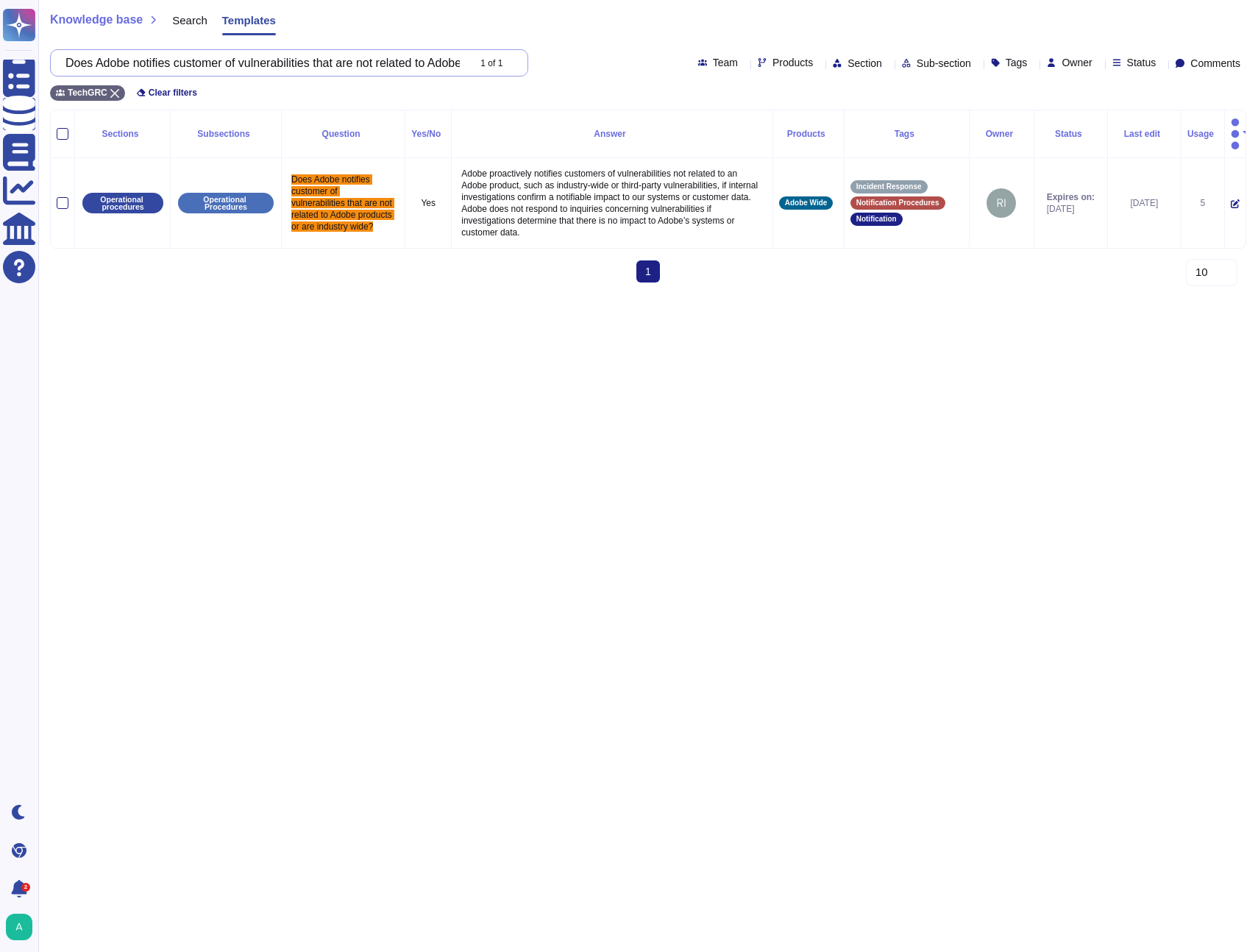
click at [247, 57] on input "Does Adobe notifies customer of vulnerabilities that are not related to Adobe p…" at bounding box center [263, 62] width 409 height 26
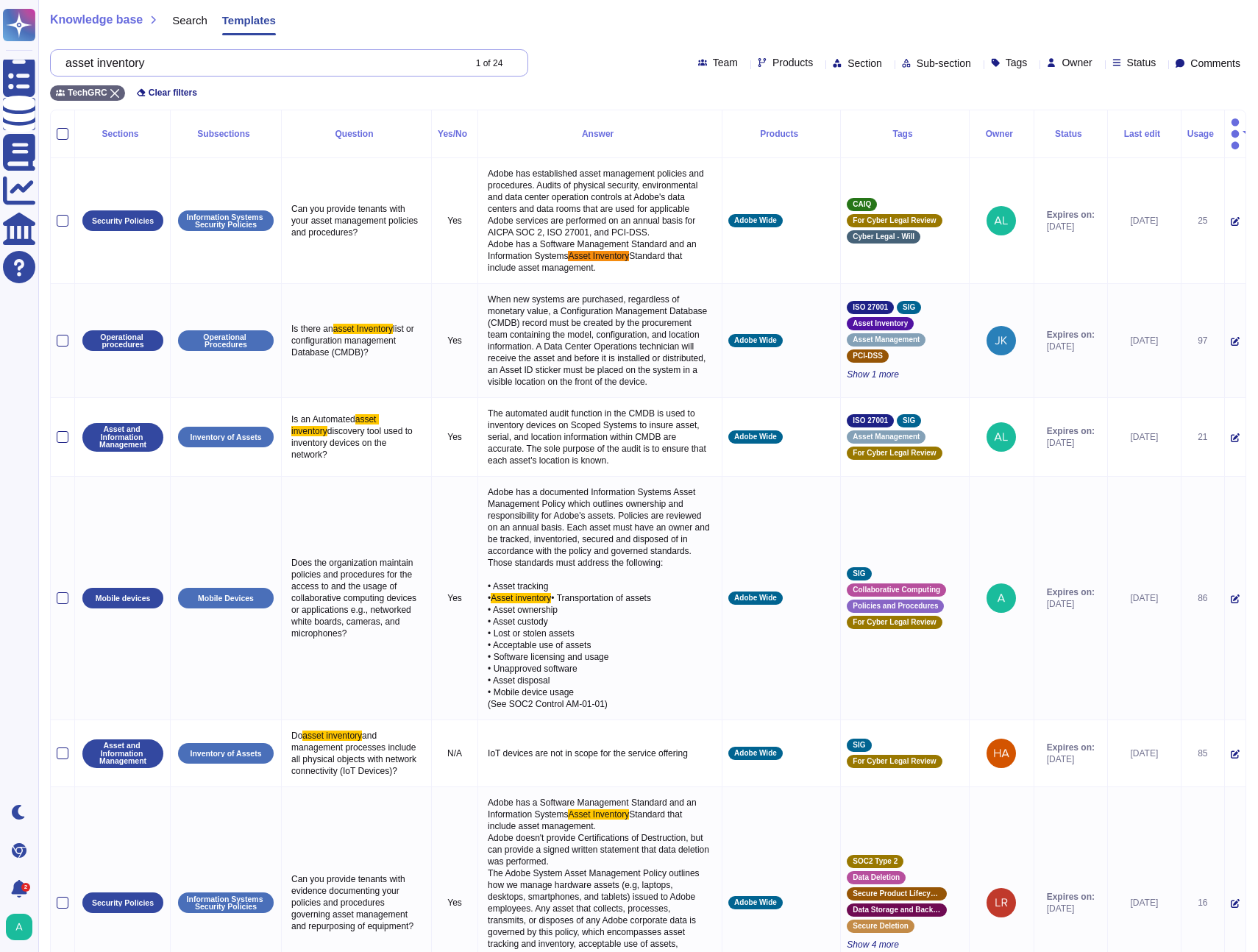
click at [226, 66] on input "asset inventory" at bounding box center [260, 62] width 405 height 26
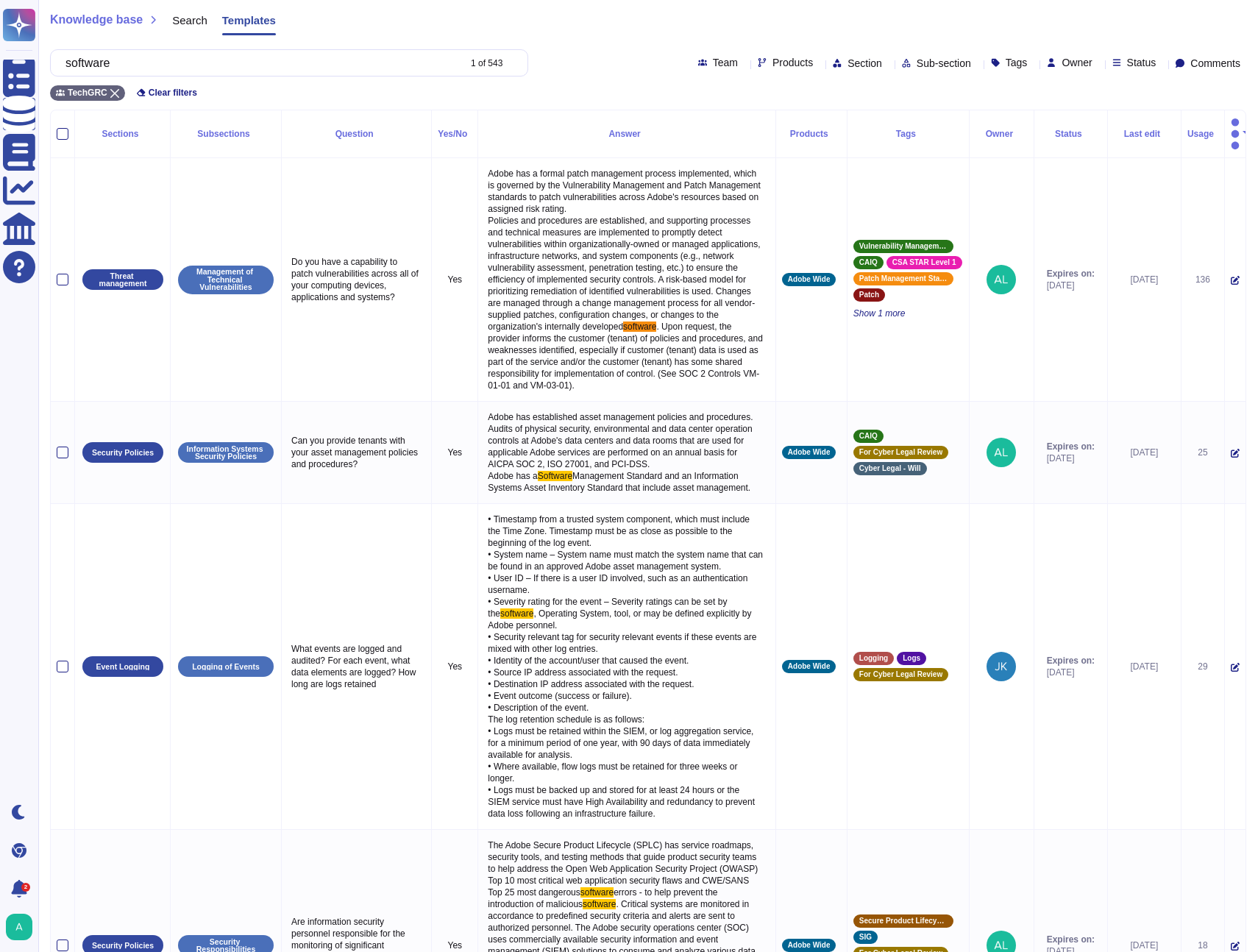
type input "software"
click at [991, 67] on div "Tags" at bounding box center [1013, 62] width 43 height 11
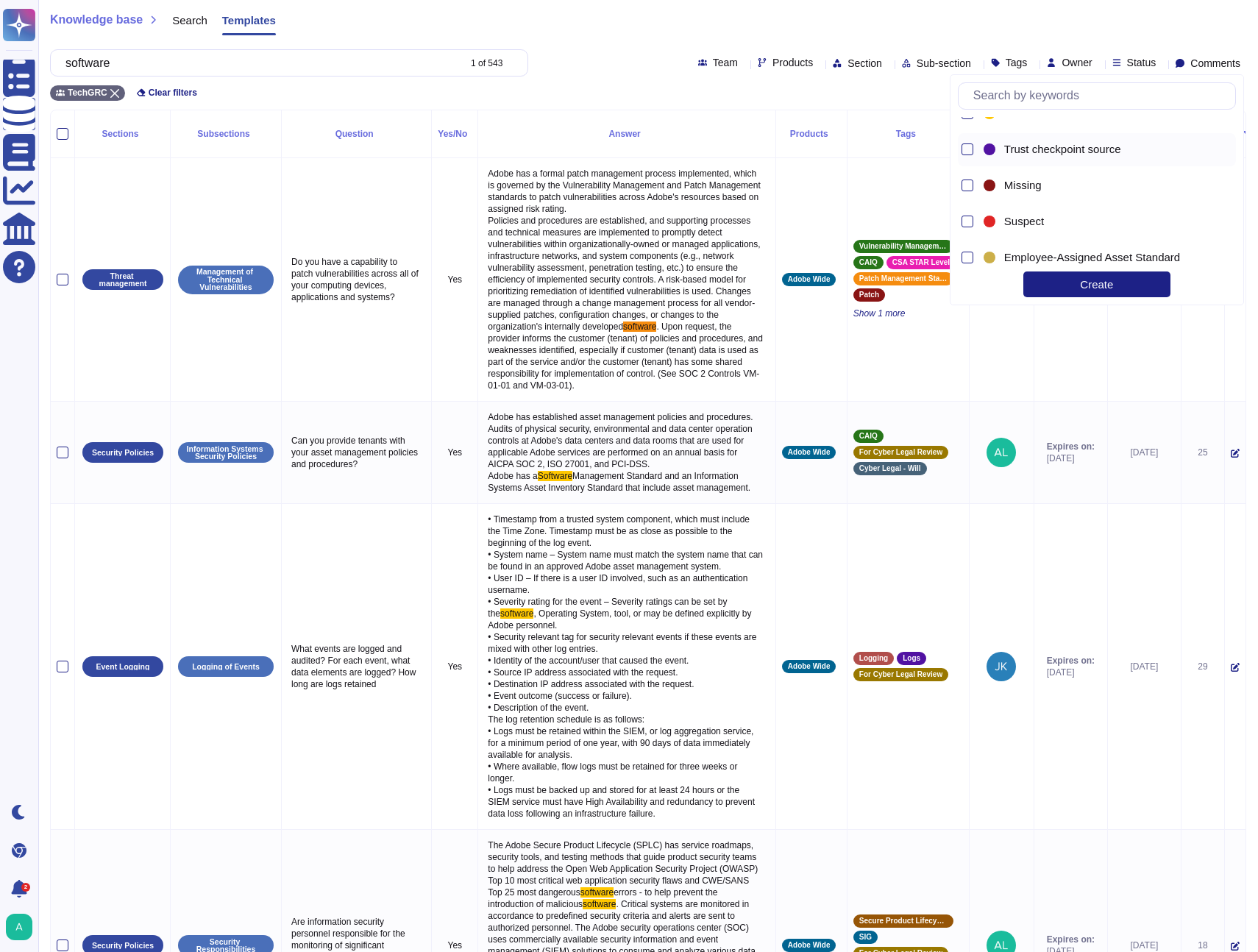
scroll to position [56, 0]
click at [1073, 97] on input "text" at bounding box center [1100, 96] width 269 height 26
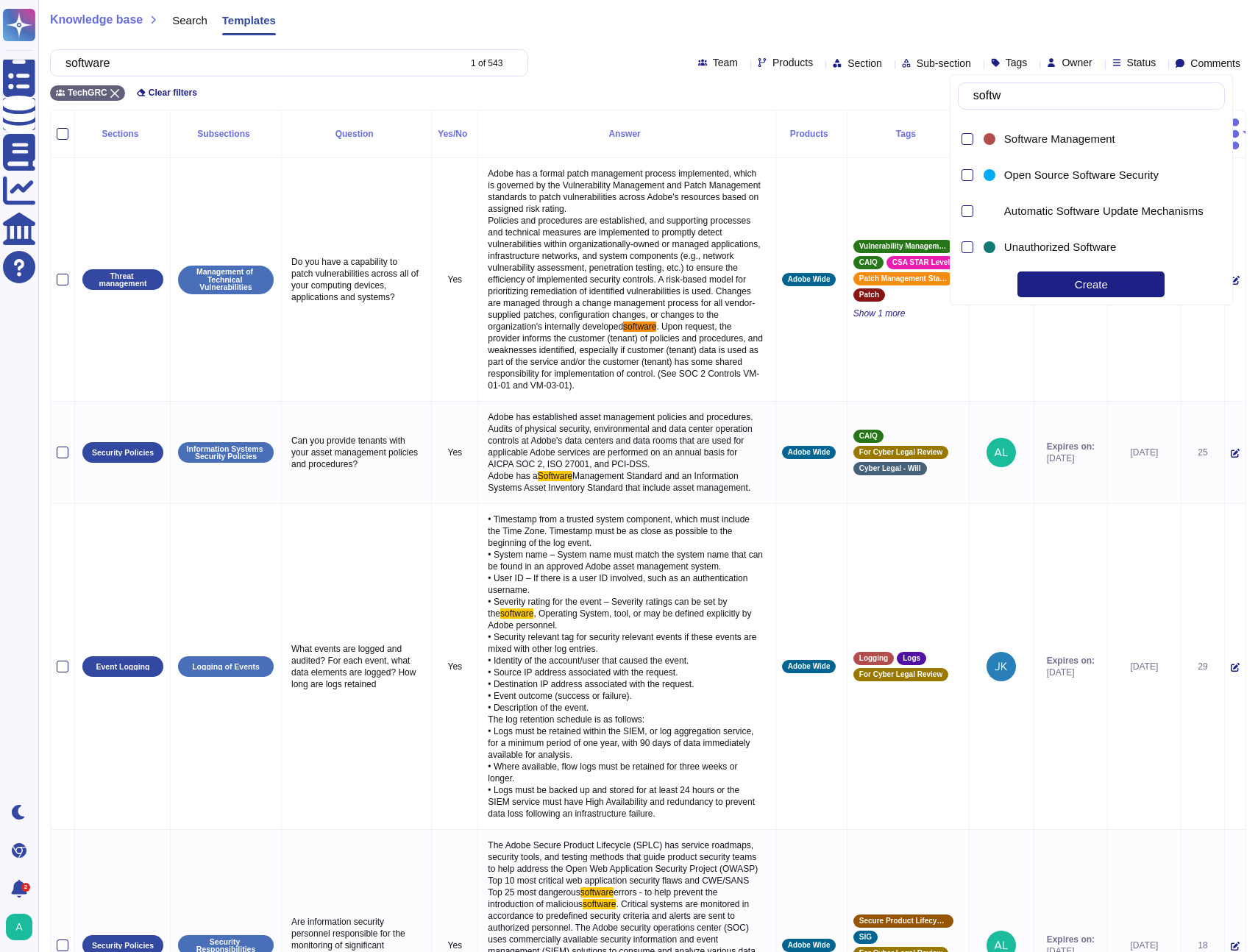
type input "softwa"
click at [991, 139] on div at bounding box center [989, 139] width 12 height 12
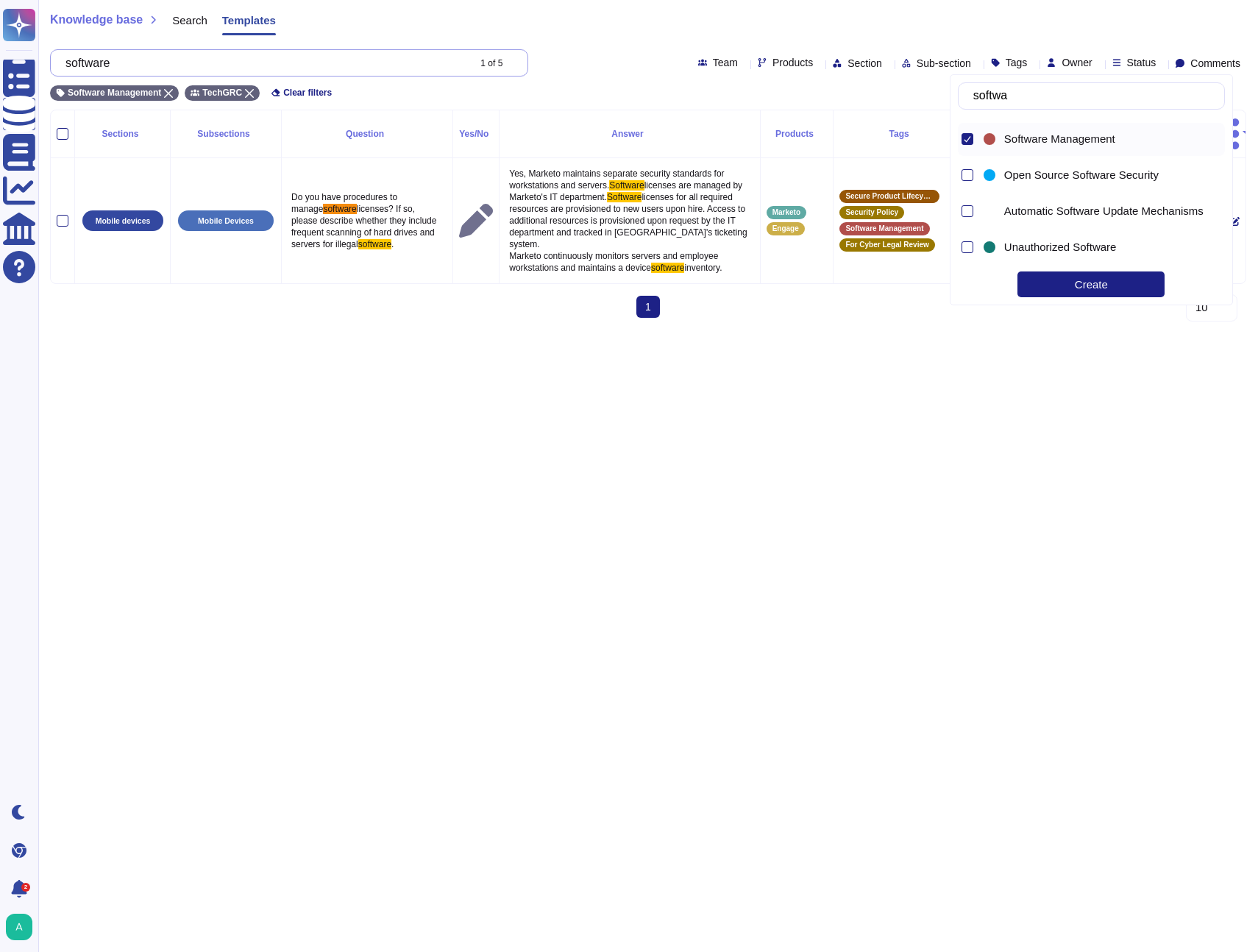
click at [413, 64] on input "software" at bounding box center [263, 62] width 409 height 26
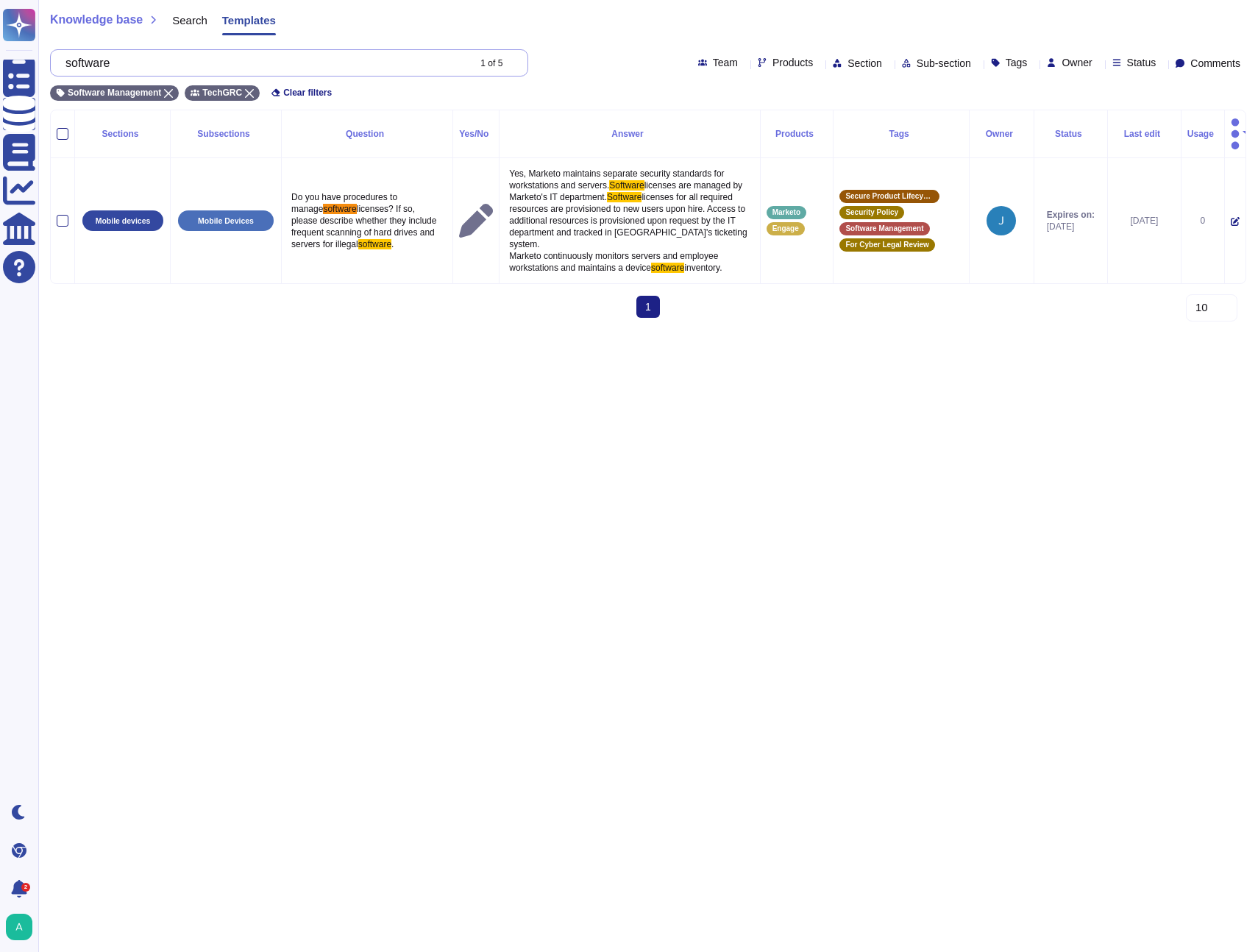
click at [413, 64] on input "software" at bounding box center [263, 62] width 409 height 26
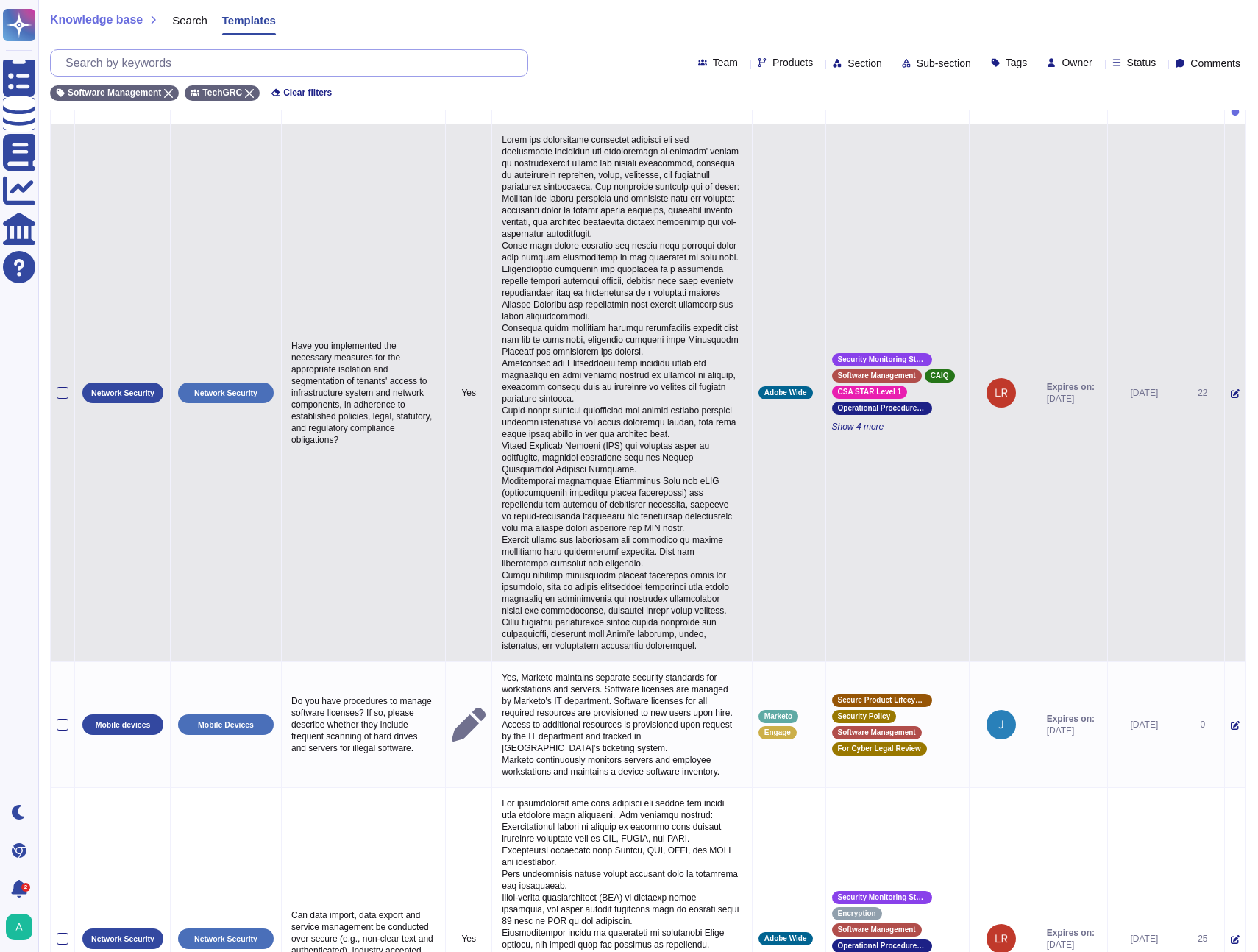
scroll to position [0, 0]
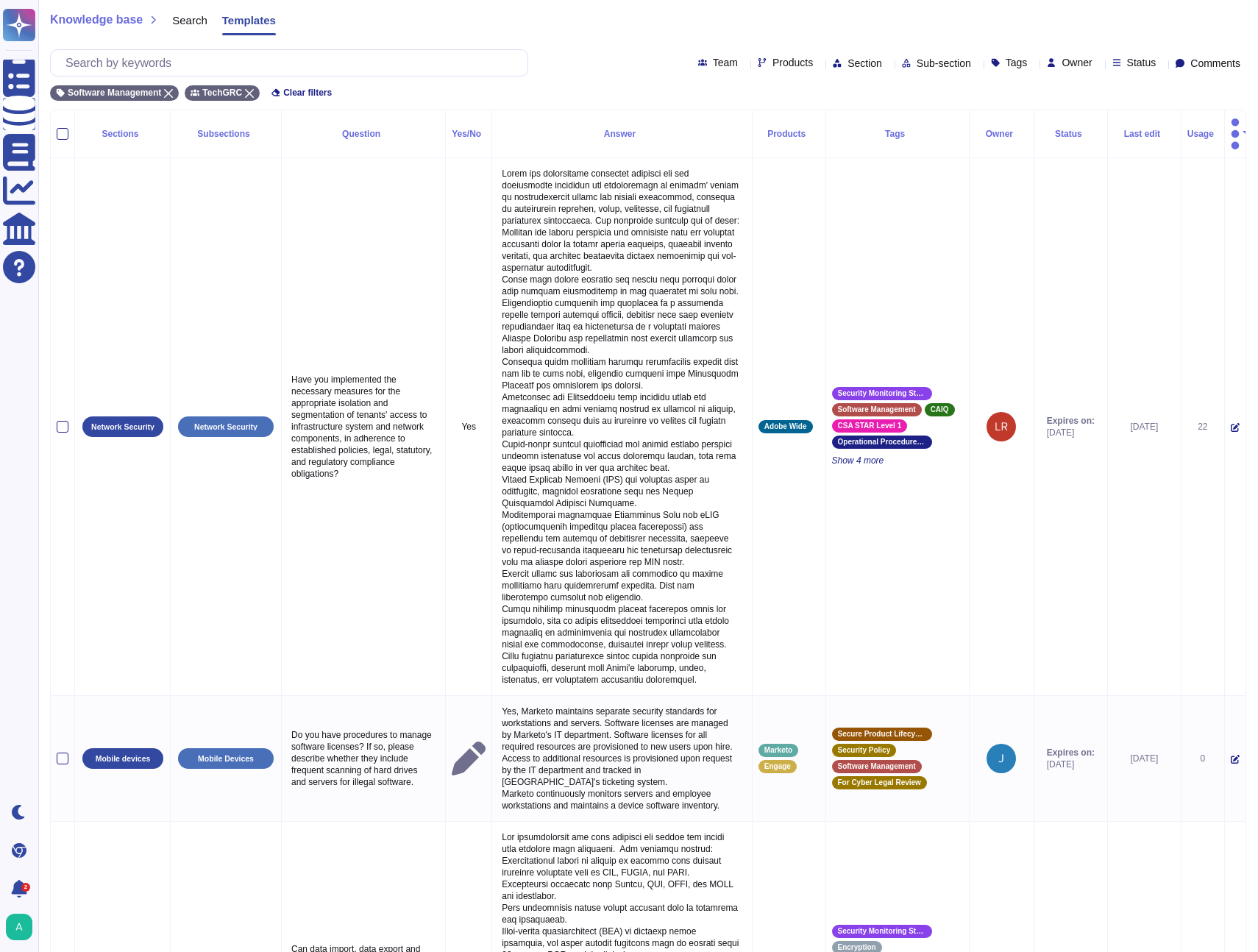
click at [1006, 59] on span "Tags" at bounding box center [1017, 62] width 22 height 10
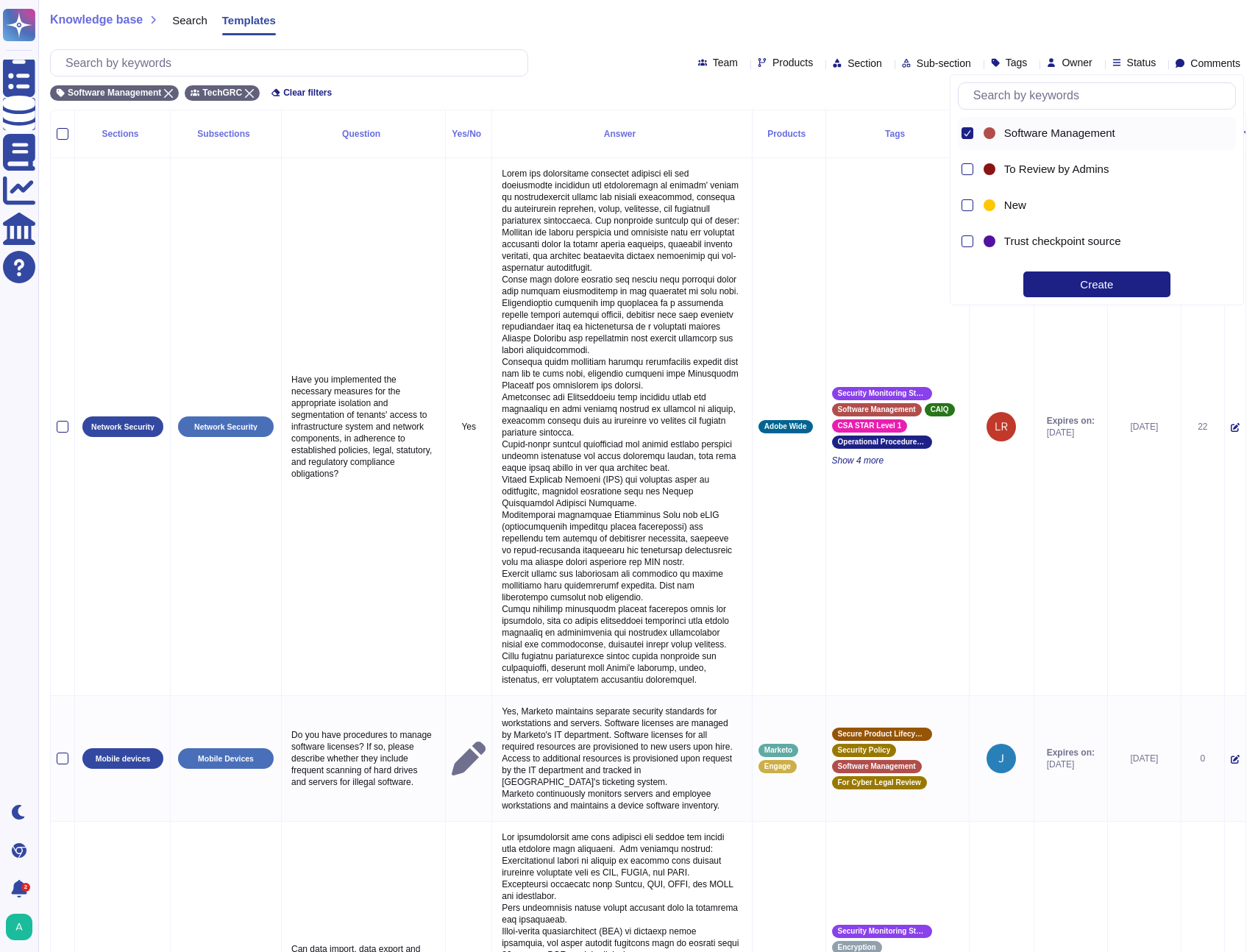
click at [991, 131] on div at bounding box center [989, 133] width 12 height 12
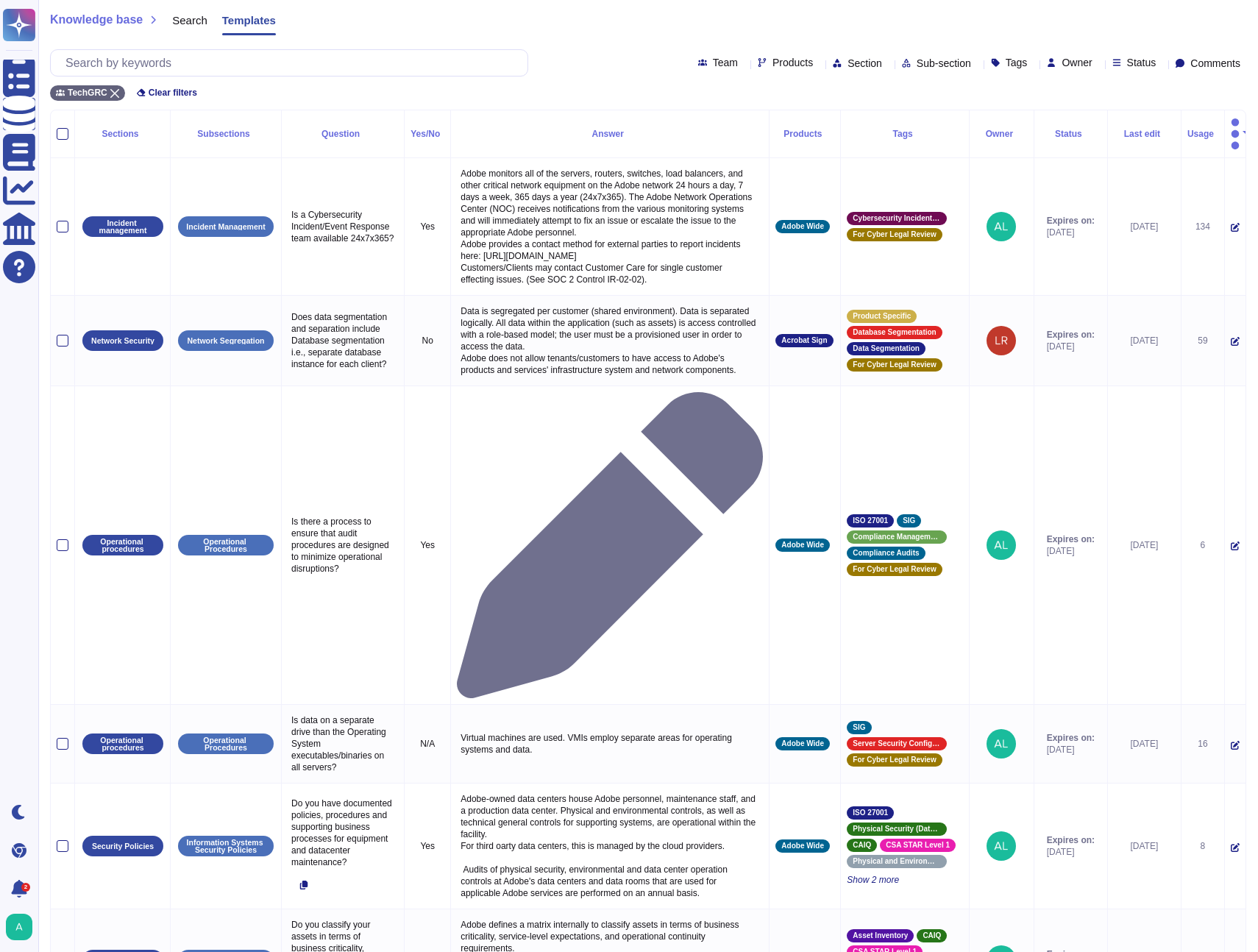
click at [924, 66] on div "Sub-section" at bounding box center [939, 62] width 75 height 11
type input "s"
type input "asset"
click at [886, 145] on div "Inventory of Assets" at bounding box center [941, 155] width 171 height 33
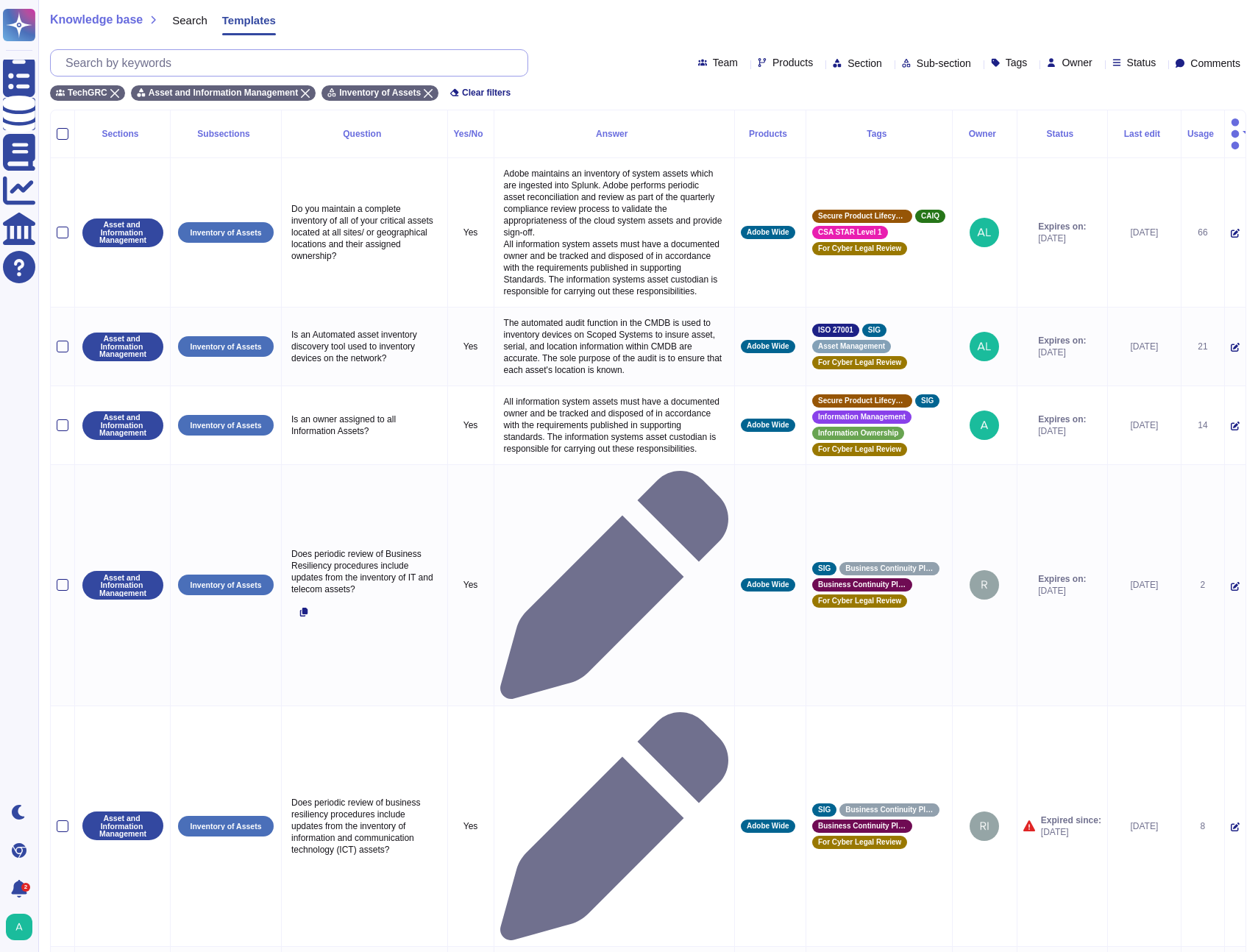
click at [319, 67] on input "text" at bounding box center [292, 62] width 470 height 26
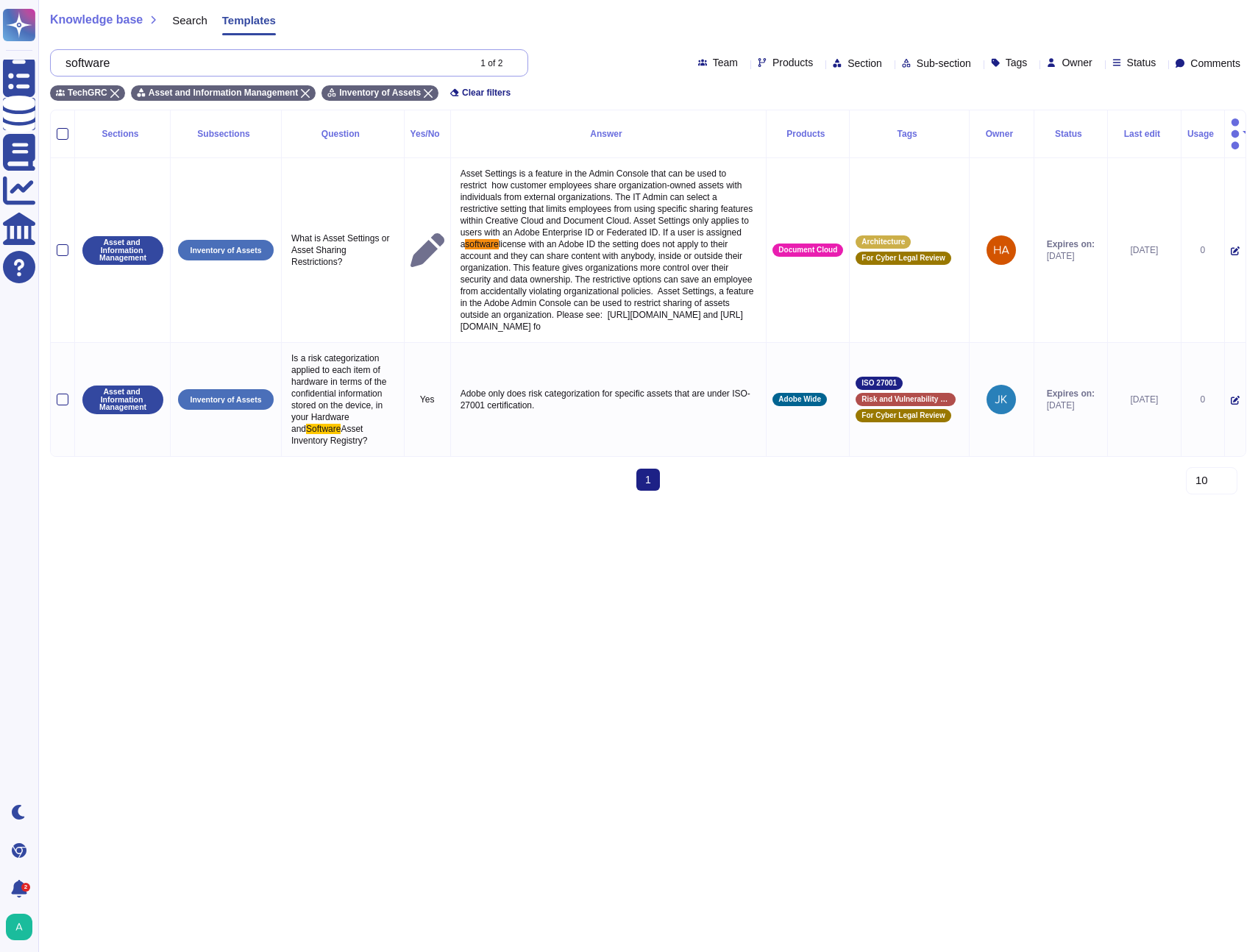
click at [313, 71] on input "software" at bounding box center [263, 62] width 409 height 26
click at [314, 83] on div "TechGRC Asset and Information Management Inventory of Assets Clear filters" at bounding box center [647, 88] width 1196 height 24
click at [314, 86] on div "Asset and Information Management" at bounding box center [223, 93] width 185 height 15
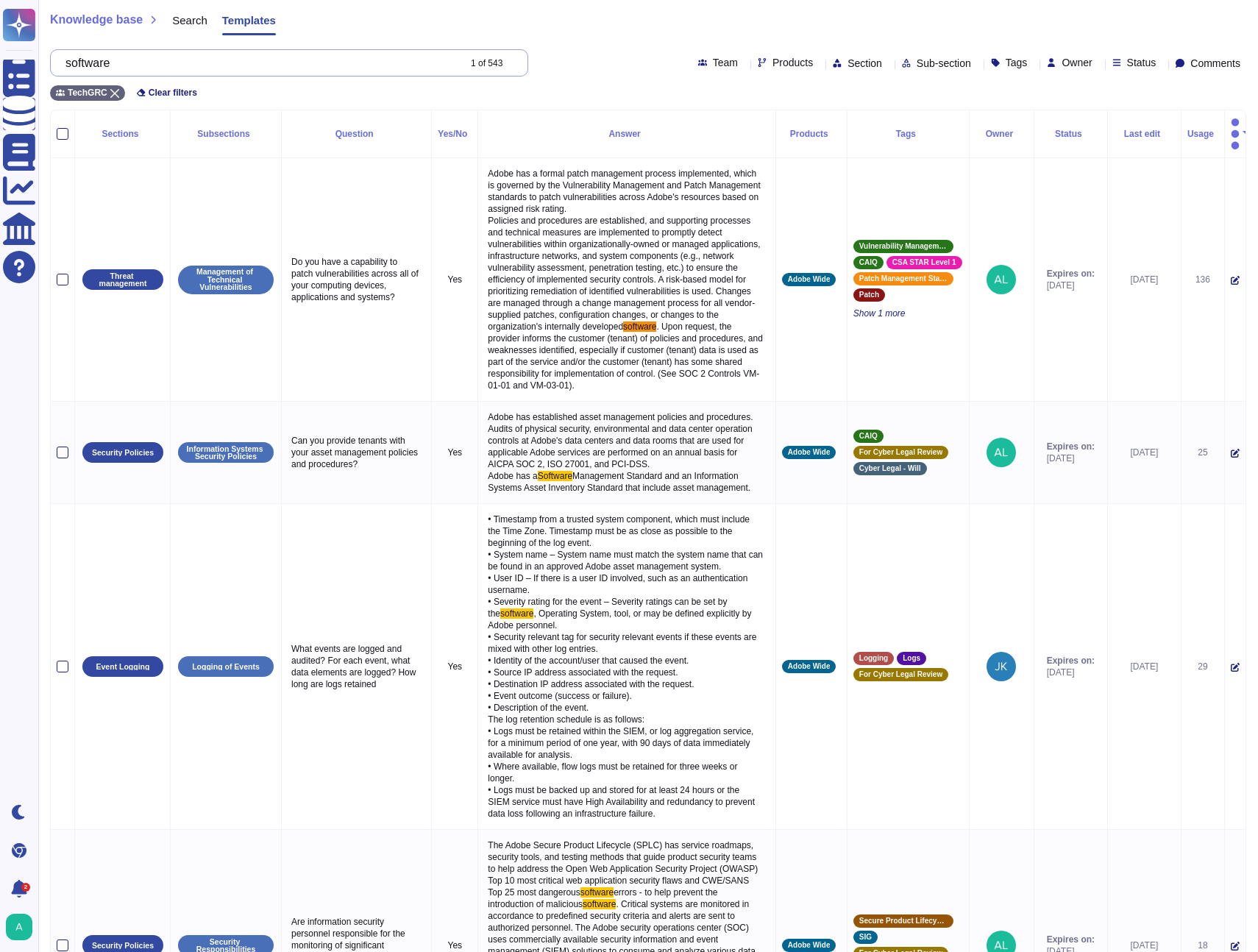
click at [198, 65] on input "software" at bounding box center [257, 62] width 399 height 26
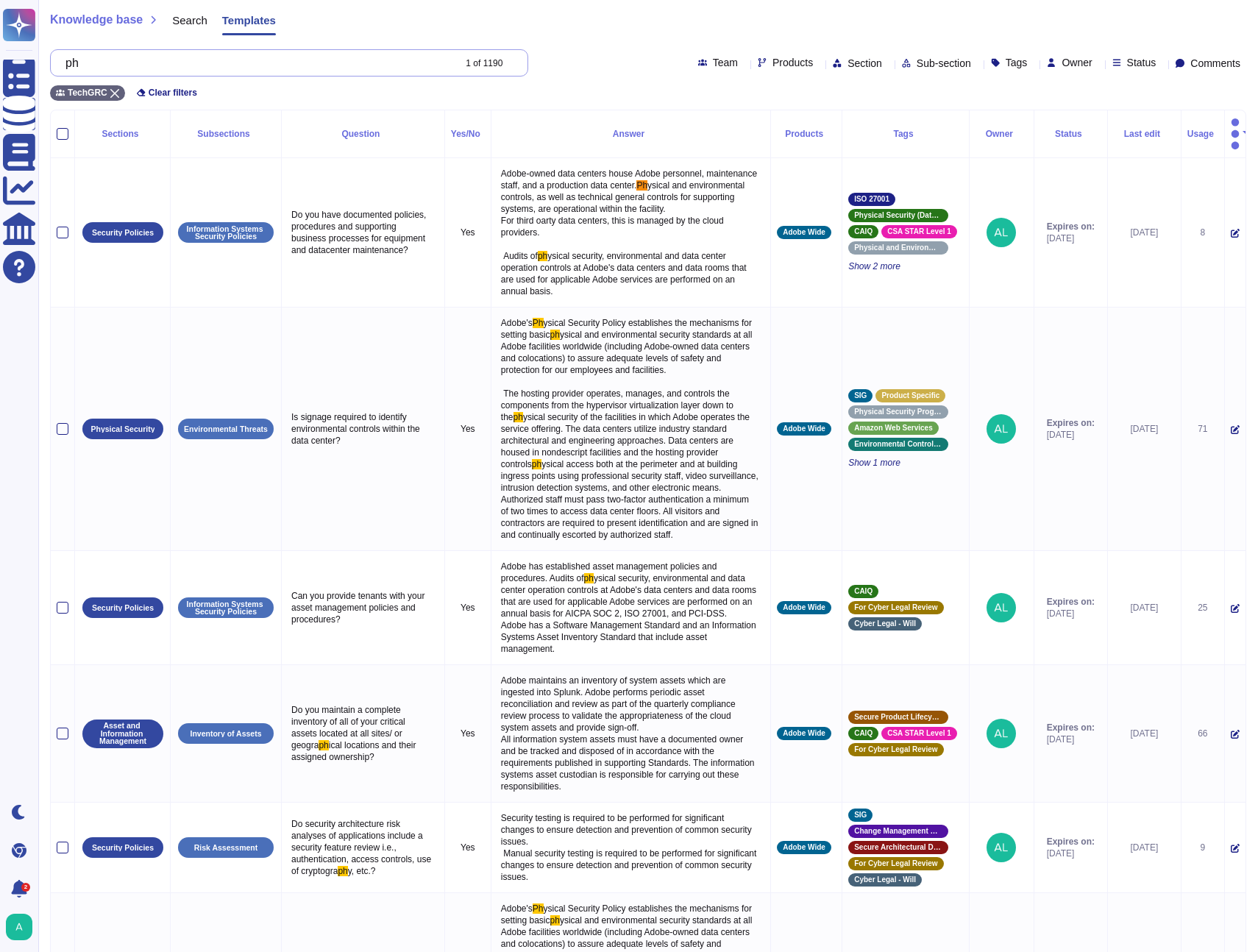
type input "p"
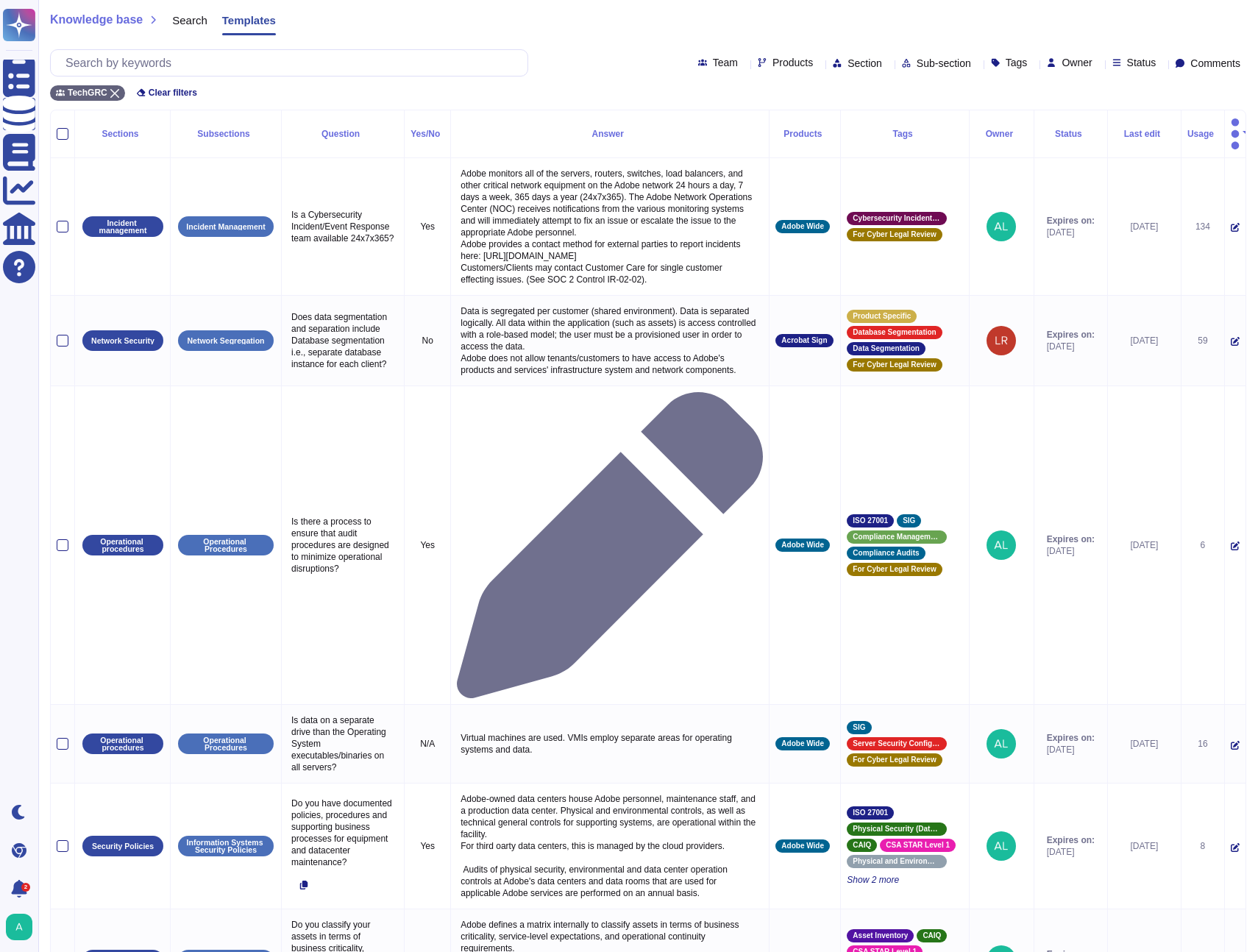
click at [1006, 62] on span "Tags" at bounding box center [1017, 62] width 22 height 10
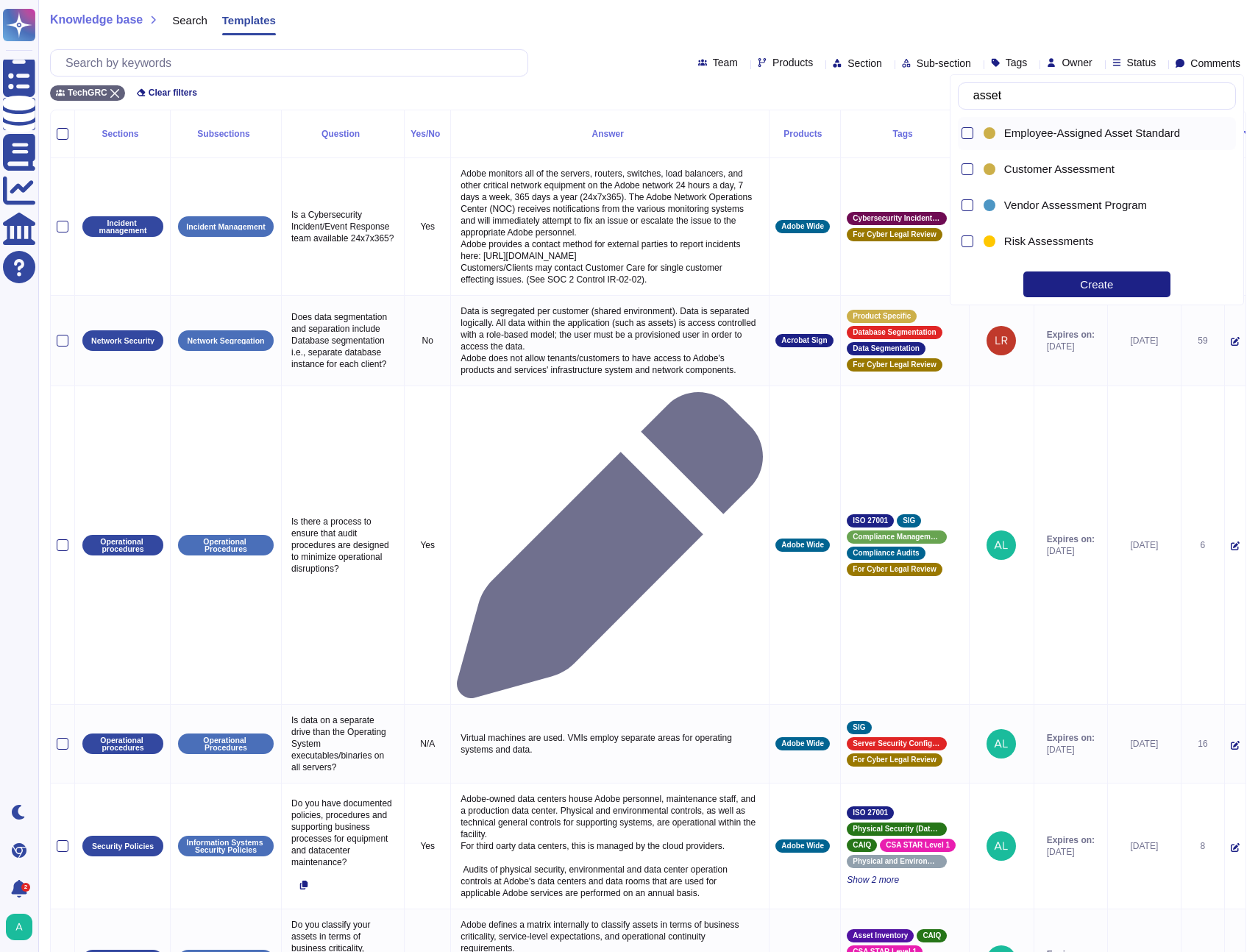
type input "asset"
click at [1059, 178] on div "Asset Inventory" at bounding box center [1101, 170] width 239 height 33
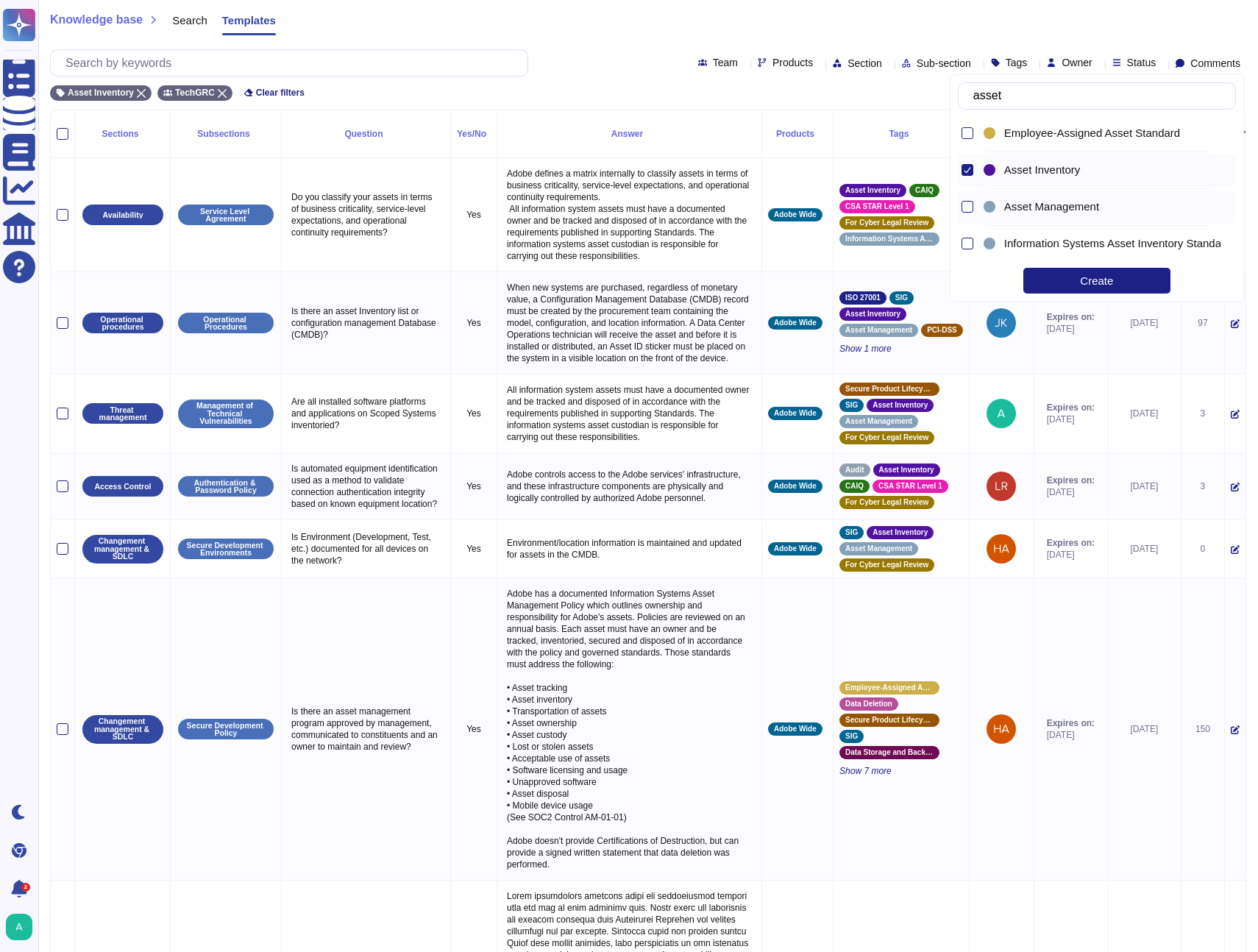
click at [1046, 204] on span "Asset Management" at bounding box center [1051, 206] width 95 height 13
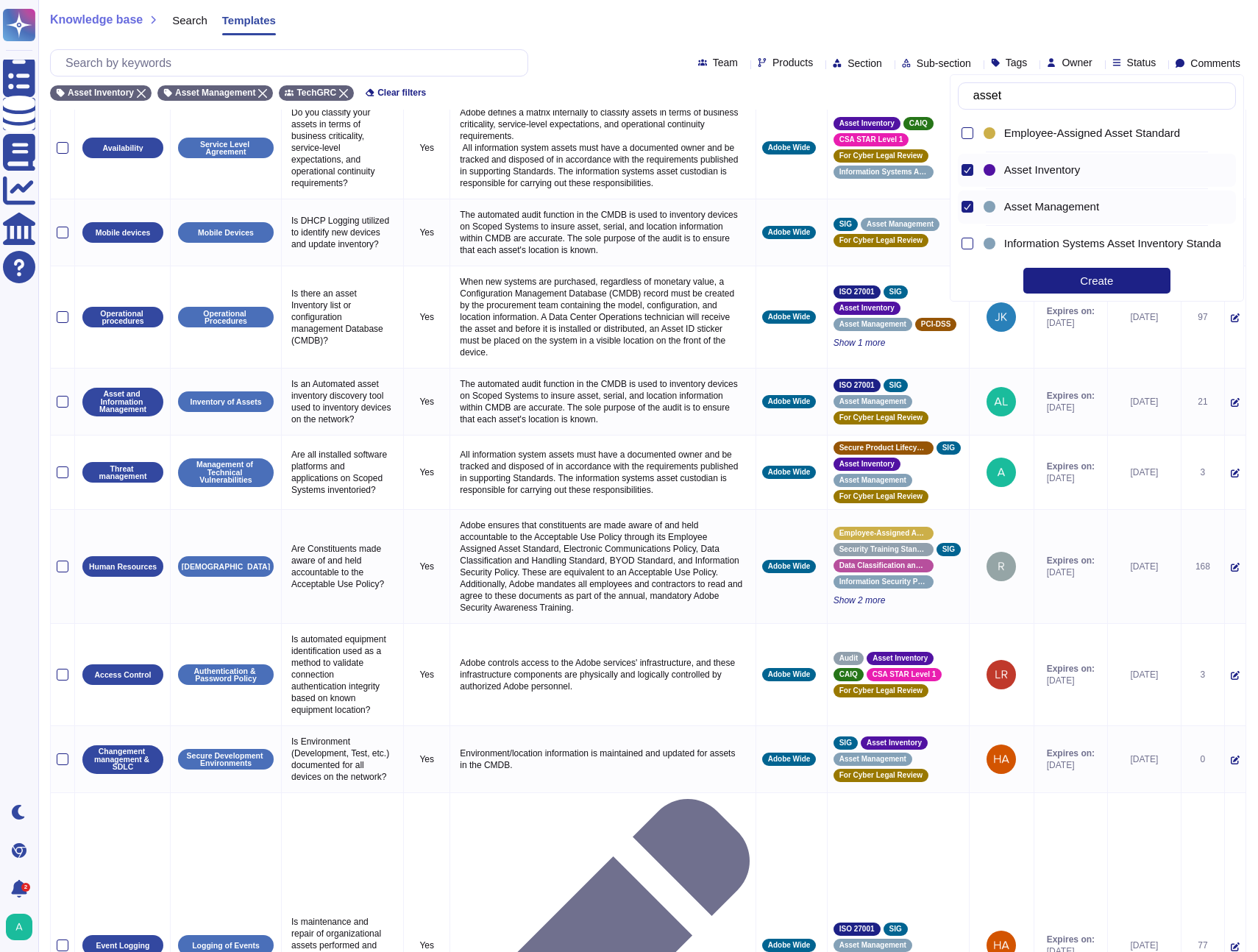
scroll to position [80, 0]
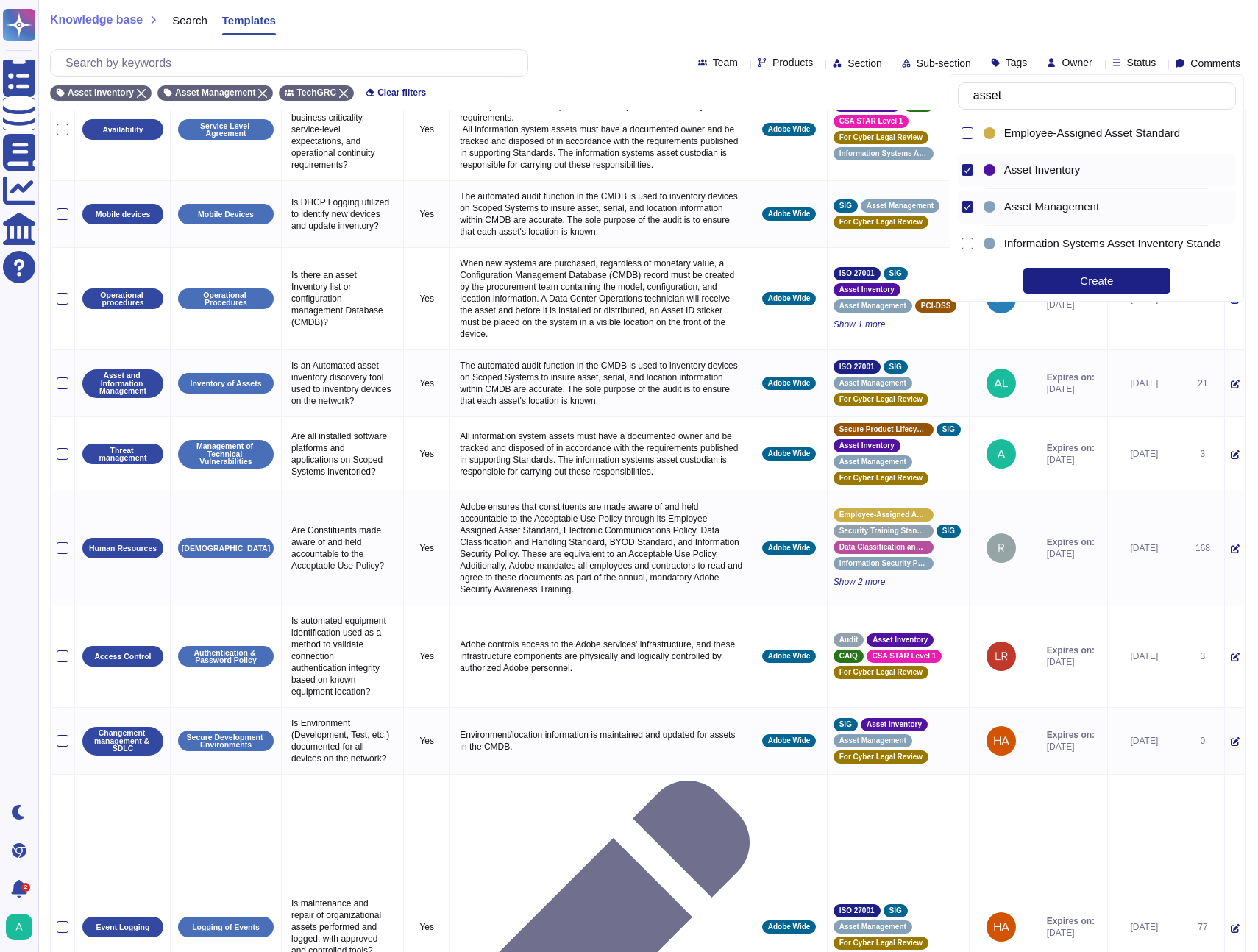
click at [1098, 283] on div "Create" at bounding box center [1096, 281] width 147 height 26
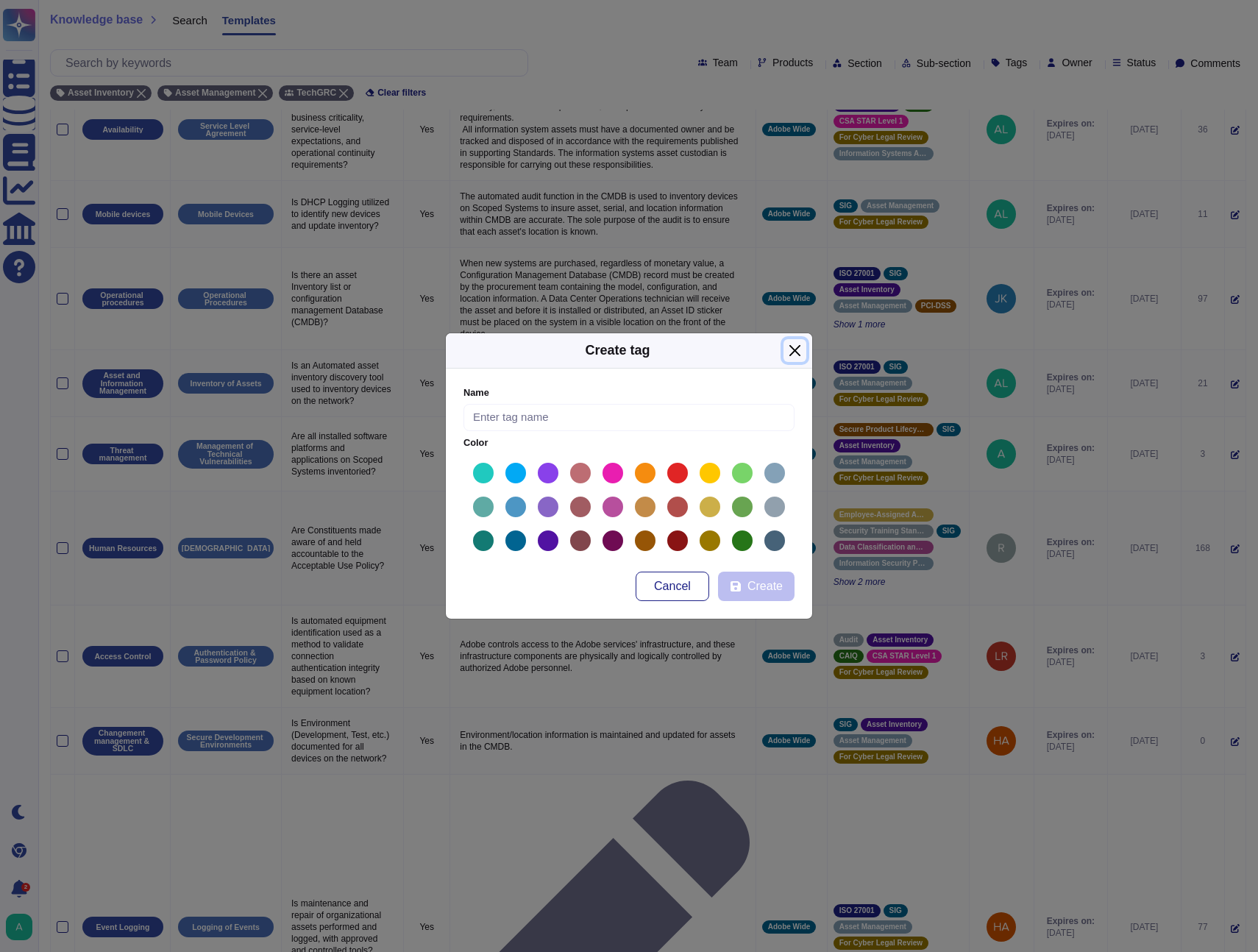
click at [794, 358] on button "Close" at bounding box center [794, 351] width 23 height 23
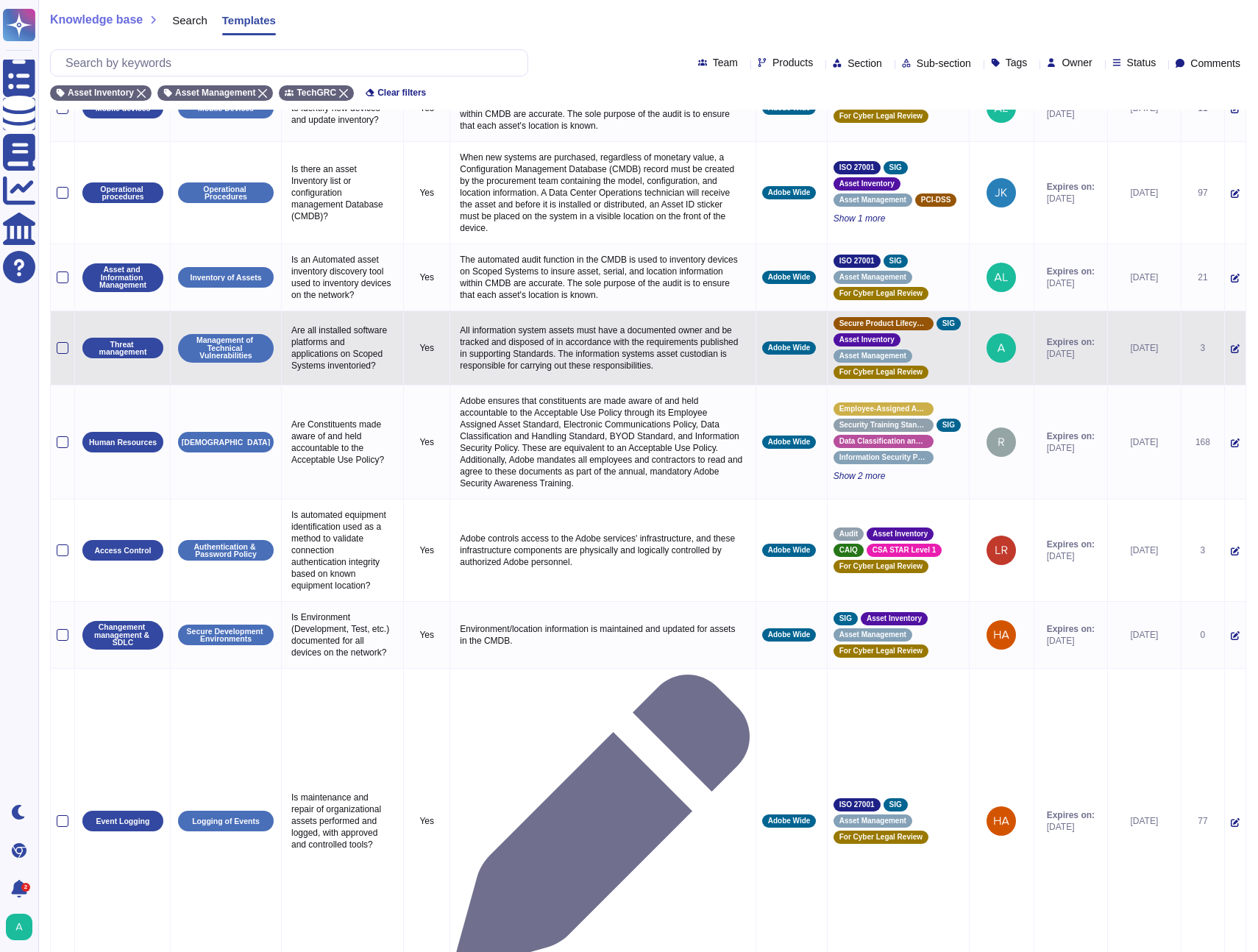
scroll to position [198, 0]
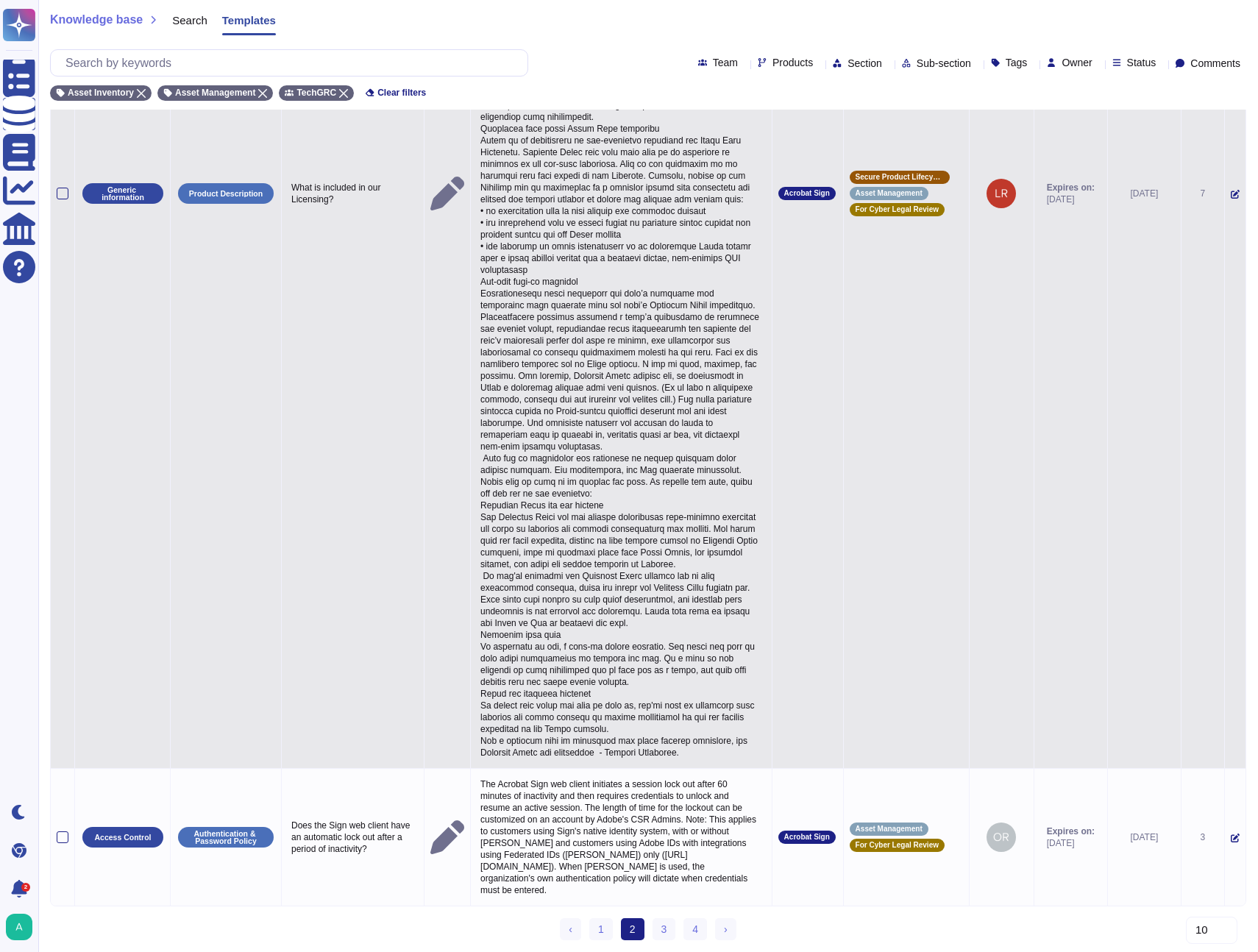
scroll to position [2717, 0]
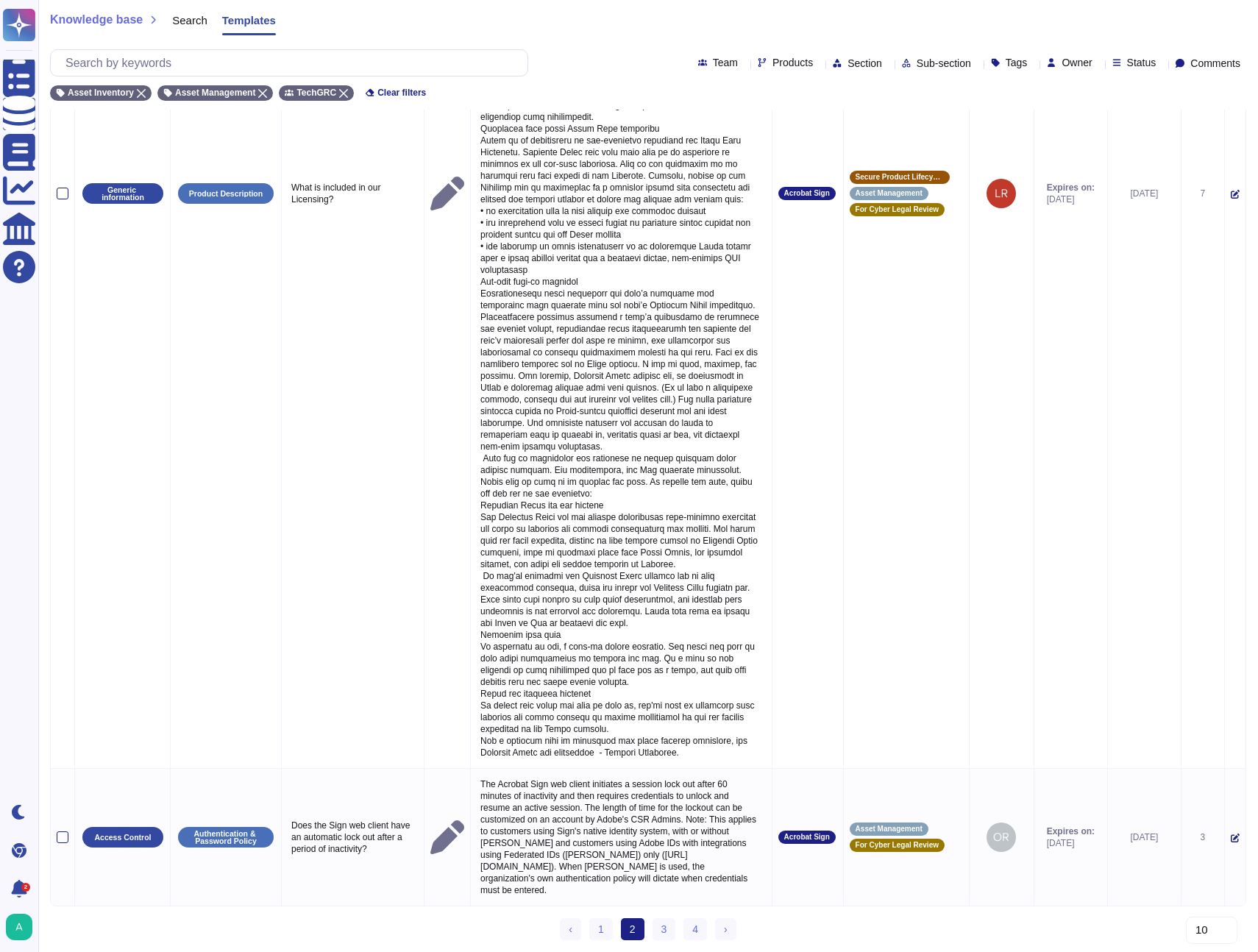
click at [647, 930] on ul "‹ Previous 1 2 (current) 3 4 › Next" at bounding box center [648, 929] width 176 height 22
click at [668, 931] on link "3" at bounding box center [664, 929] width 24 height 22
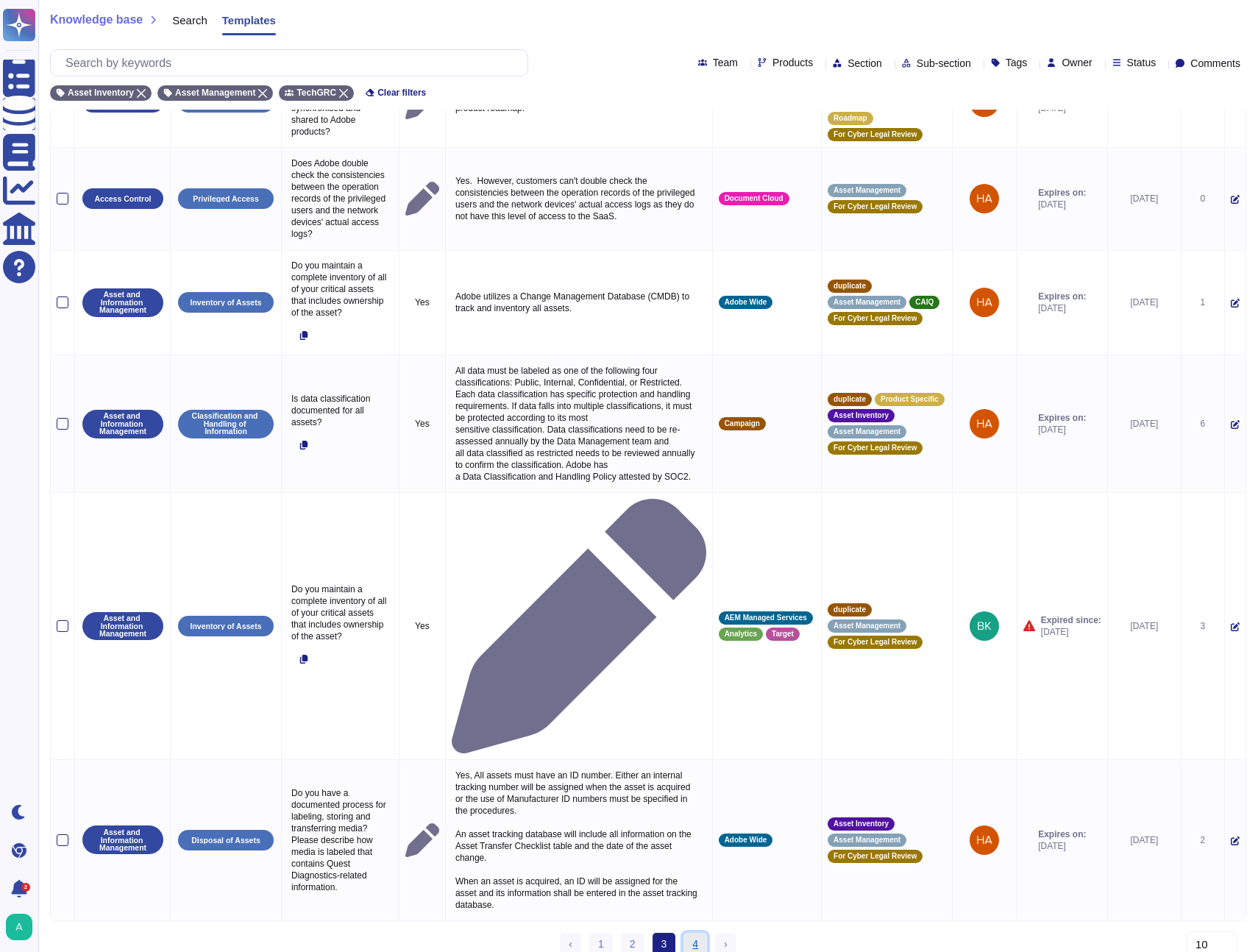
click at [686, 933] on link "4" at bounding box center [695, 944] width 24 height 22
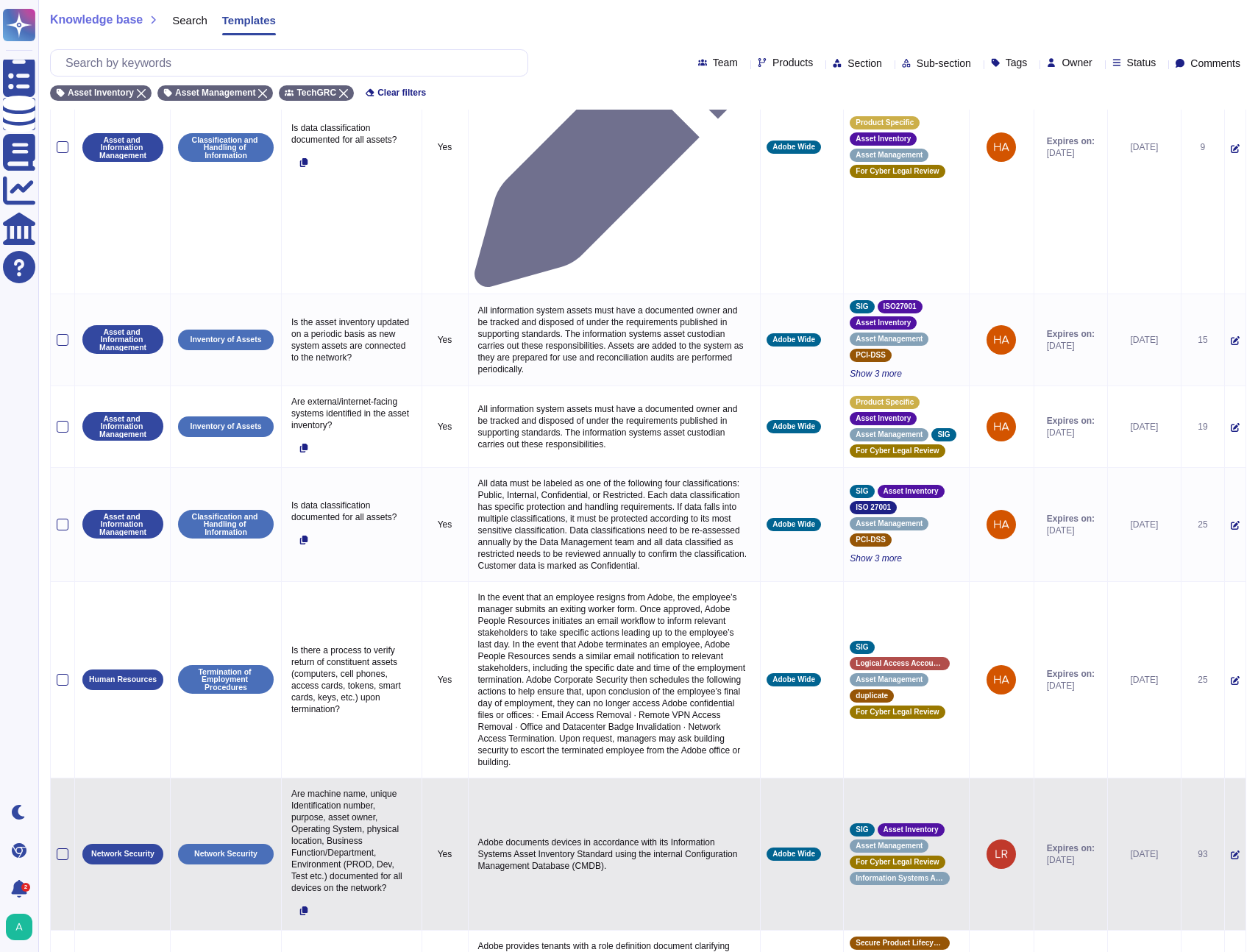
scroll to position [597, 0]
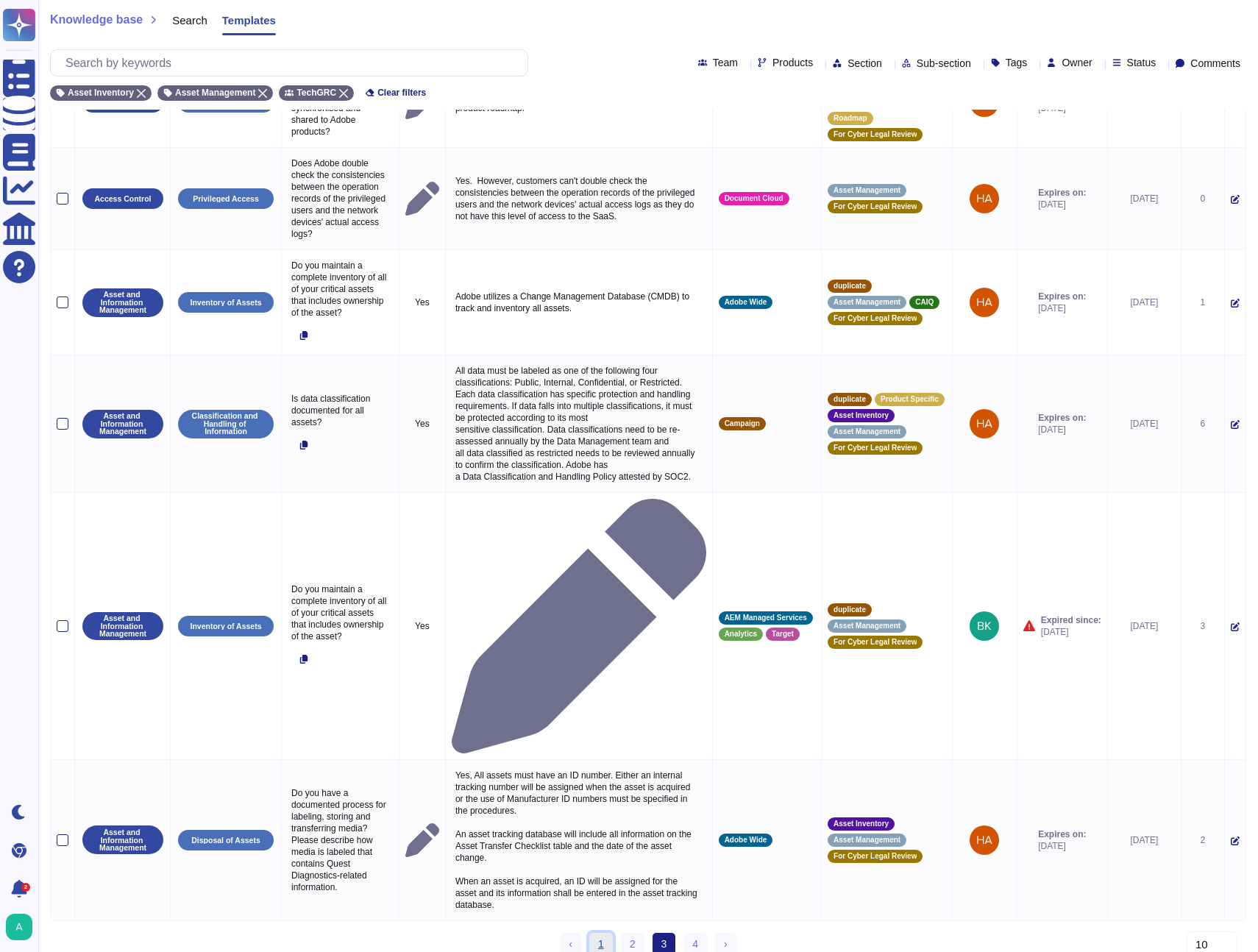
click at [592, 933] on link "1" at bounding box center [601, 944] width 24 height 22
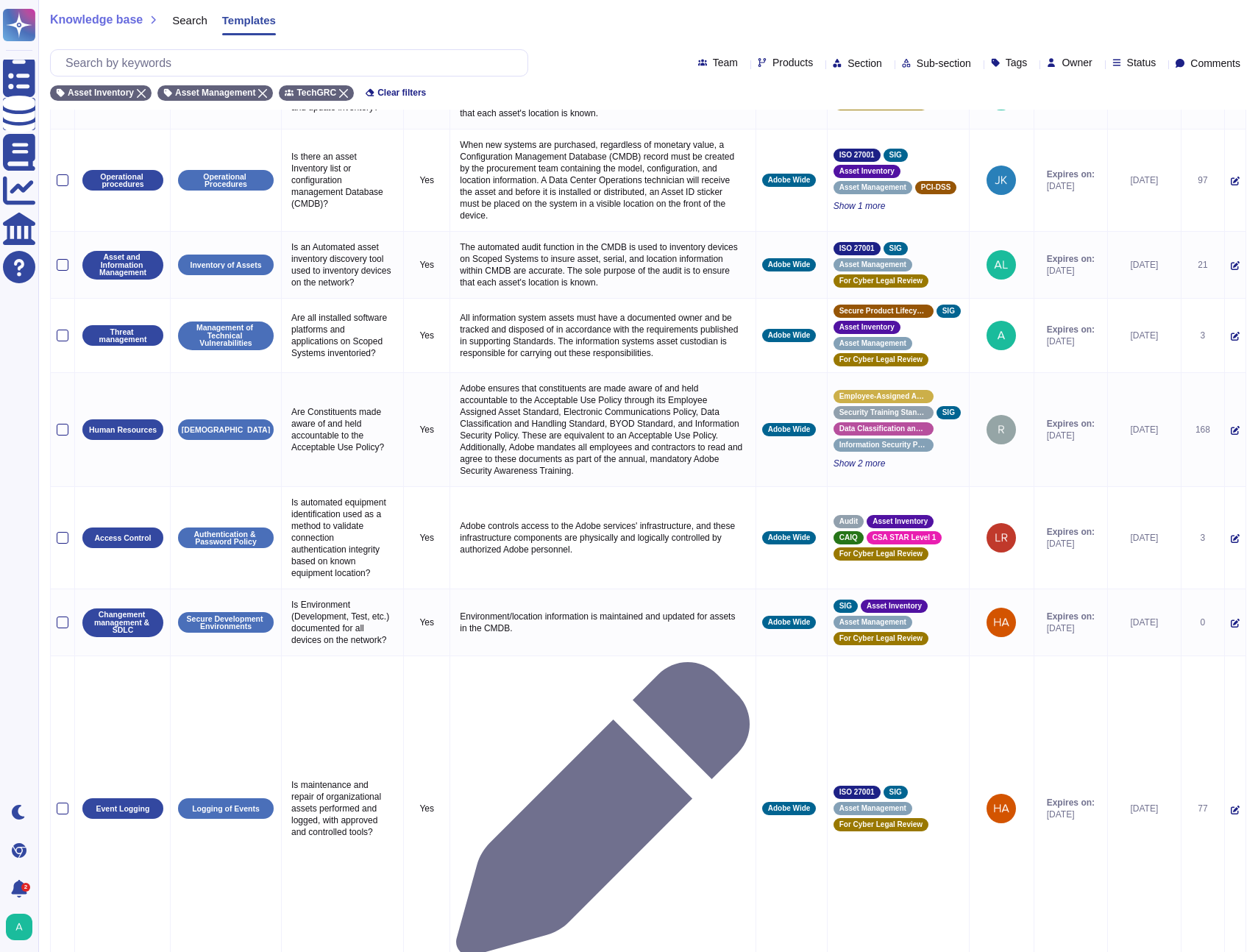
scroll to position [194, 0]
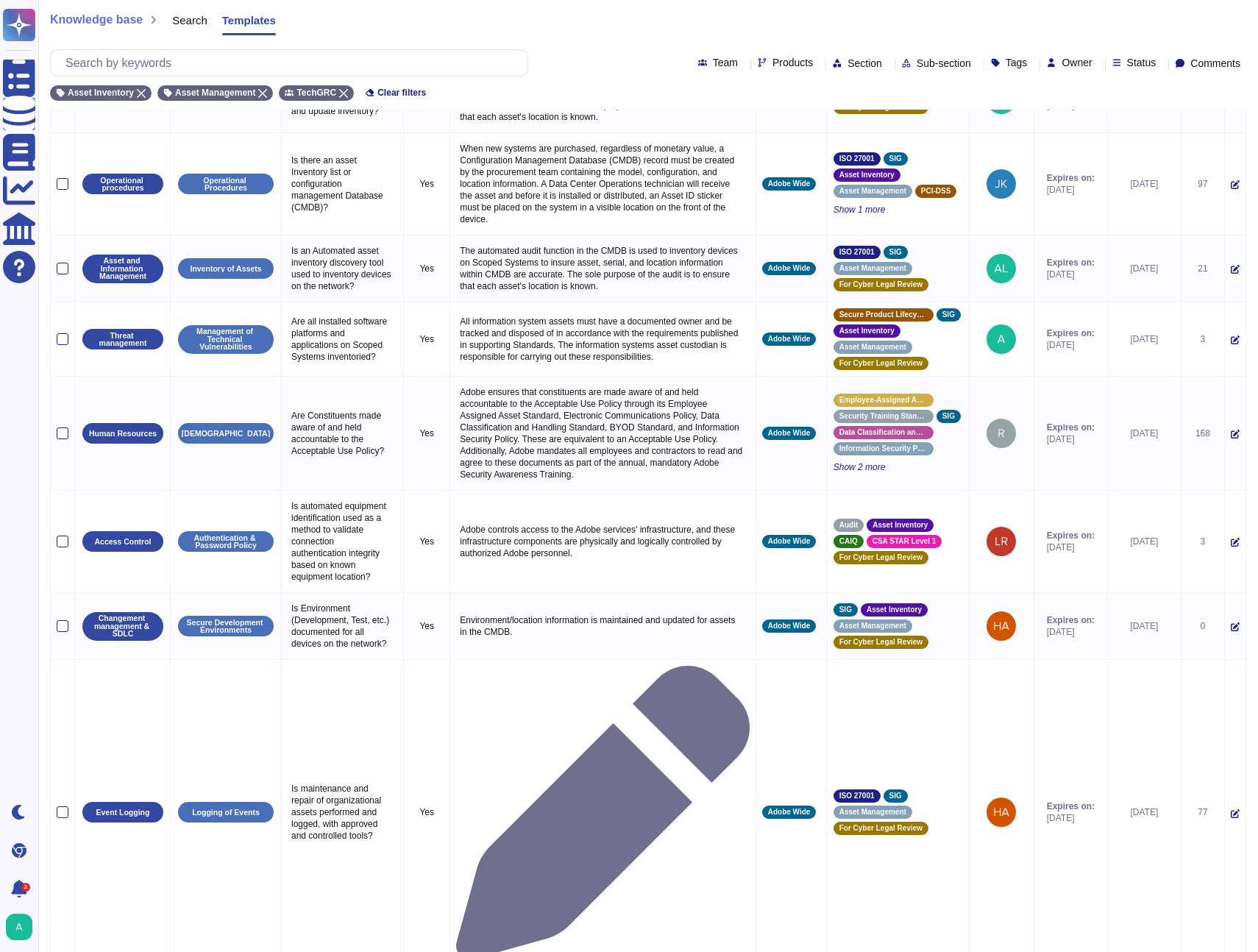
drag, startPoint x: 603, startPoint y: 895, endPoint x: 463, endPoint y: 818, distance: 159.8
copy p "Physical inventory is managed by means of an asset inventory report which ident…"
click at [139, 94] on icon at bounding box center [141, 93] width 9 height 9
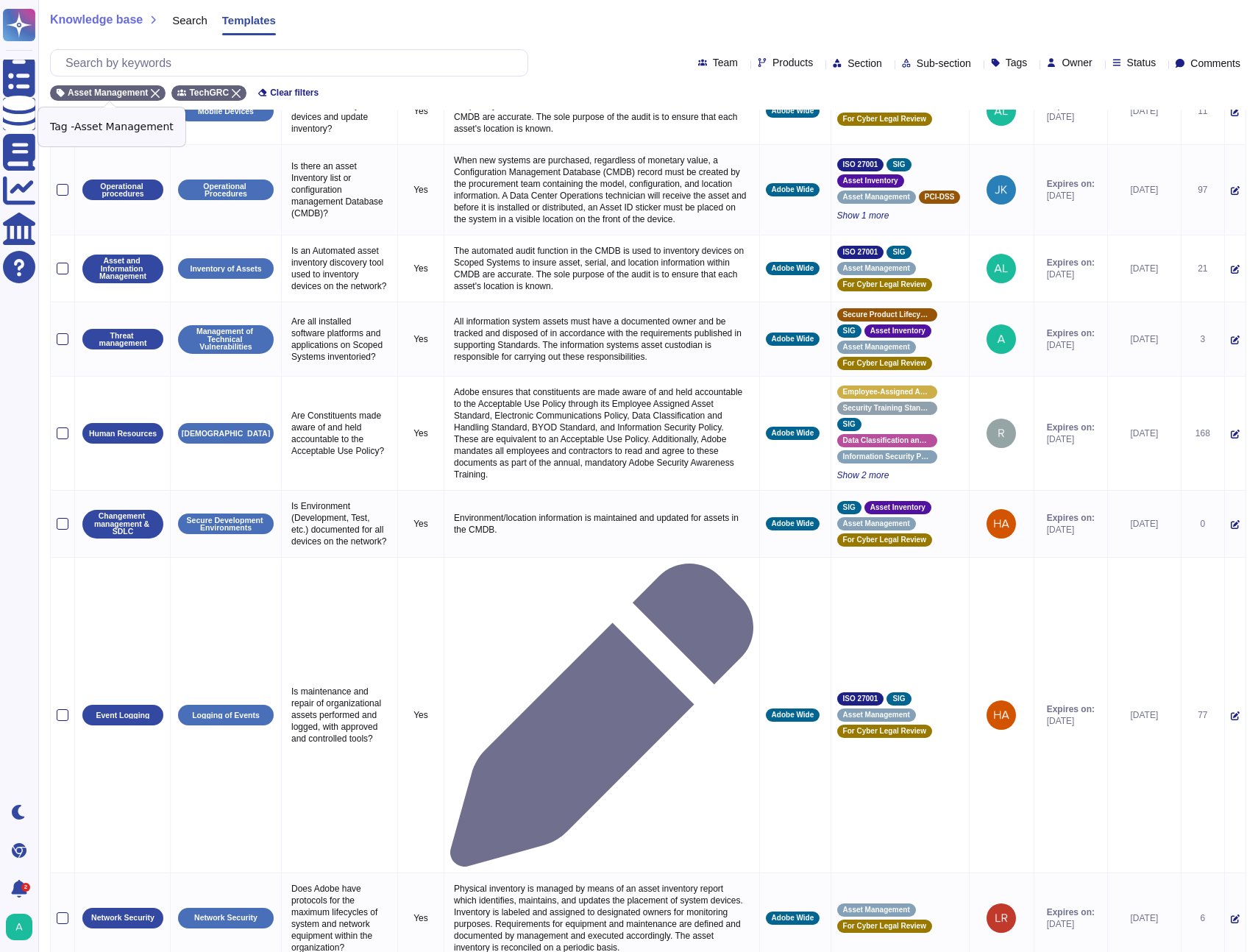
drag, startPoint x: 147, startPoint y: 92, endPoint x: 155, endPoint y: 81, distance: 13.6
click at [147, 92] on span "Asset Management" at bounding box center [108, 92] width 80 height 9
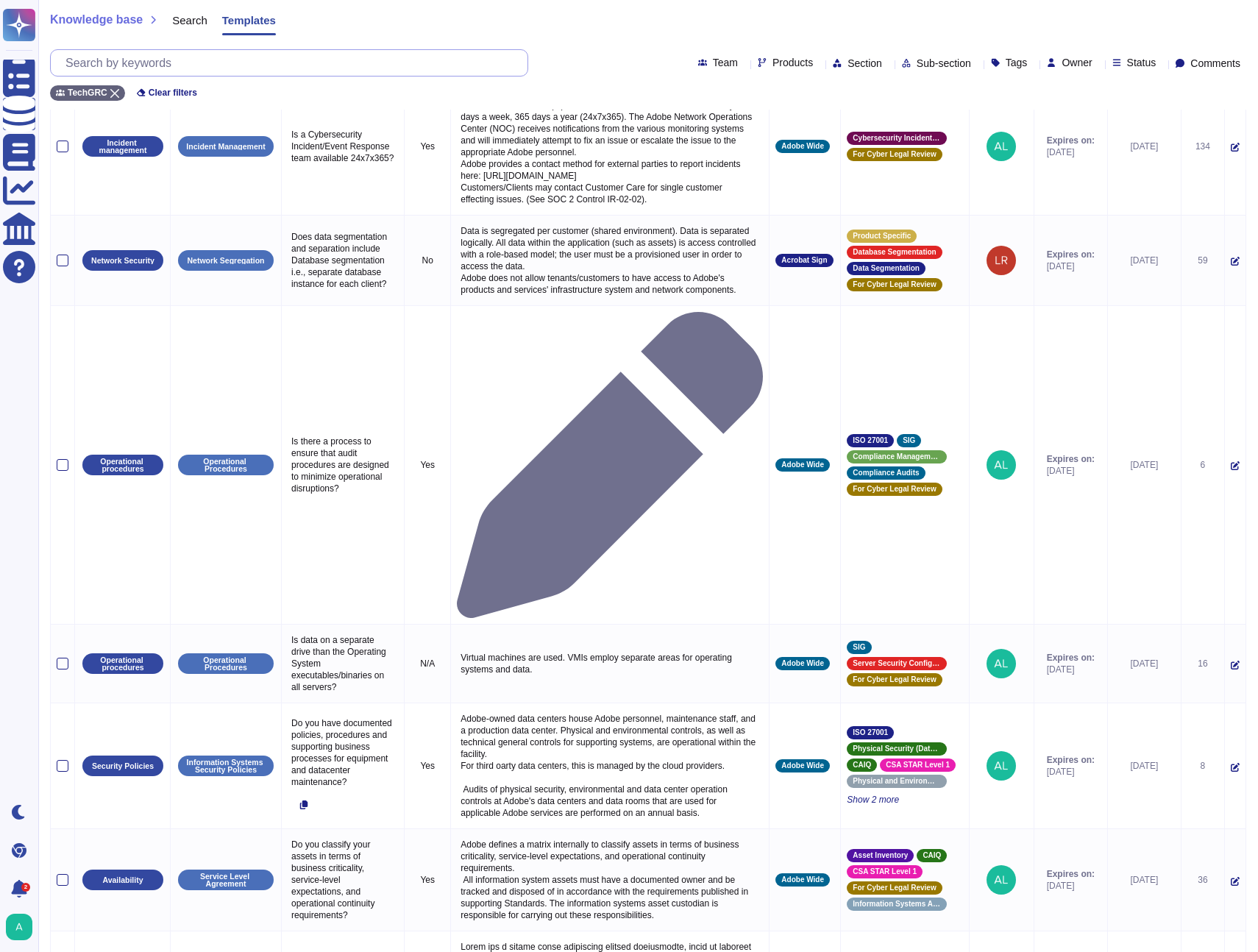
click at [161, 74] on input "text" at bounding box center [292, 62] width 470 height 26
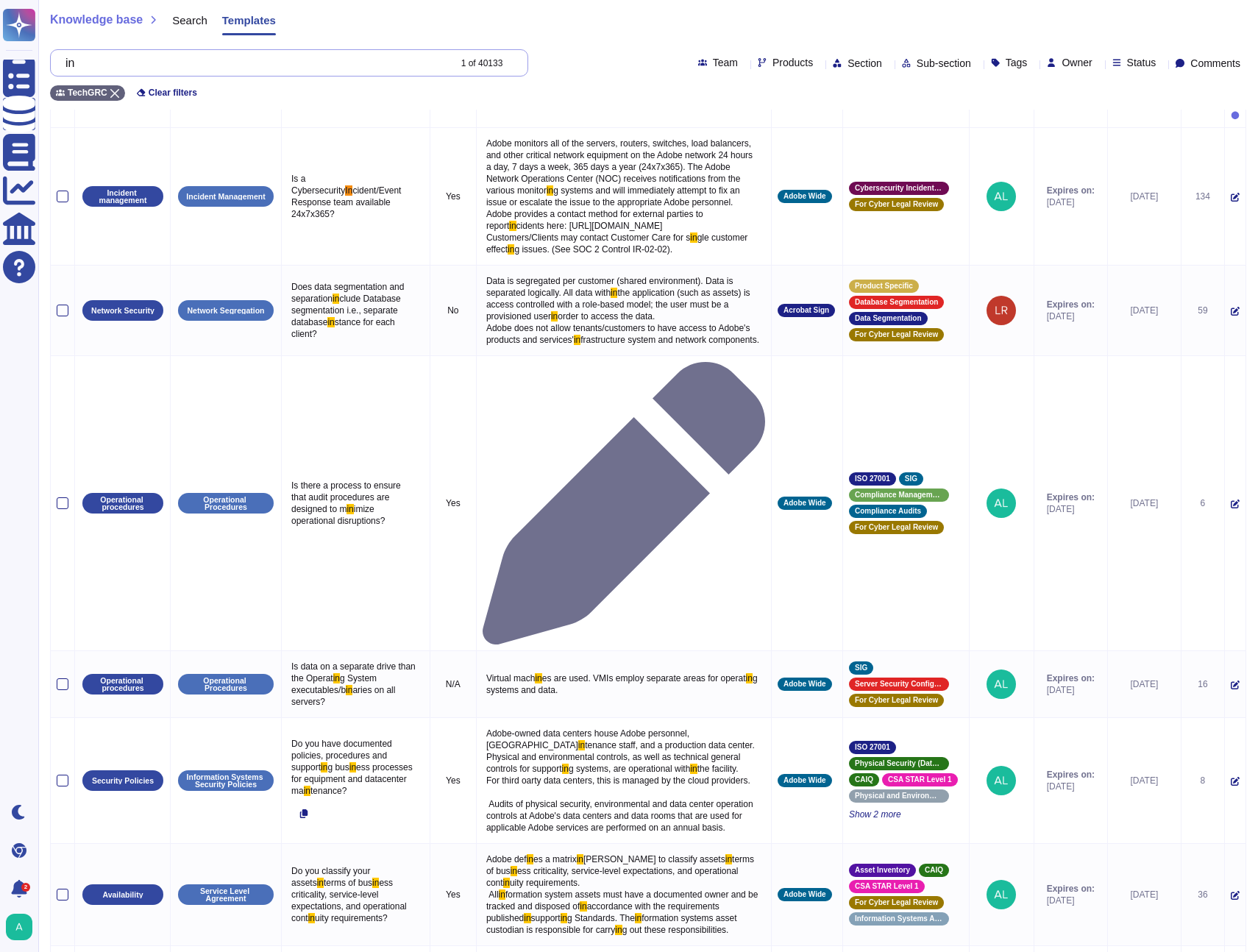
scroll to position [0, 0]
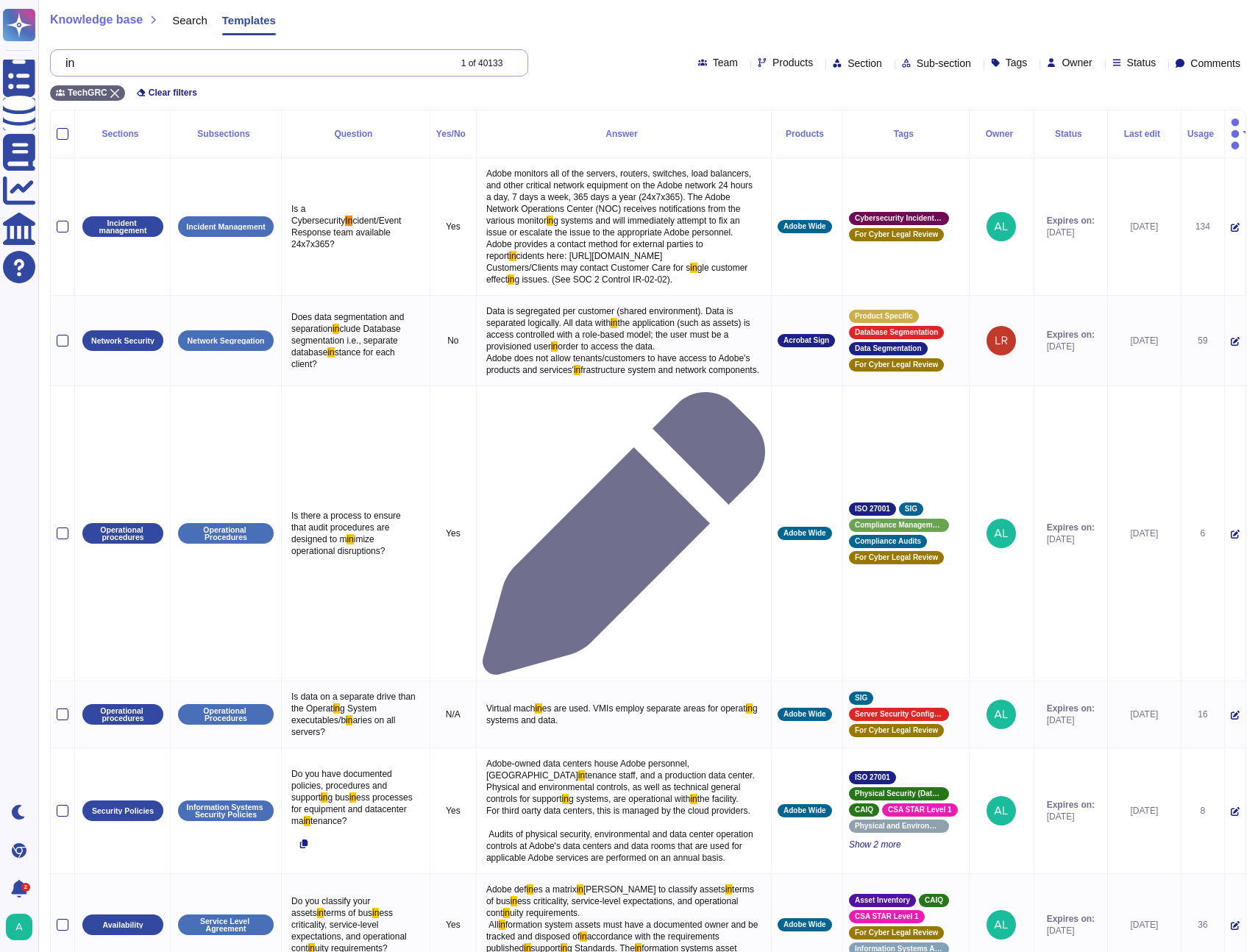
type input "i"
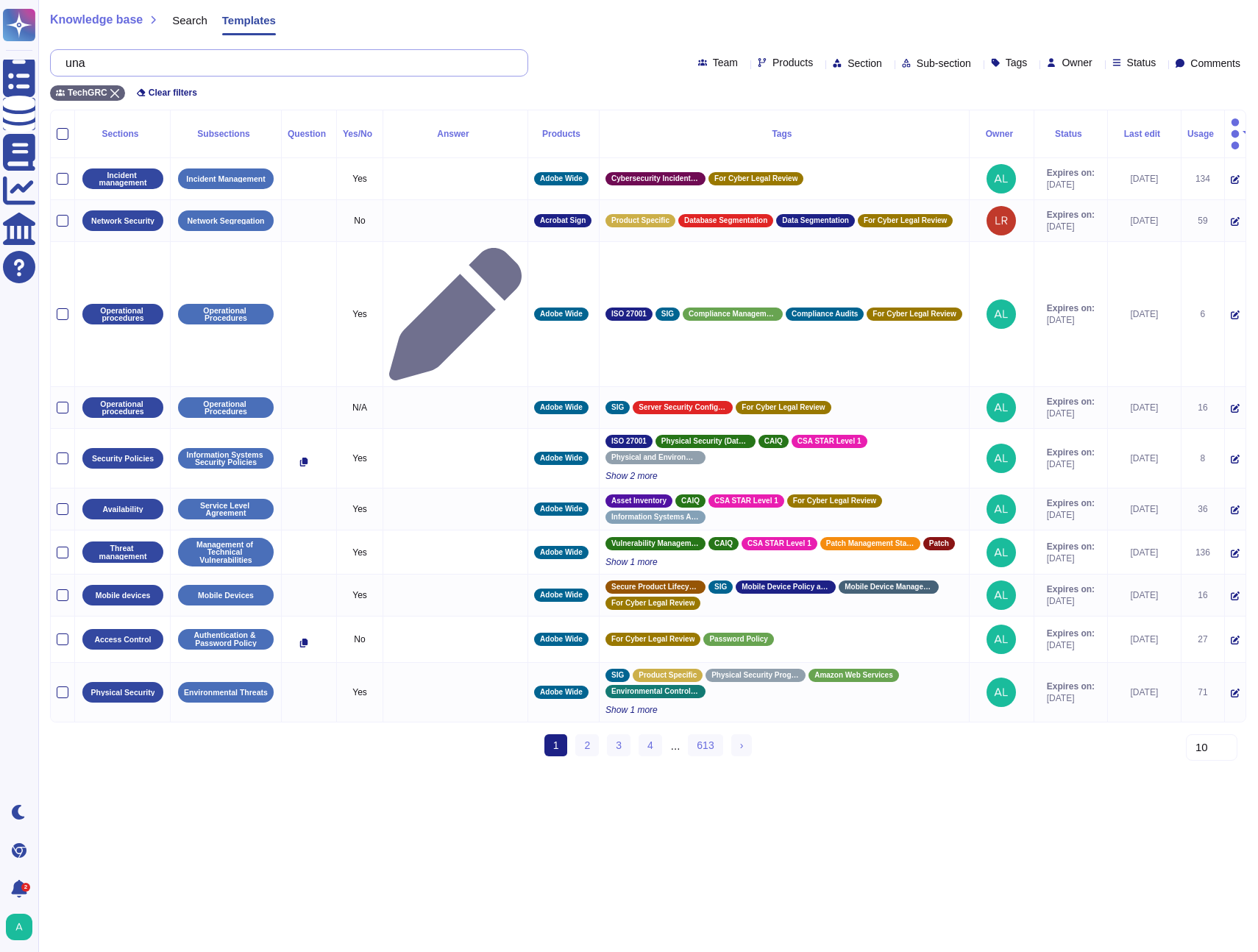
type input "u"
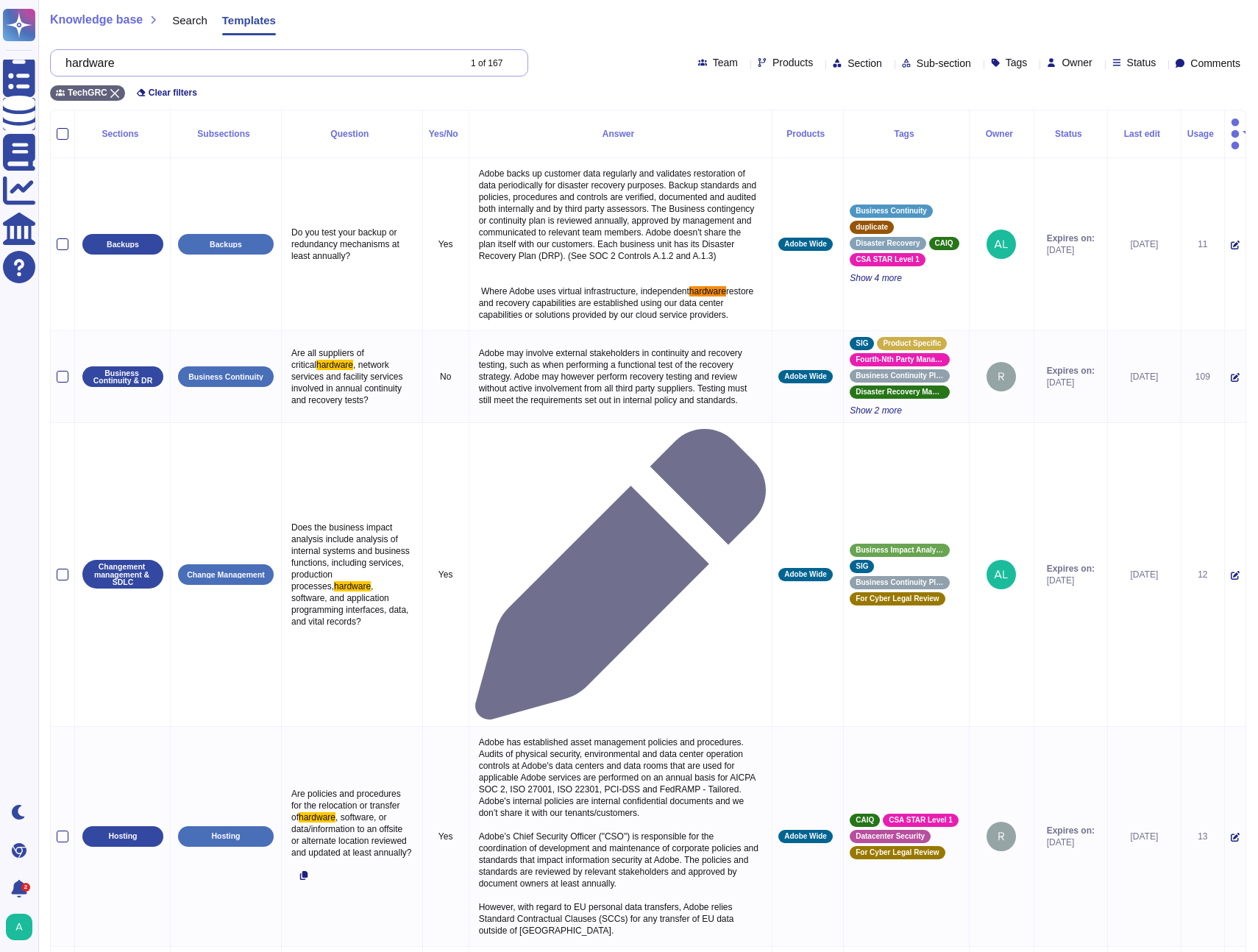
click at [203, 74] on input "hardware" at bounding box center [257, 62] width 399 height 26
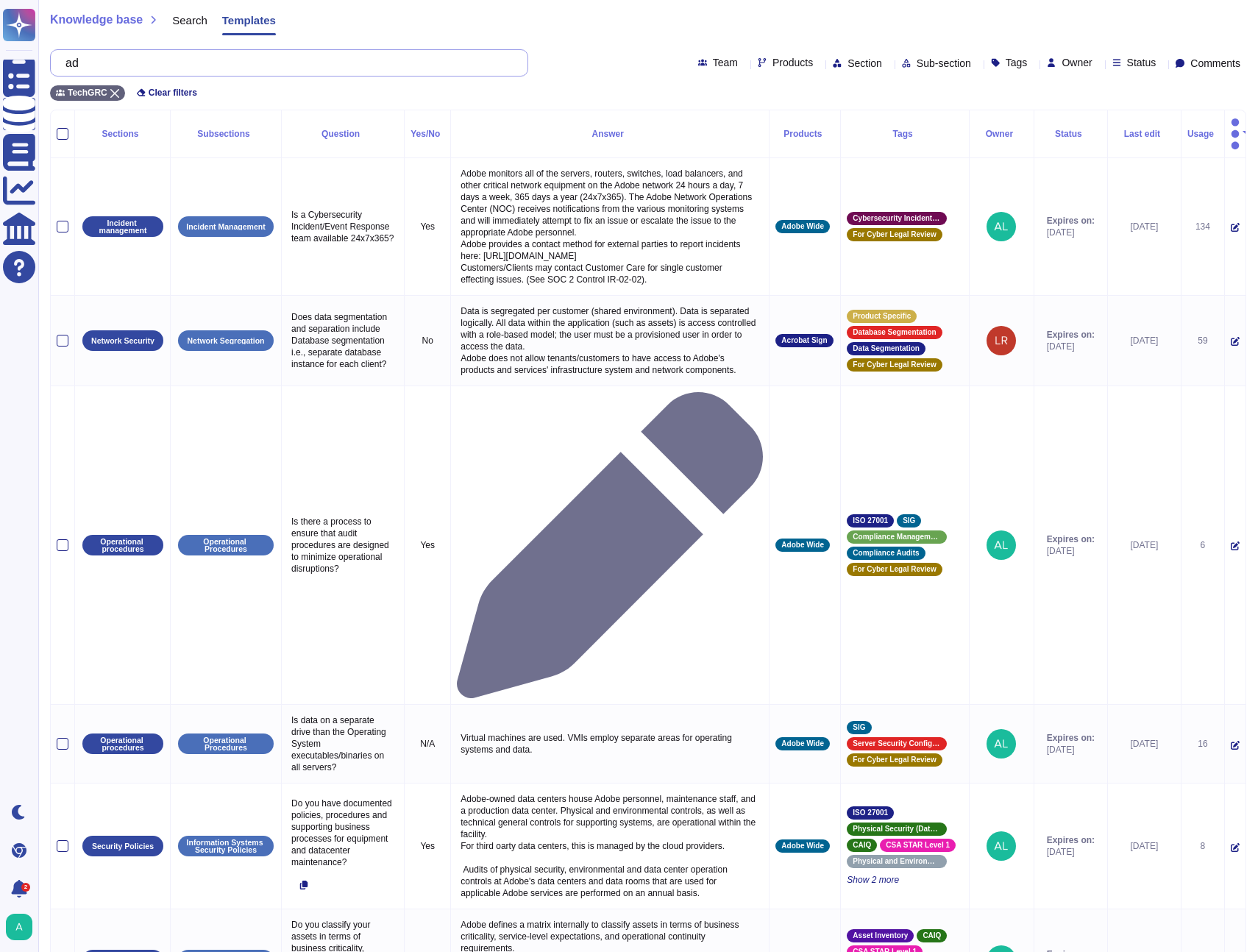
type input "a"
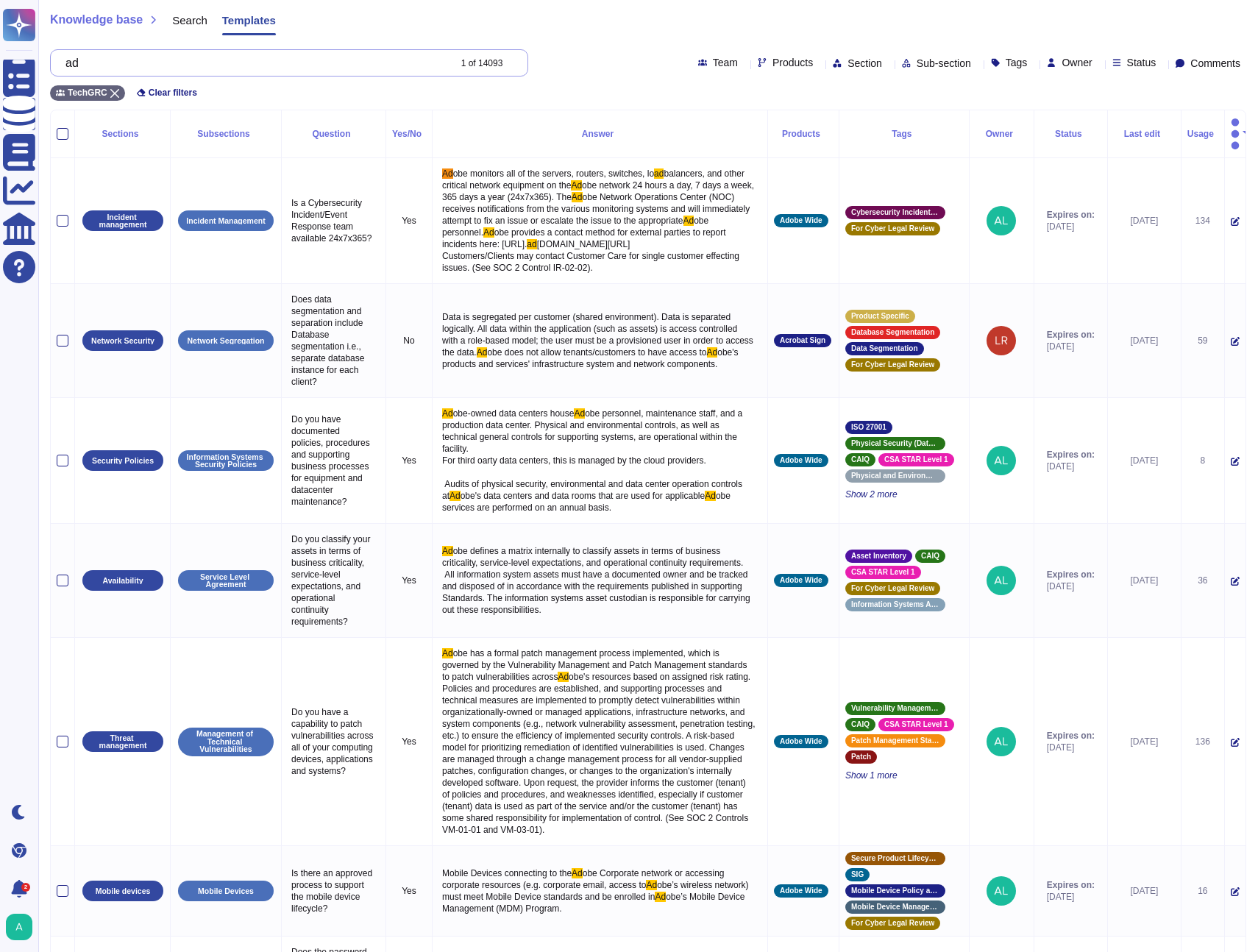
type input "a"
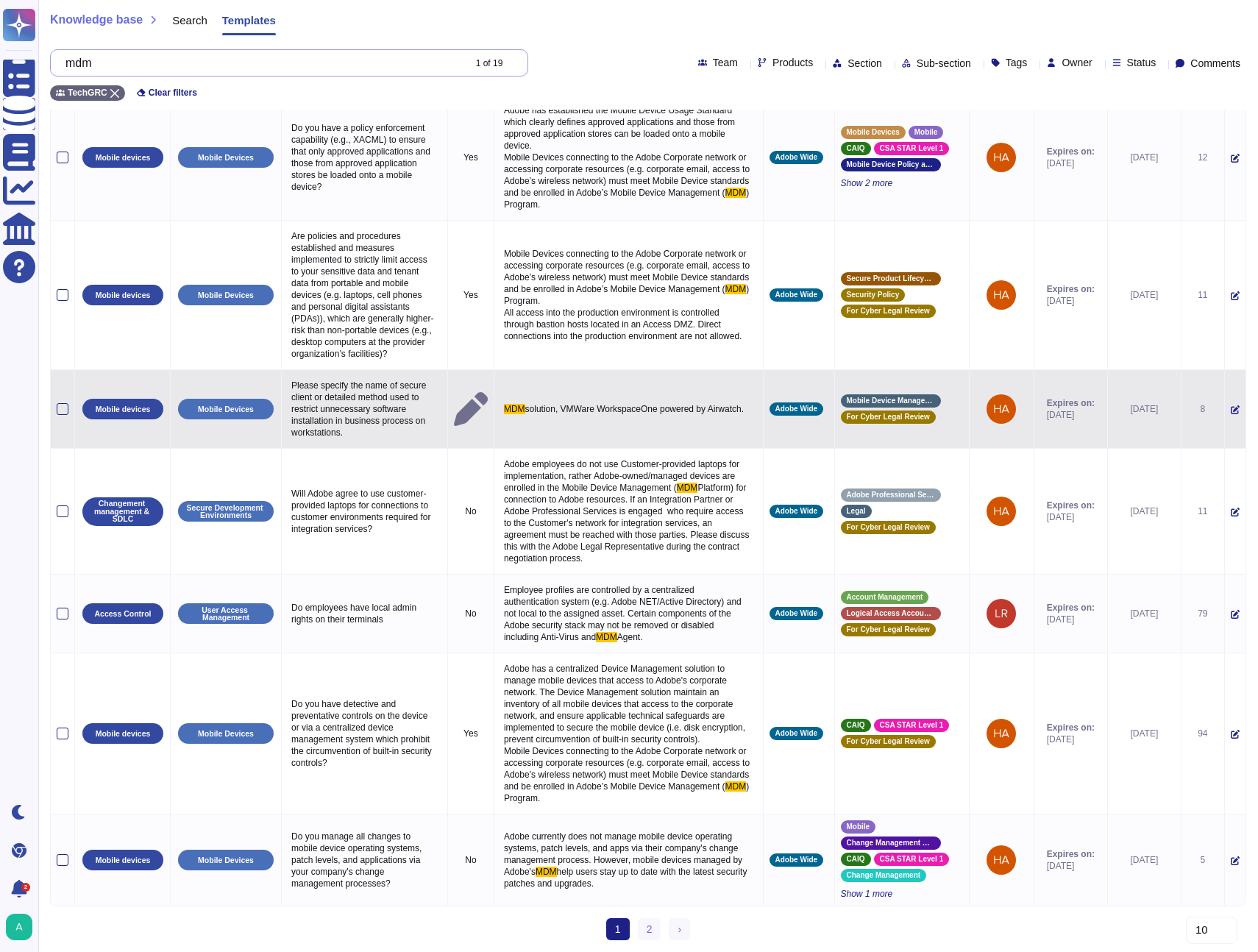
scroll to position [517, 0]
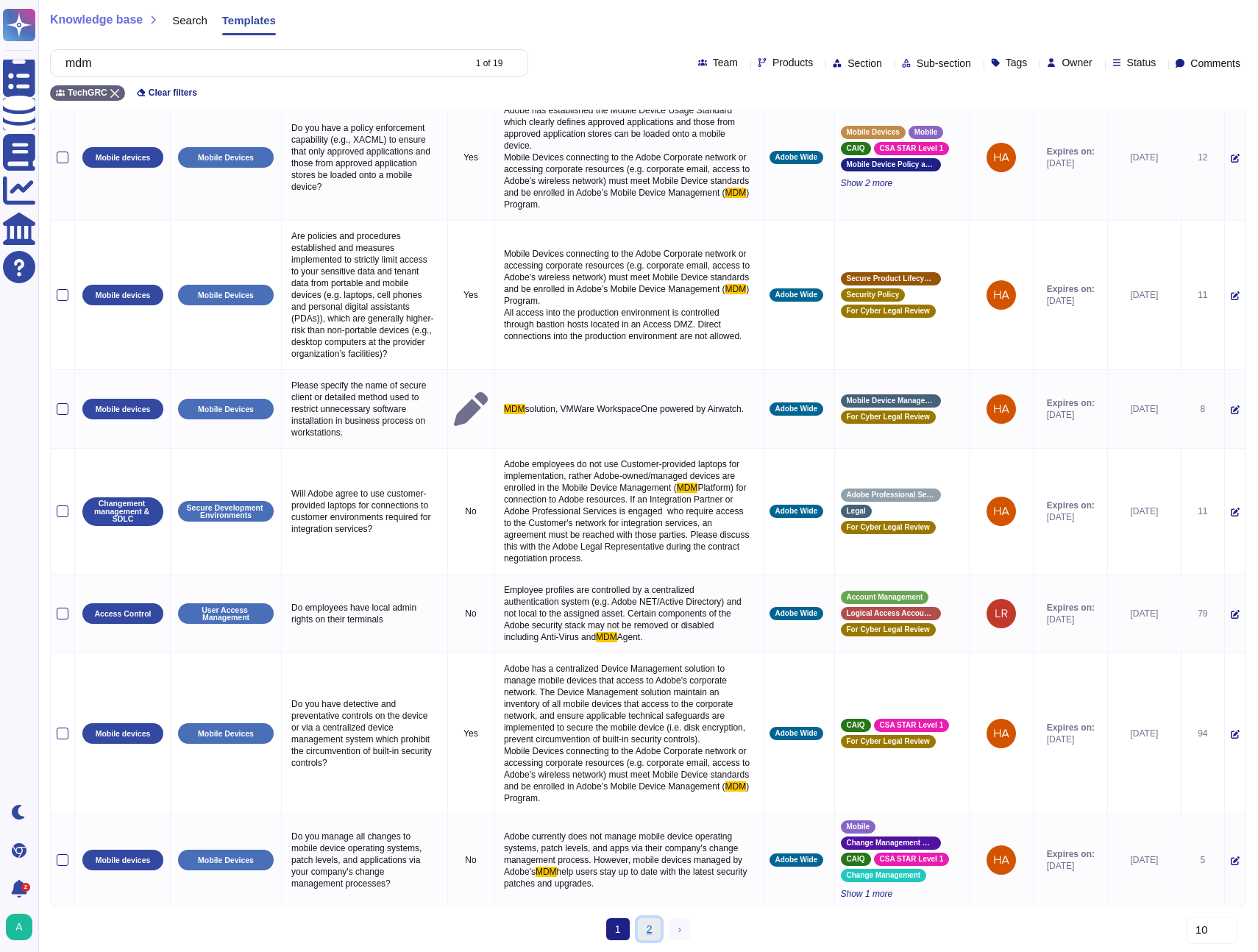
click at [647, 924] on link "2" at bounding box center [650, 929] width 24 height 22
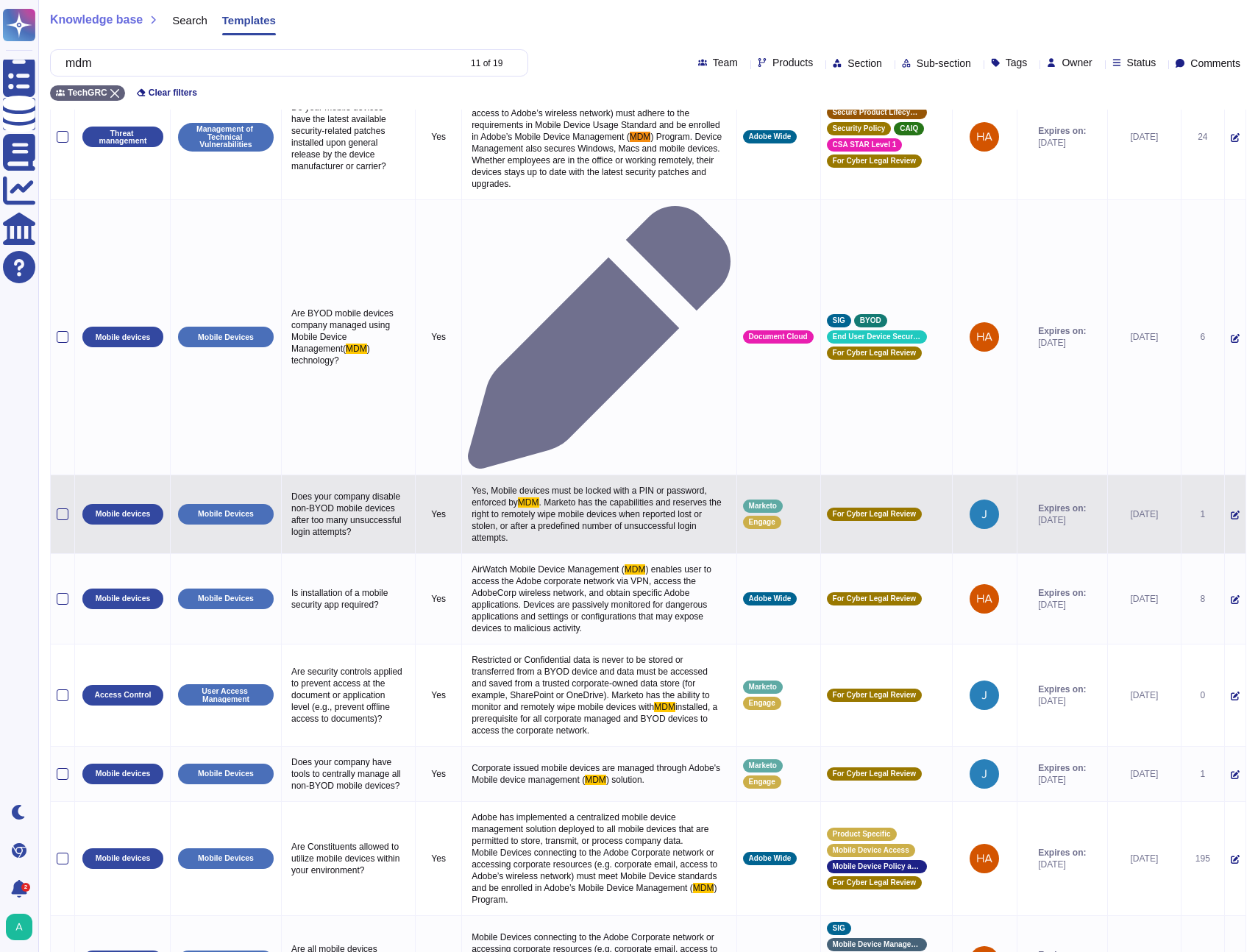
scroll to position [0, 0]
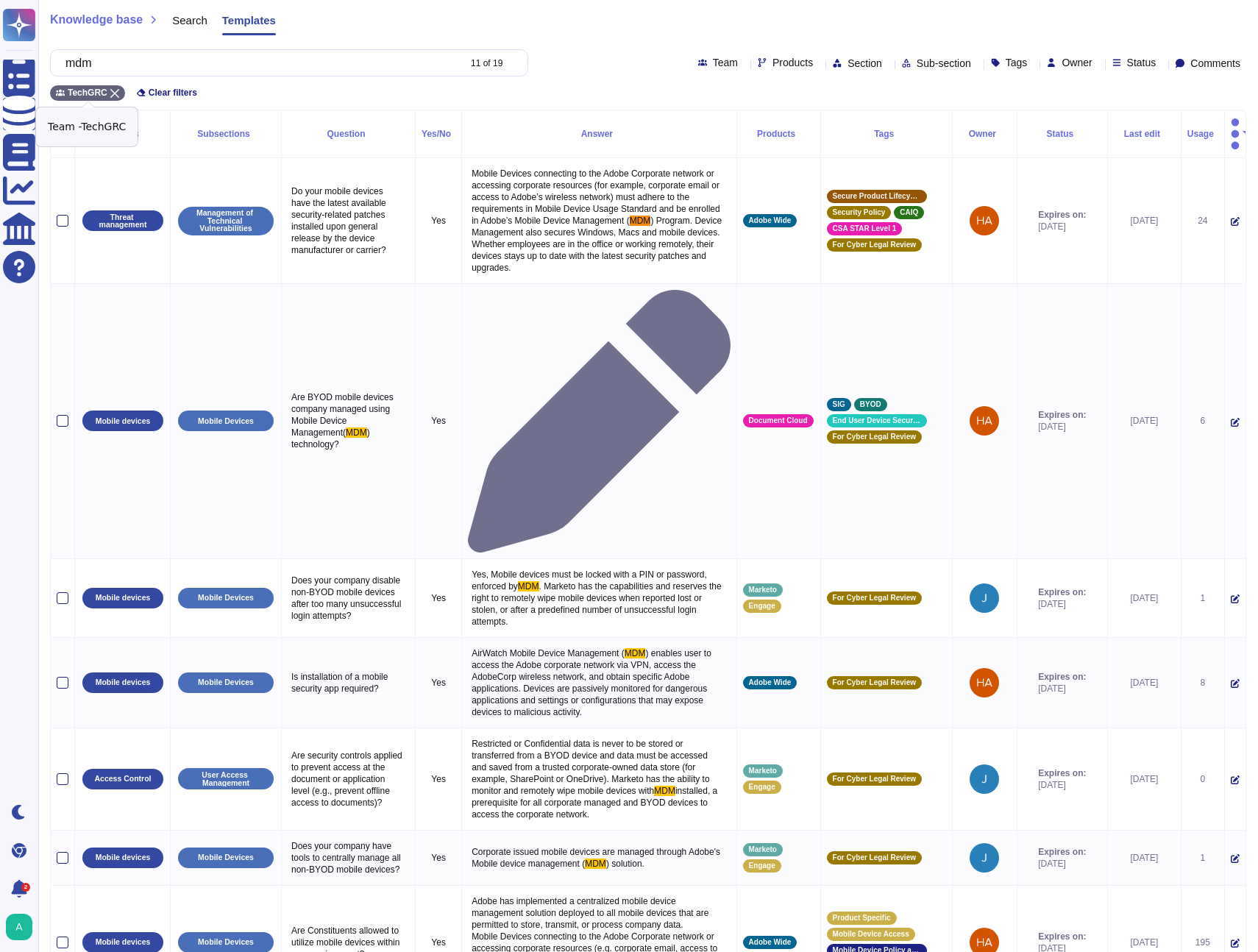
click at [116, 91] on icon at bounding box center [115, 93] width 9 height 9
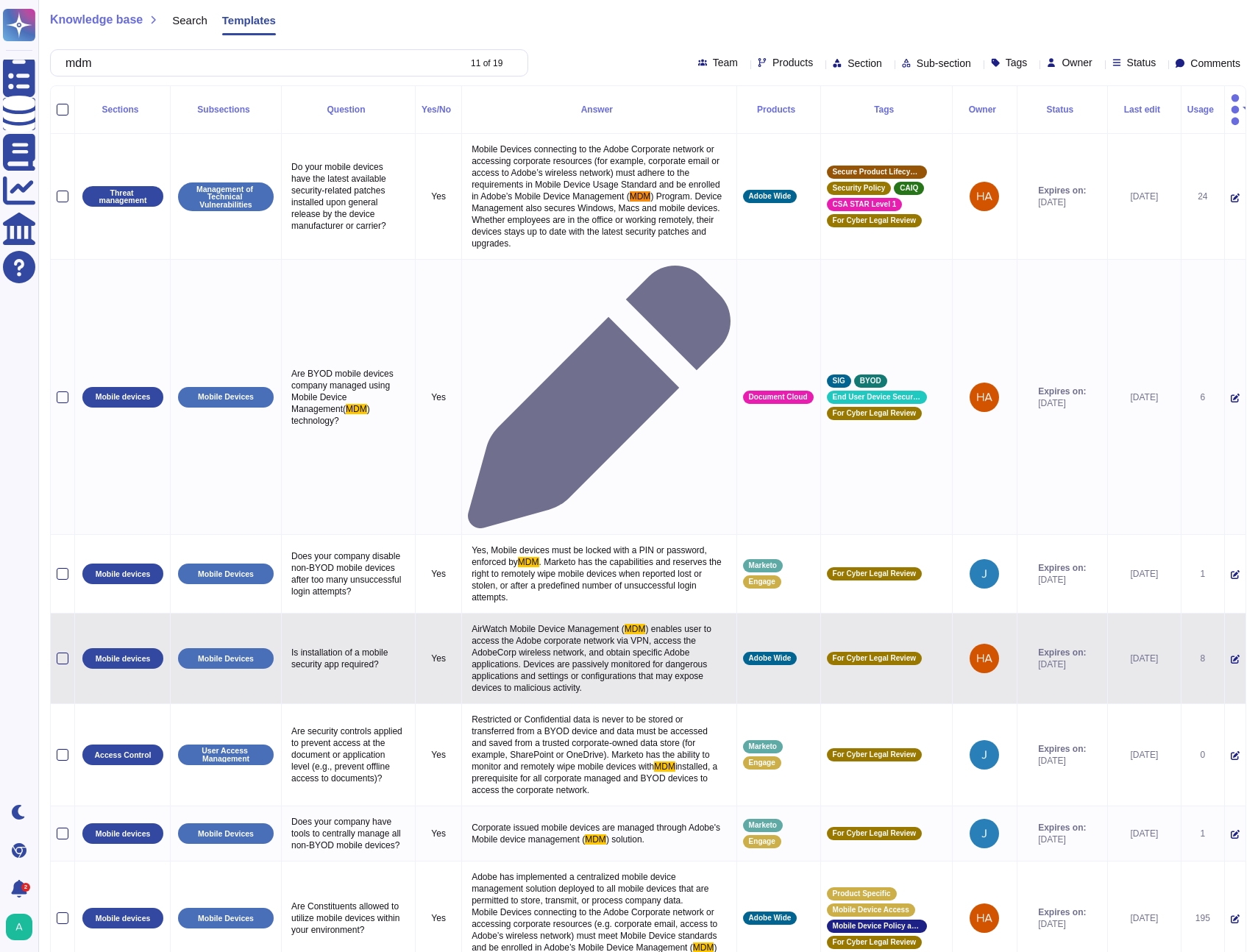
scroll to position [60, 0]
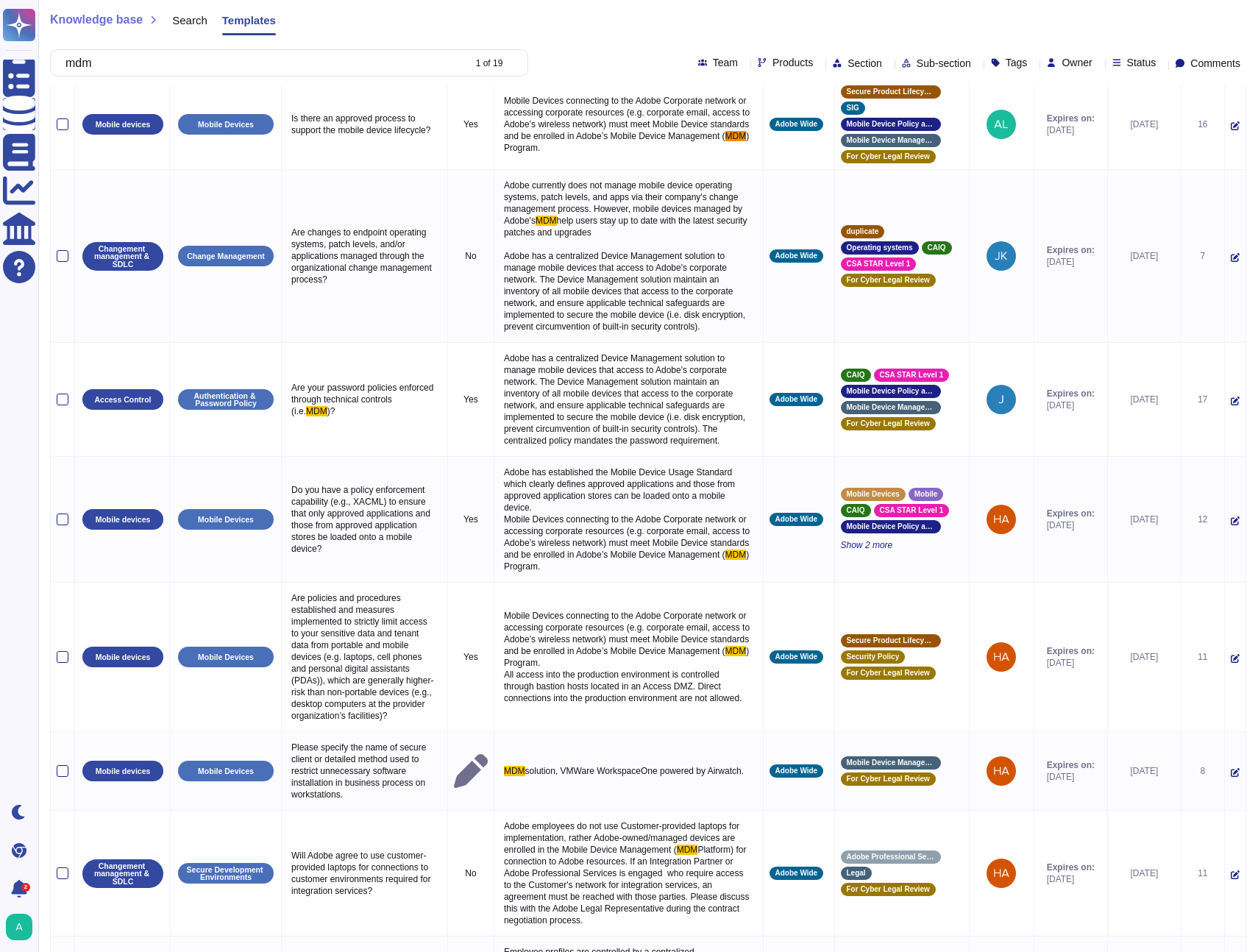
scroll to position [0, 0]
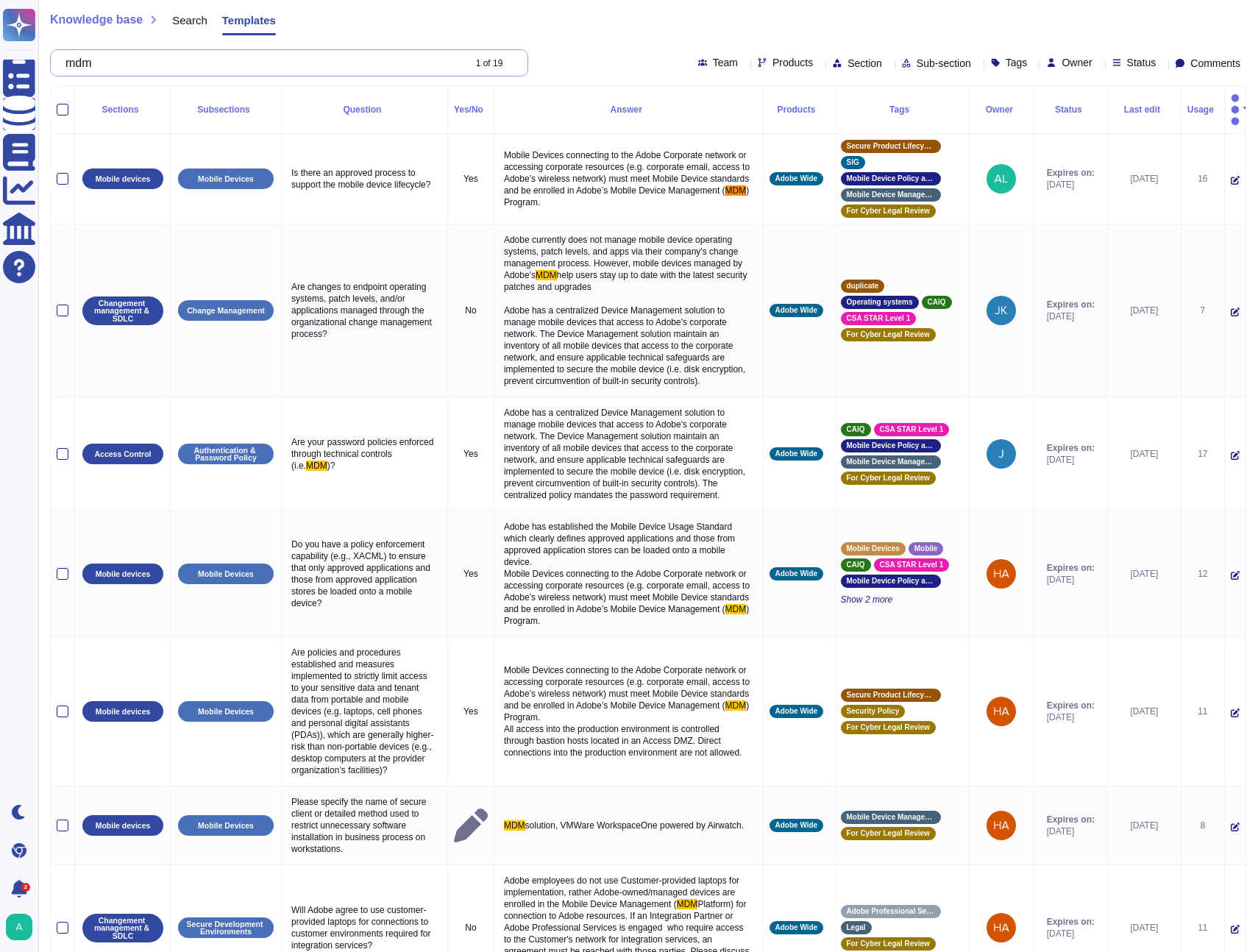
click at [244, 74] on input "mdm" at bounding box center [260, 62] width 405 height 26
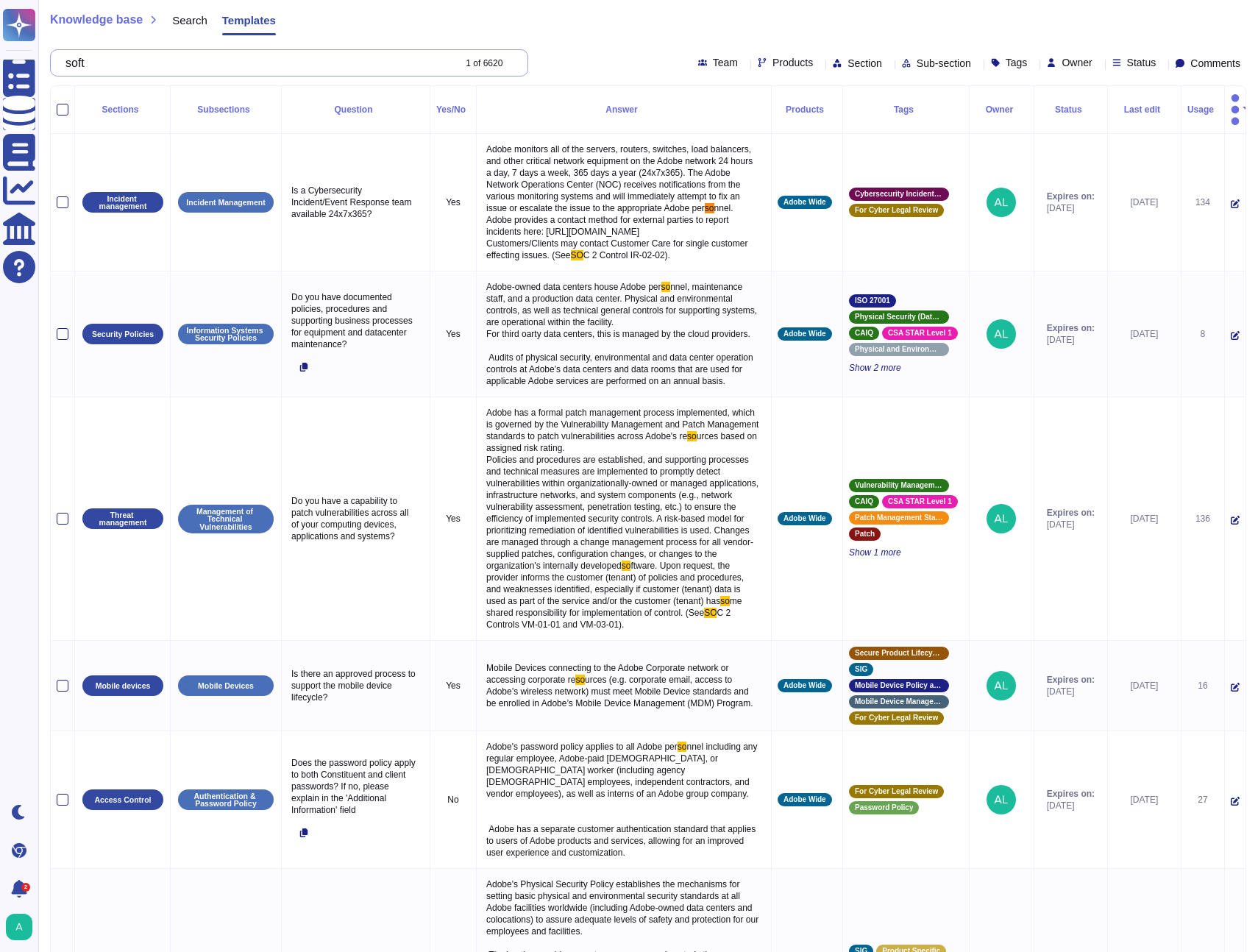
scroll to position [2, 0]
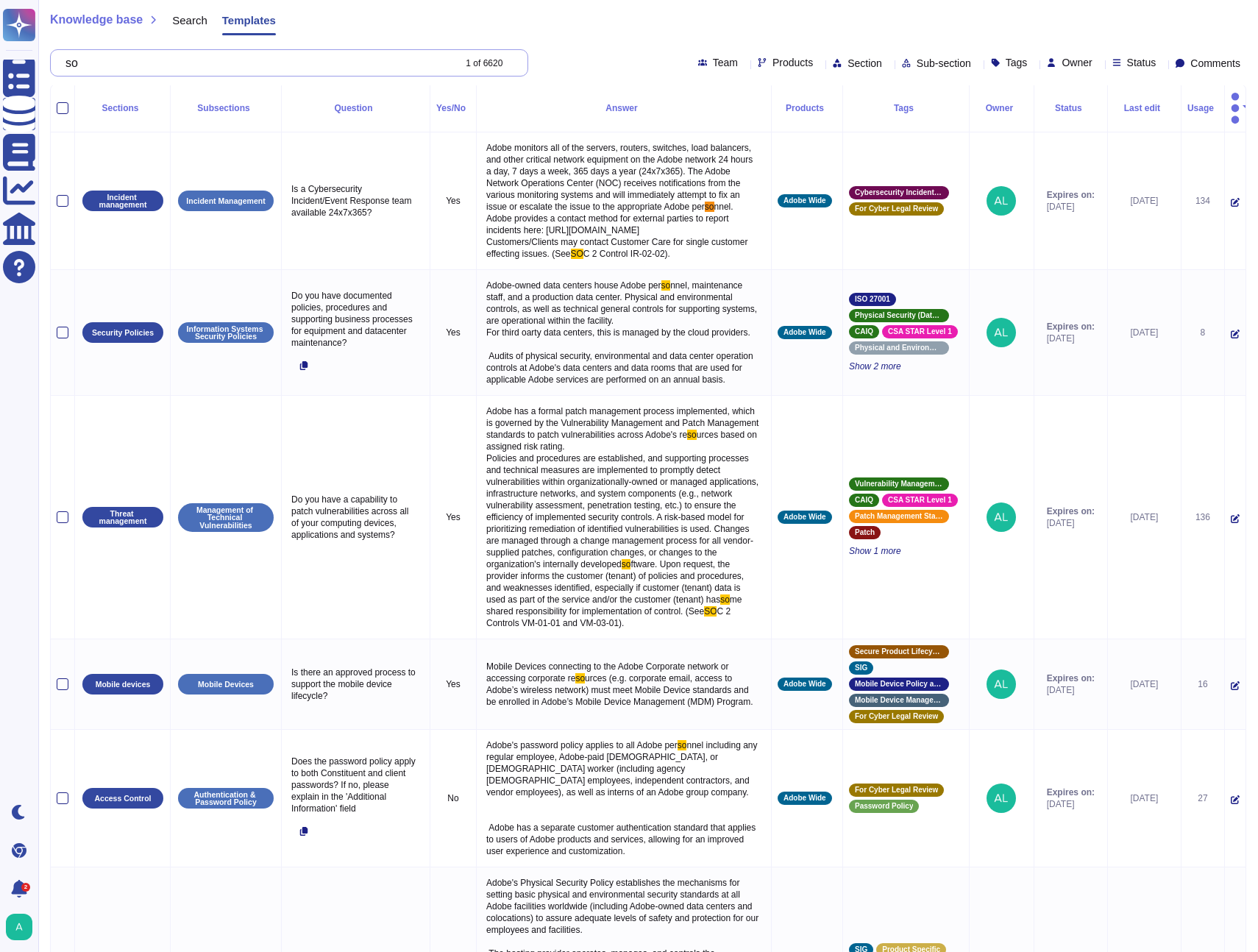
type input "s"
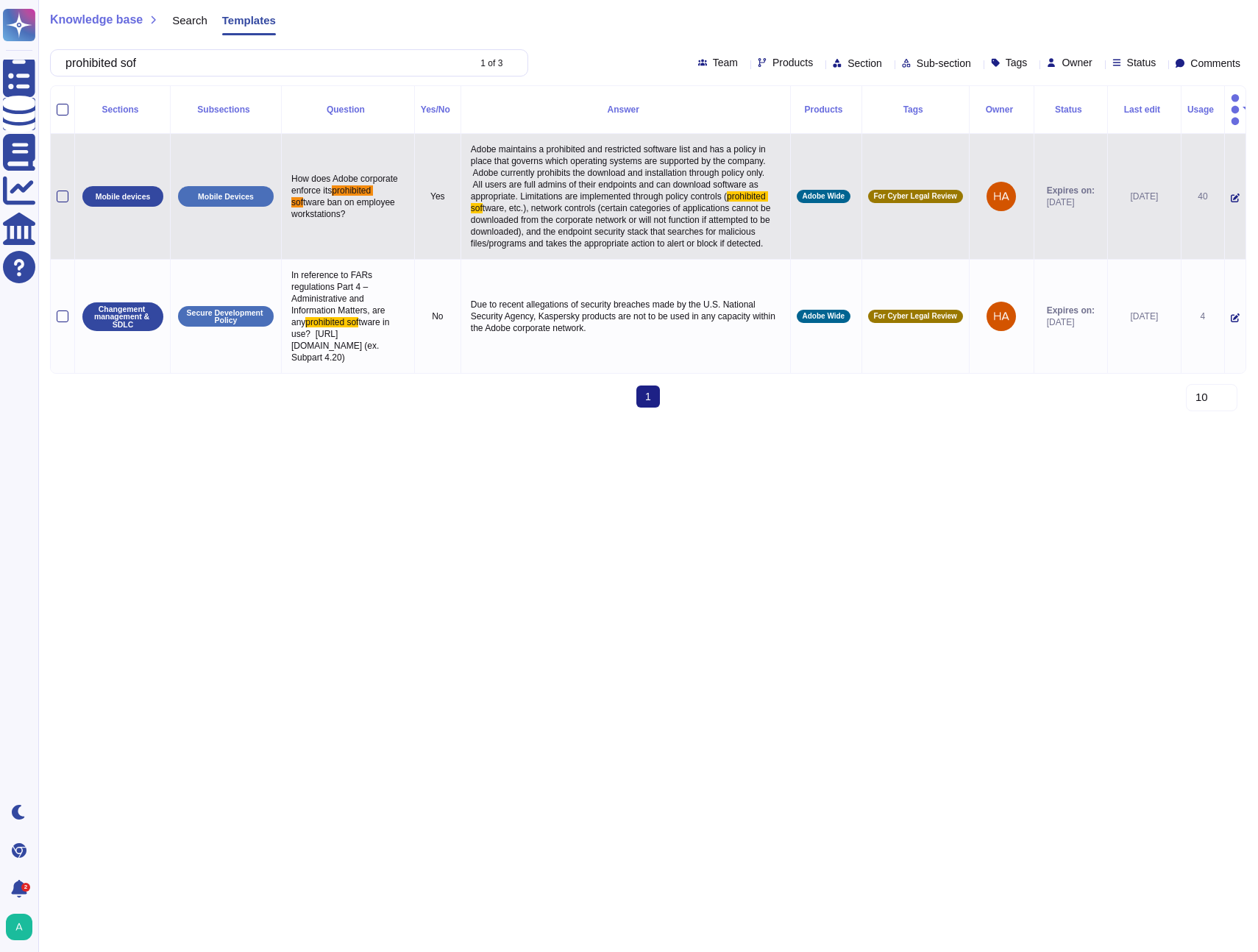
drag, startPoint x: 569, startPoint y: 130, endPoint x: 670, endPoint y: 288, distance: 187.5
click at [669, 253] on p "Adobe maintains a prohibited and restricted software list and has a policy in p…" at bounding box center [625, 196] width 317 height 113
drag, startPoint x: 721, startPoint y: 321, endPoint x: 699, endPoint y: 318, distance: 22.2
click at [699, 253] on p "Adobe maintains a prohibited and restricted software list and has a policy in p…" at bounding box center [625, 196] width 317 height 113
click at [657, 180] on span "Adobe maintains a prohibited and restricted software list and has a policy in p…" at bounding box center [618, 173] width 297 height 57
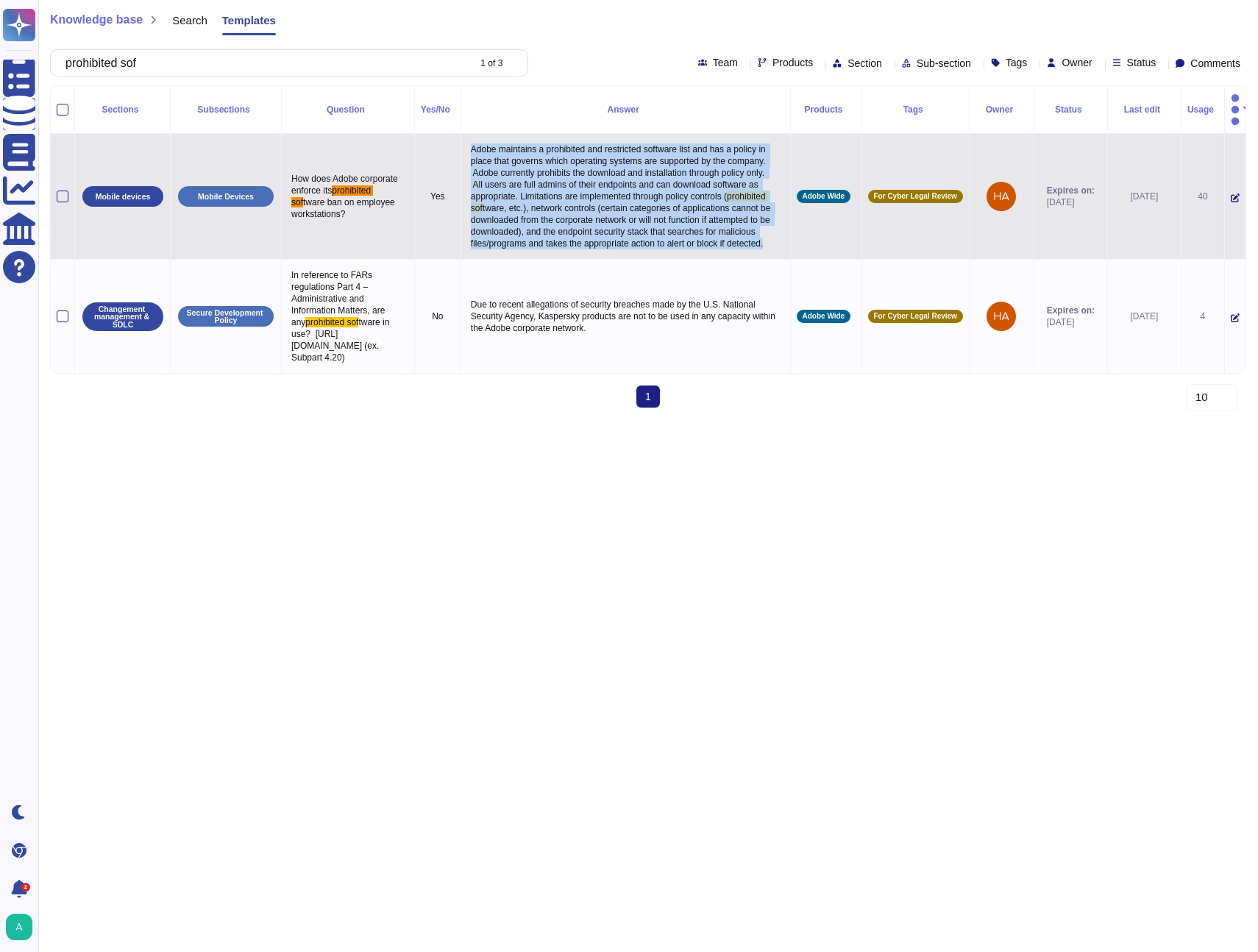
drag, startPoint x: 567, startPoint y: 130, endPoint x: 722, endPoint y: 324, distance: 248.3
click at [722, 253] on p "Adobe maintains a prohibited and restricted software list and has a policy in p…" at bounding box center [625, 196] width 317 height 113
copy p "Adobe maintains a prohibited and restricted software list and has a policy in p…"
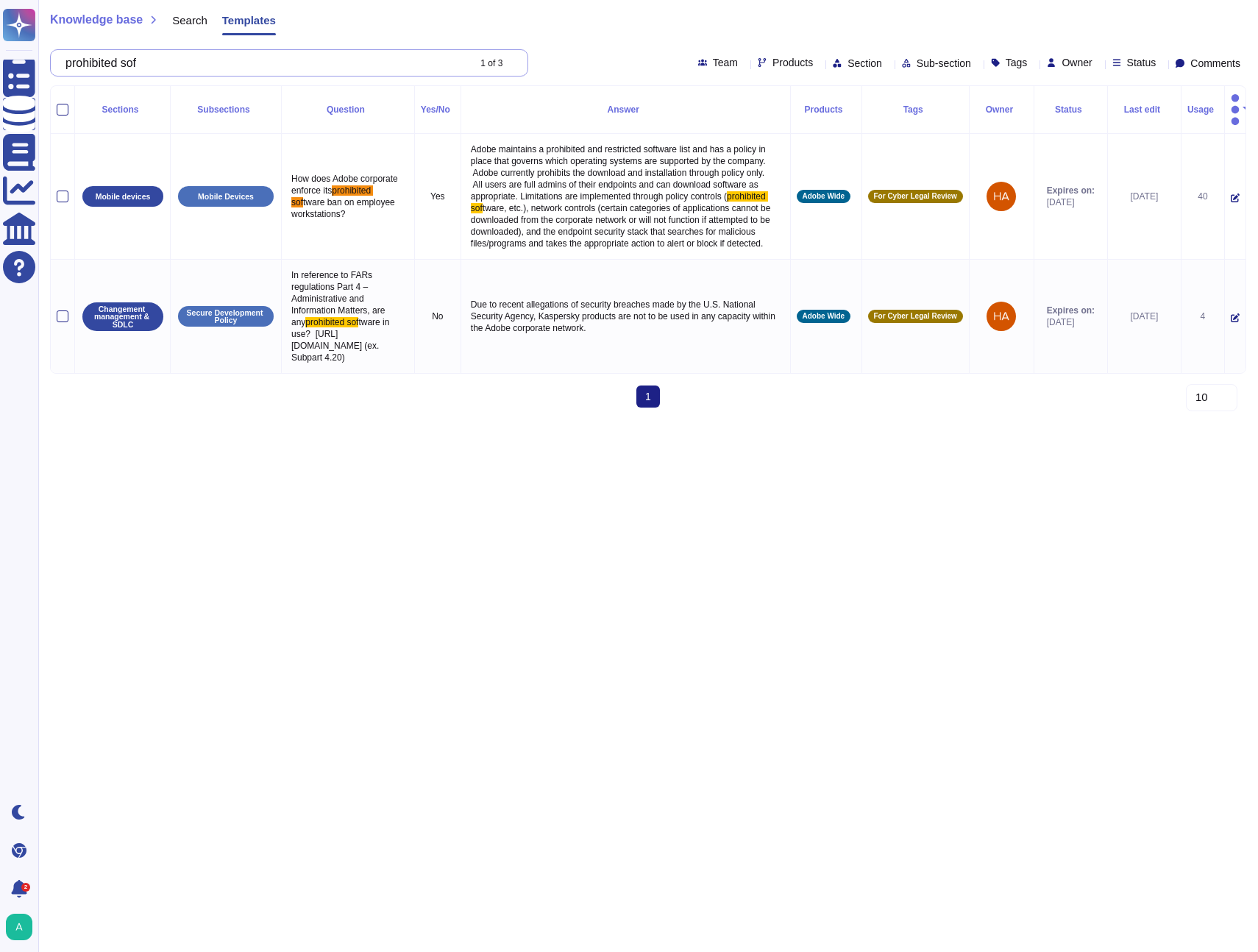
click at [314, 62] on input "prohibited sof" at bounding box center [263, 62] width 409 height 26
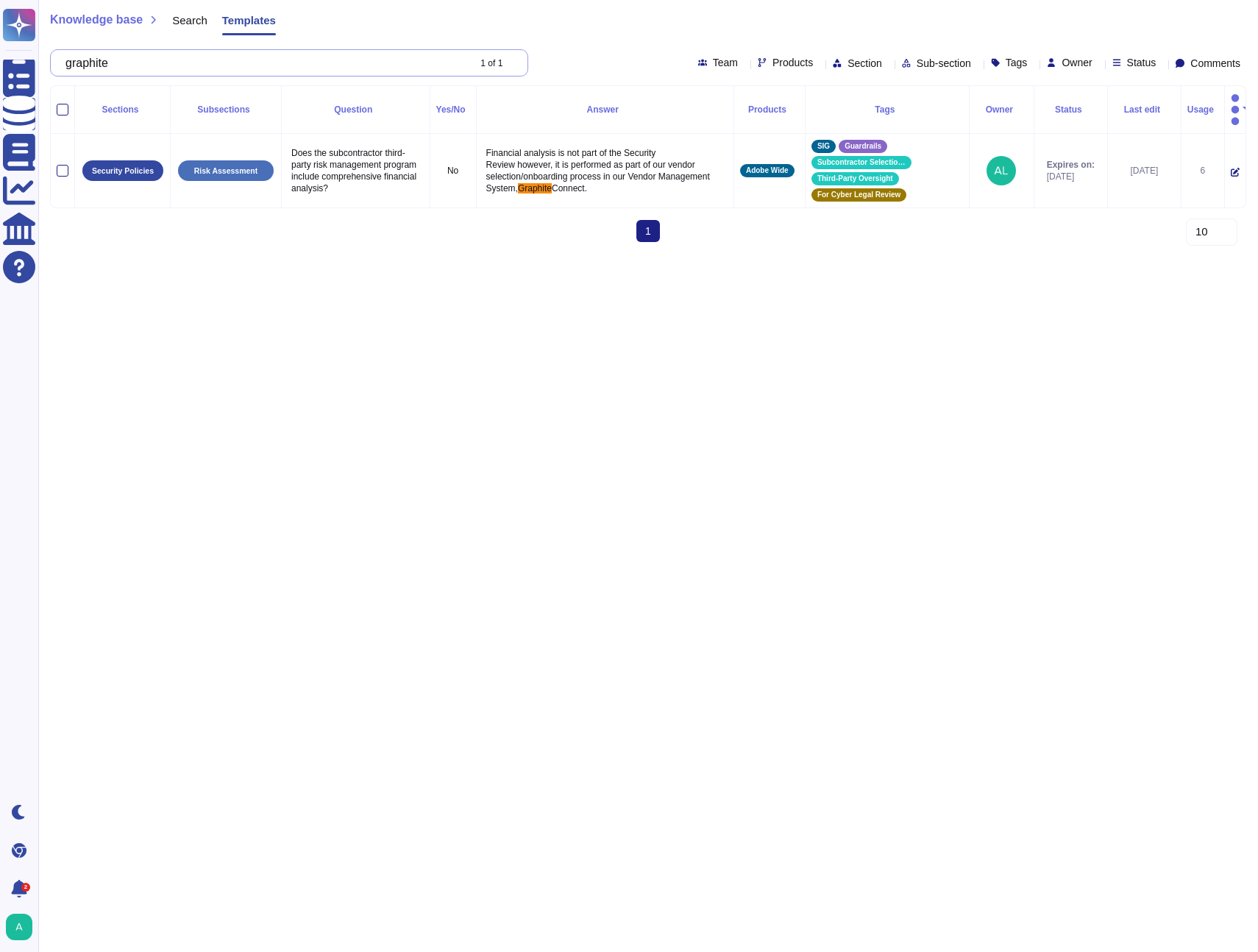
click at [250, 73] on input "graphite" at bounding box center [263, 62] width 409 height 26
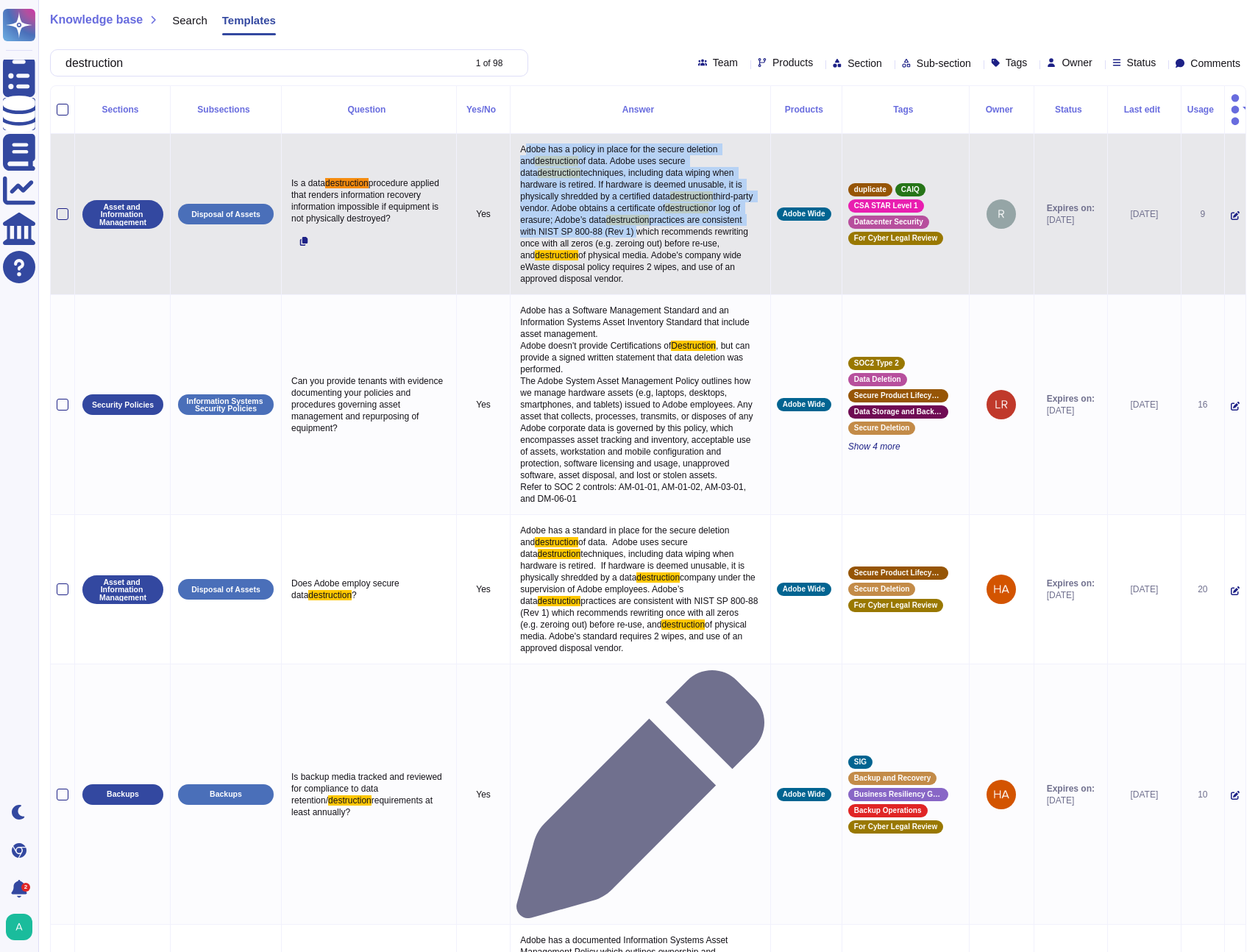
drag, startPoint x: 487, startPoint y: 129, endPoint x: 558, endPoint y: 214, distance: 110.8
click at [560, 213] on p "Adobe has a policy in place for the secure deletion and destruction of data. Ad…" at bounding box center [641, 214] width 248 height 149
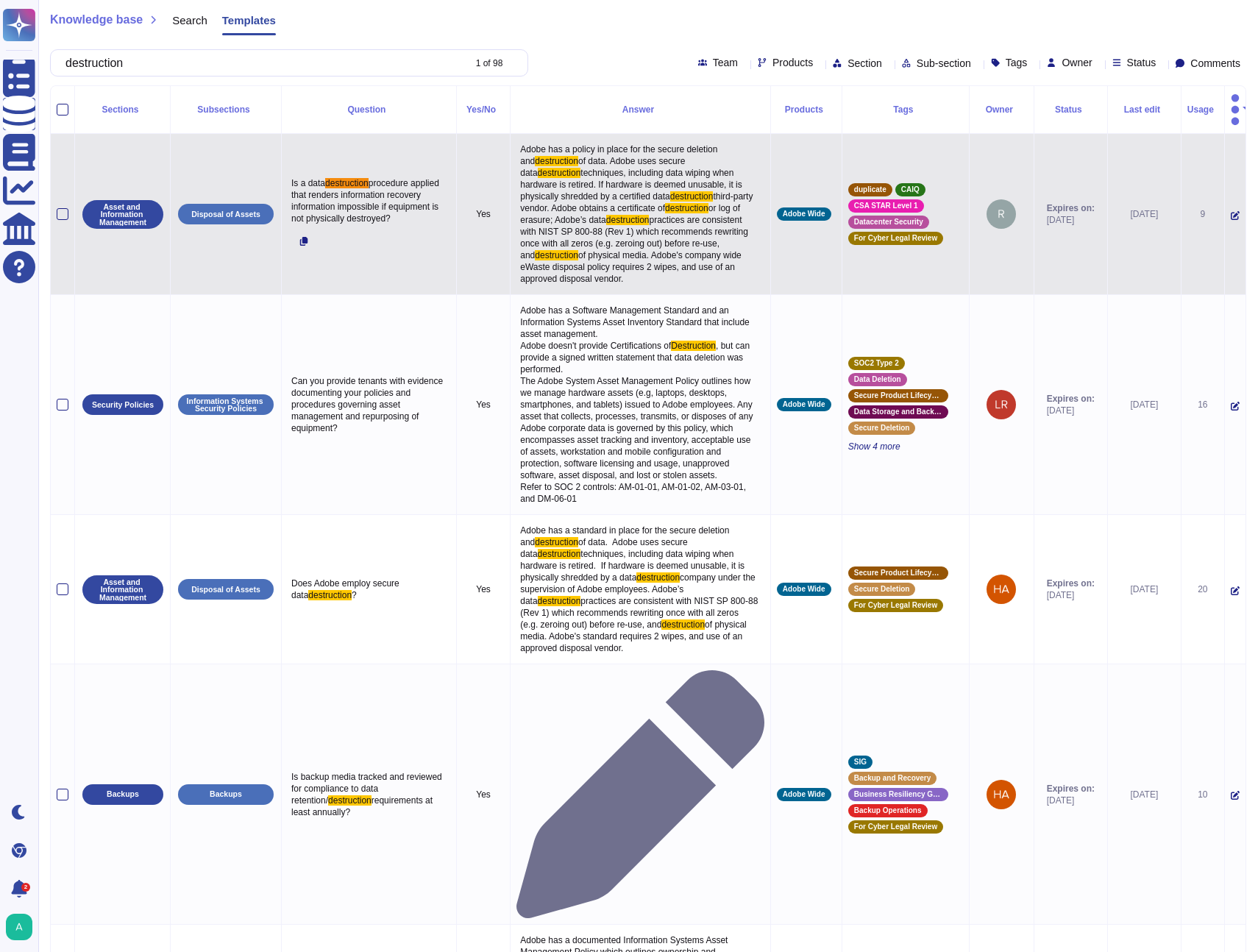
drag, startPoint x: 549, startPoint y: 218, endPoint x: 501, endPoint y: 155, distance: 79.2
click at [548, 217] on span "practices are consistent with NIST SP 800-88 (Rev 1) which recommends rewriting…" at bounding box center [635, 237] width 230 height 45
drag, startPoint x: 484, startPoint y: 129, endPoint x: 535, endPoint y: 259, distance: 139.6
click at [535, 259] on p "Adobe has a policy in place for the secure deletion and destruction of data. Ad…" at bounding box center [641, 214] width 248 height 149
copy p "Adobe has a policy in place for the secure deletion and destruction of data. Ad…"
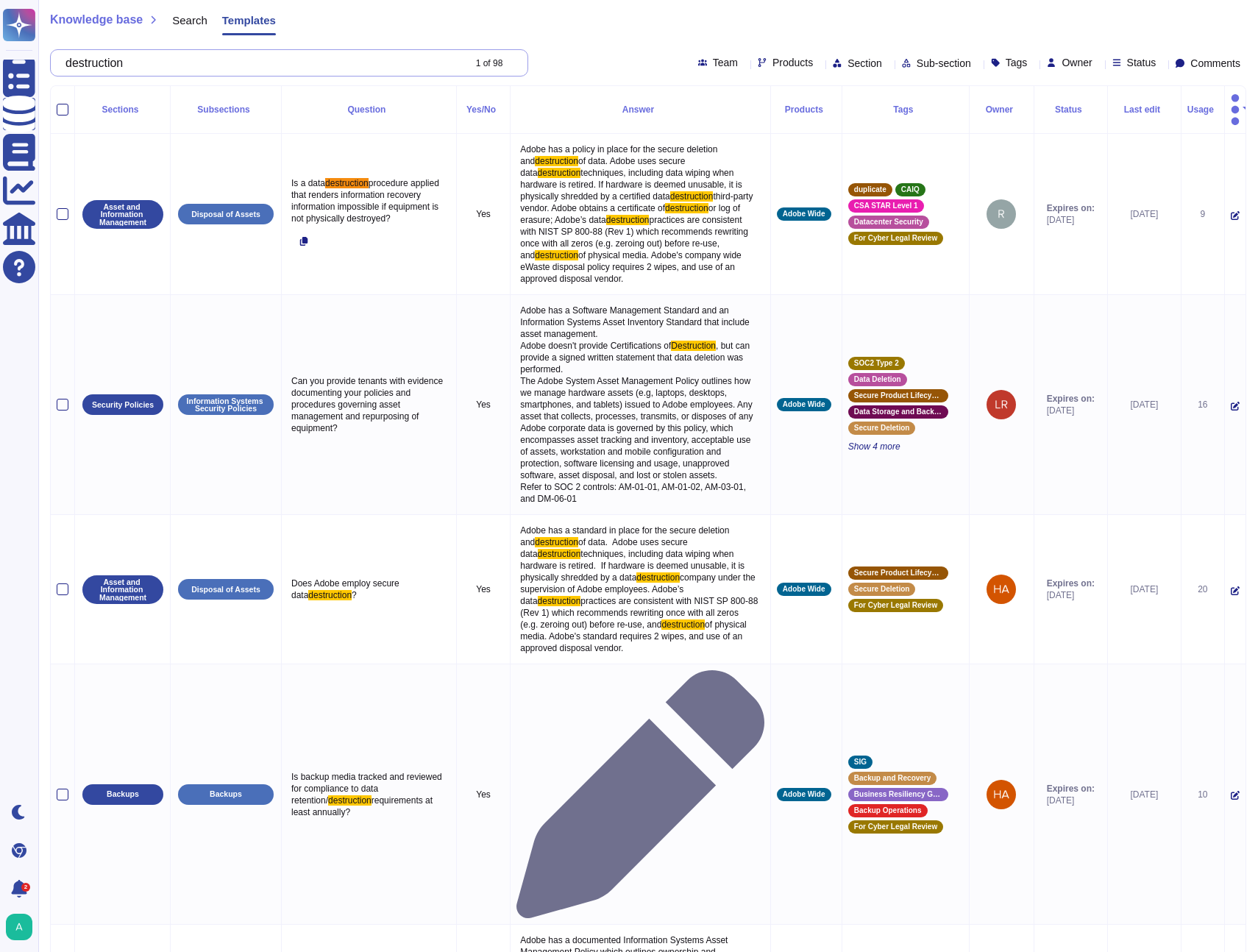
click at [298, 68] on input "destruction" at bounding box center [260, 62] width 405 height 26
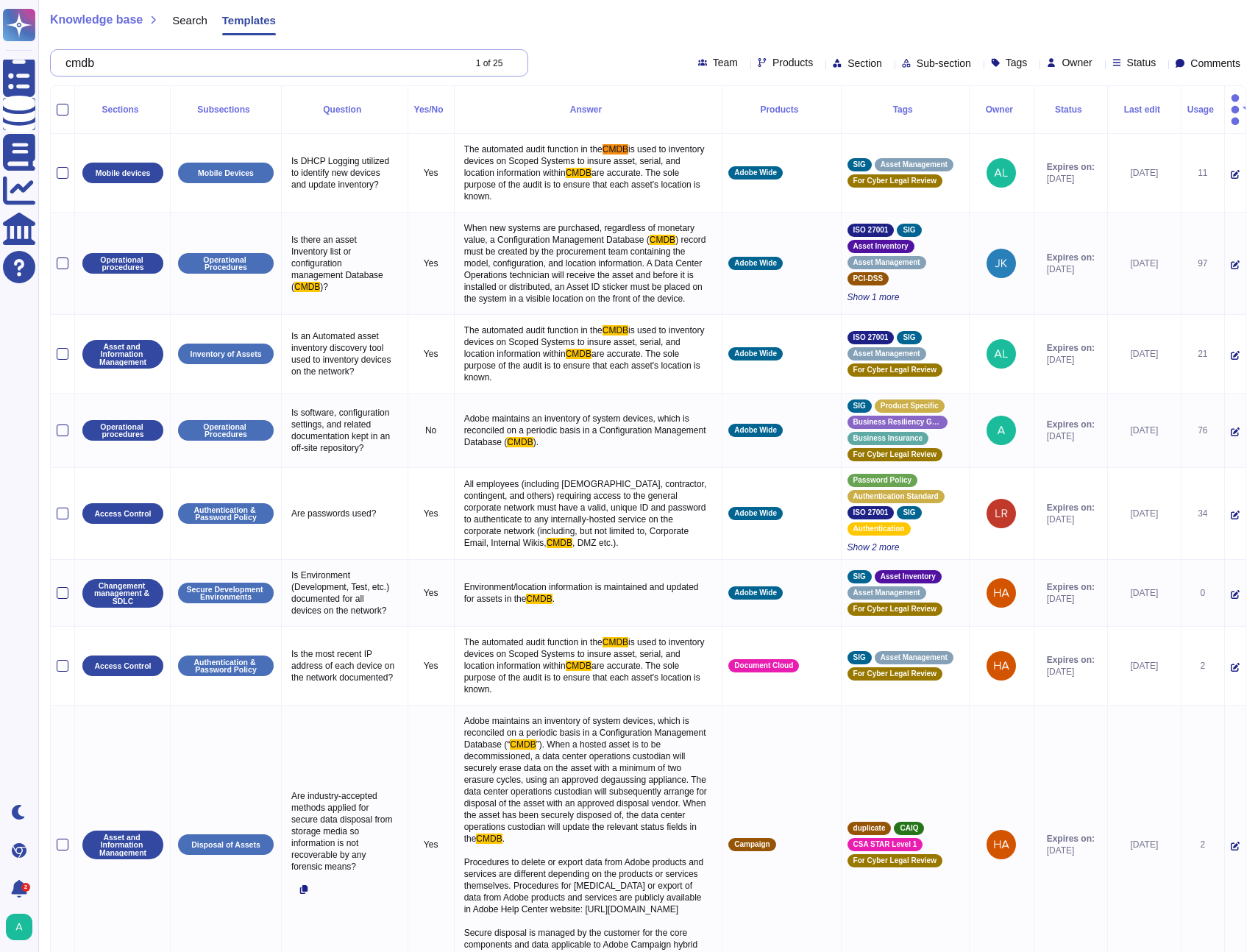
click at [253, 51] on input "cmdb" at bounding box center [260, 62] width 405 height 26
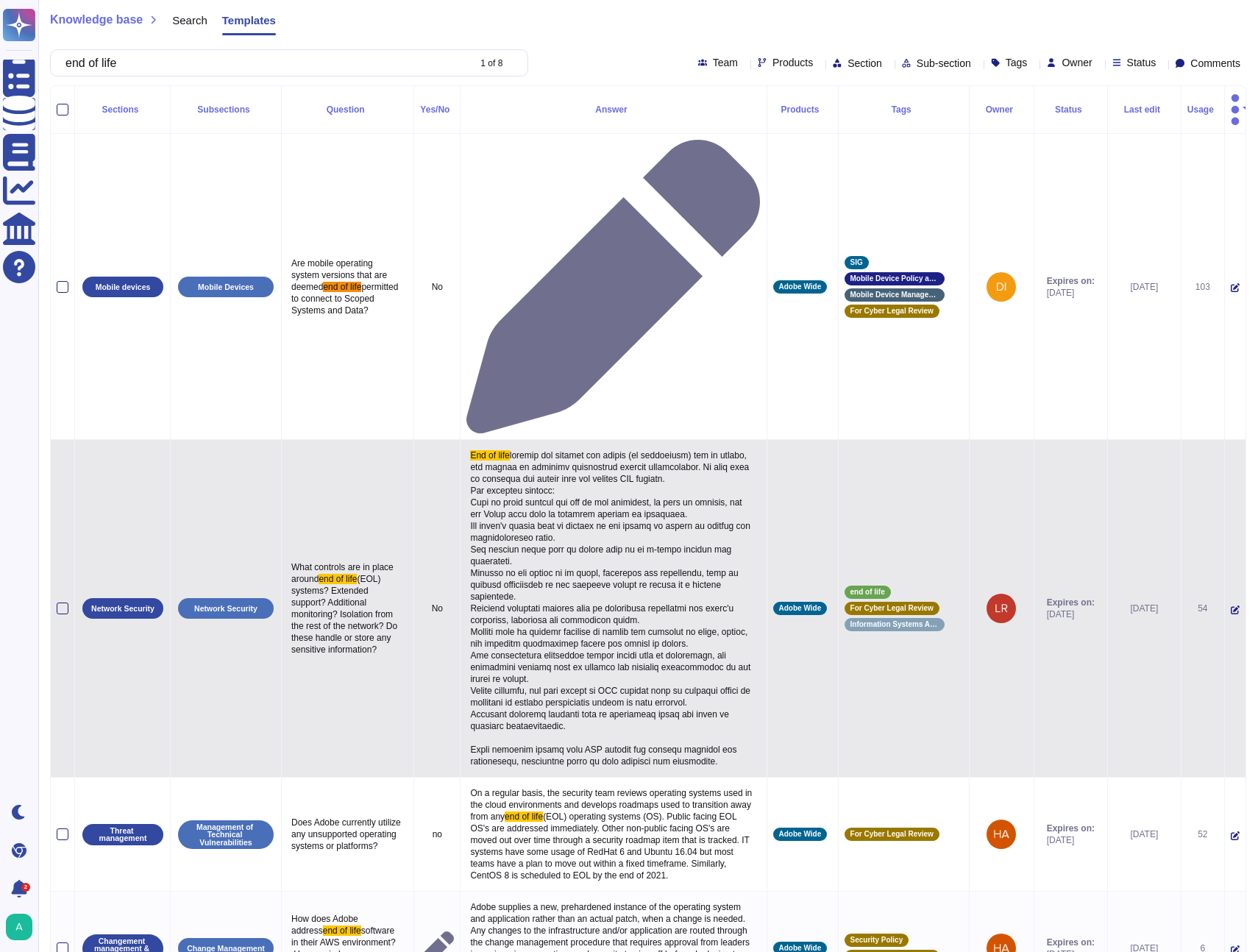
click at [518, 450] on span at bounding box center [611, 608] width 282 height 316
drag, startPoint x: 518, startPoint y: 283, endPoint x: 518, endPoint y: 292, distance: 9.0
click at [518, 450] on span at bounding box center [611, 608] width 282 height 316
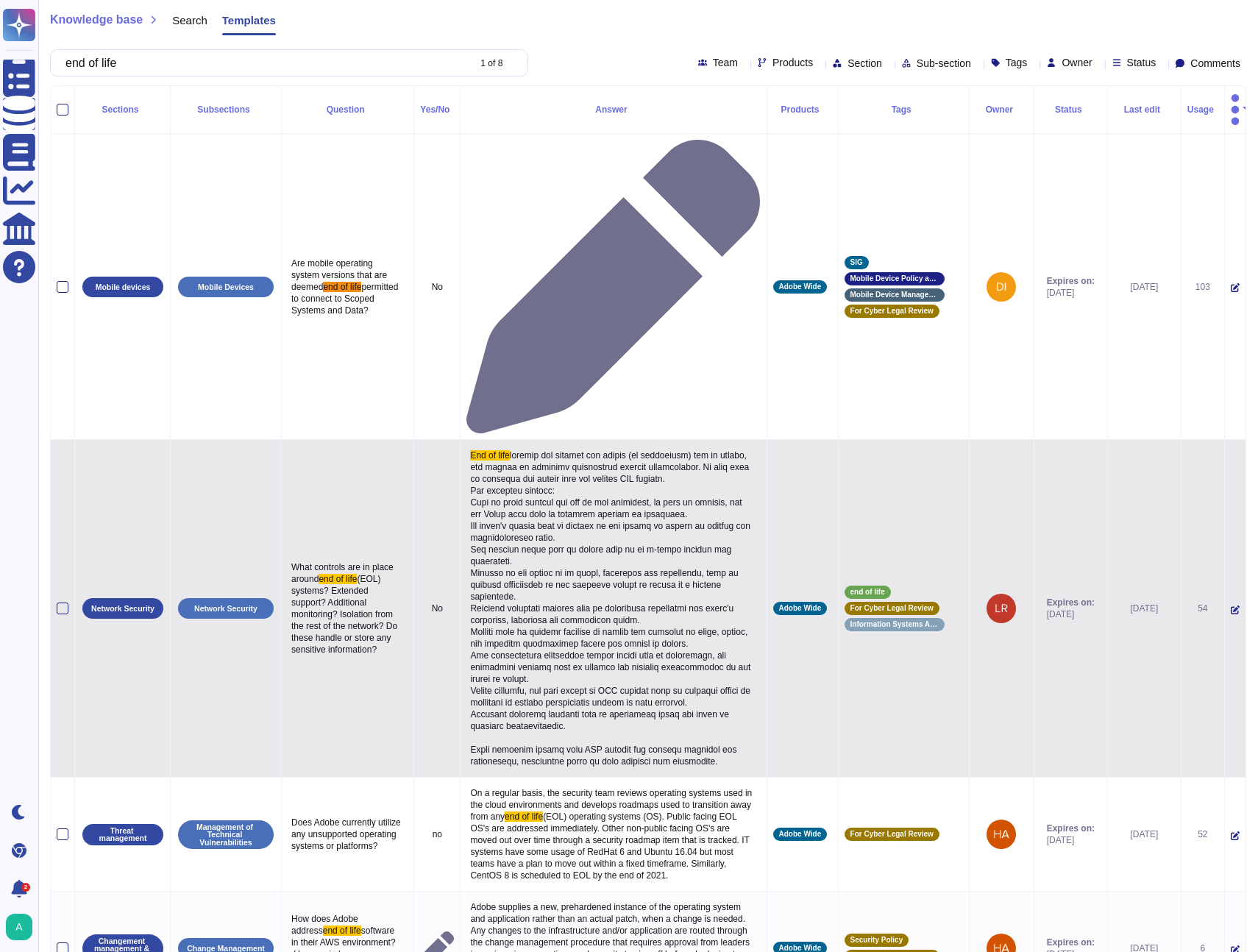
click at [516, 506] on span at bounding box center [611, 608] width 282 height 316
drag, startPoint x: 573, startPoint y: 589, endPoint x: 474, endPoint y: 216, distance: 385.9
click at [474, 446] on p "End of life" at bounding box center [612, 608] width 293 height 325
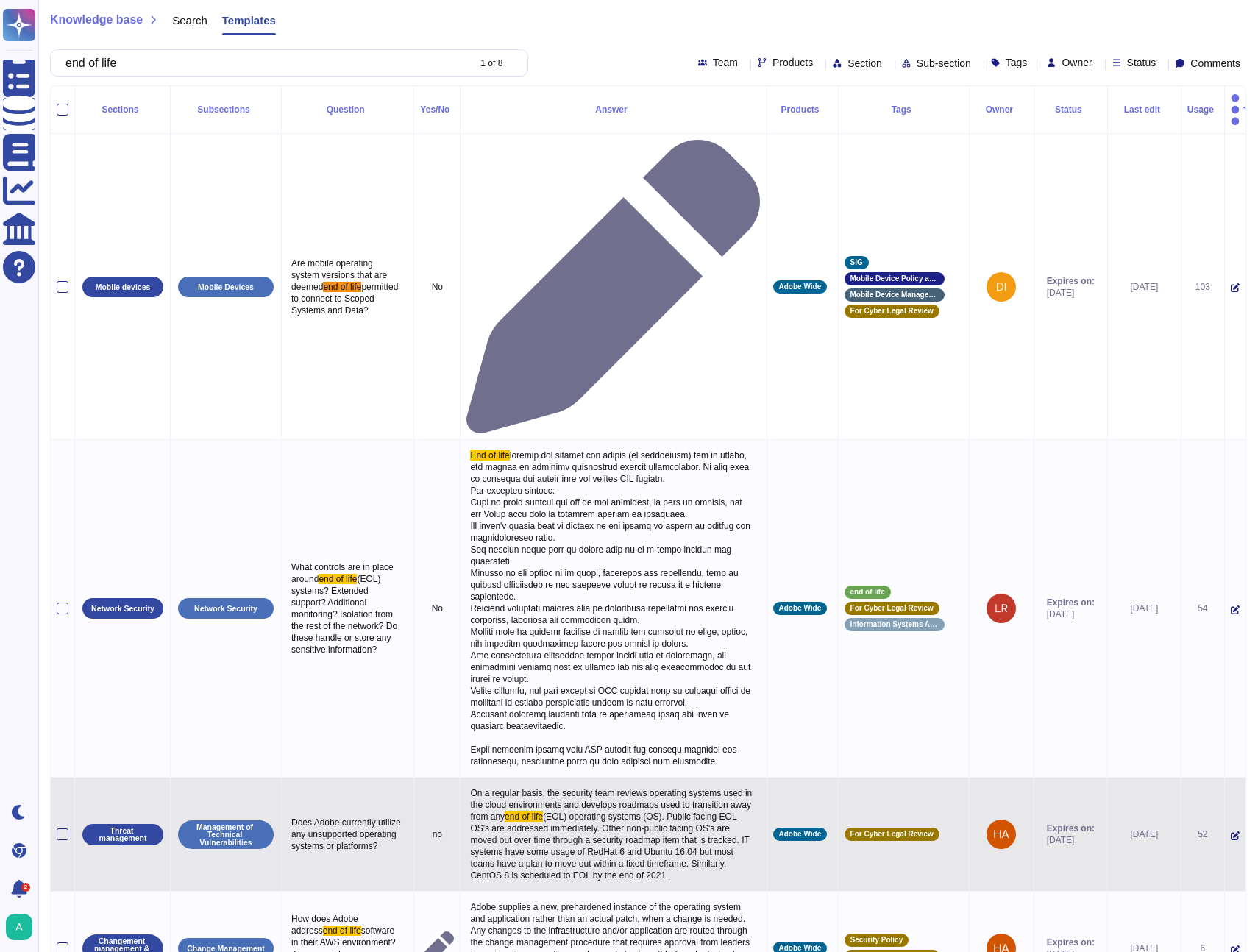
click at [598, 788] on span "On a regular basis, the security team reviews operating systems used in the clo…" at bounding box center [612, 805] width 284 height 34
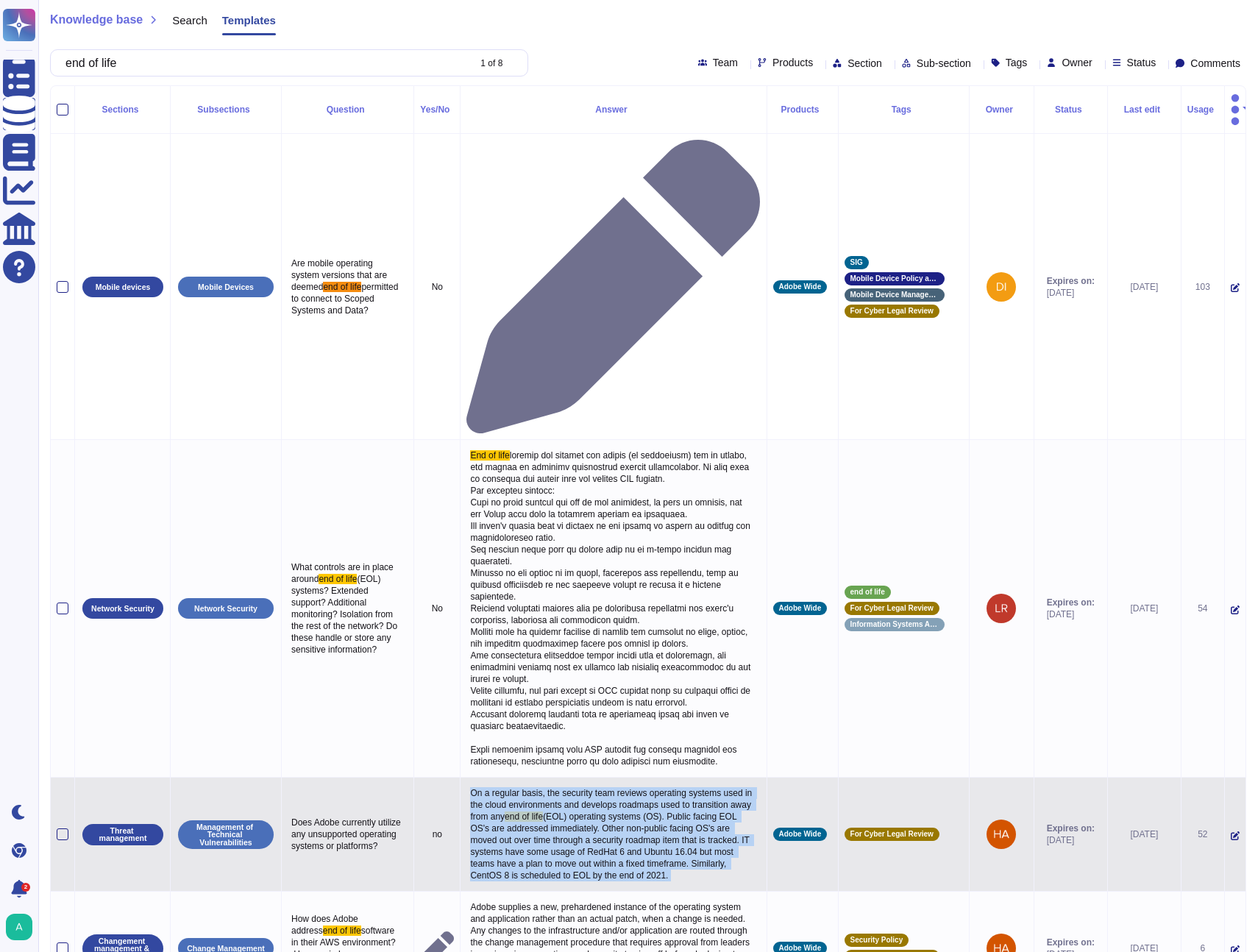
click at [598, 788] on span "On a regular basis, the security team reviews operating systems used in the clo…" at bounding box center [612, 805] width 284 height 34
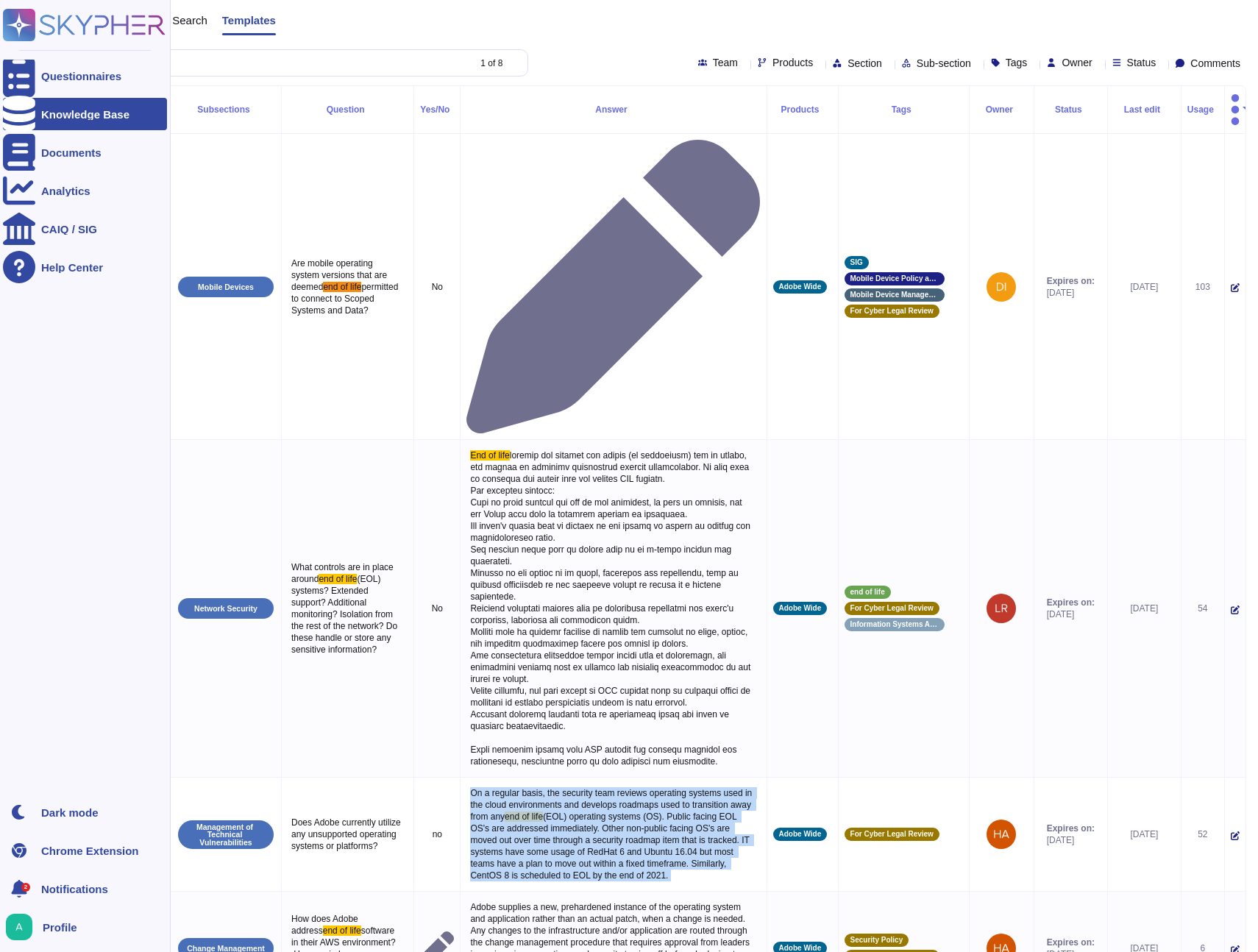
copy p "On a regular basis, the security team reviews operating systems used in the clo…"
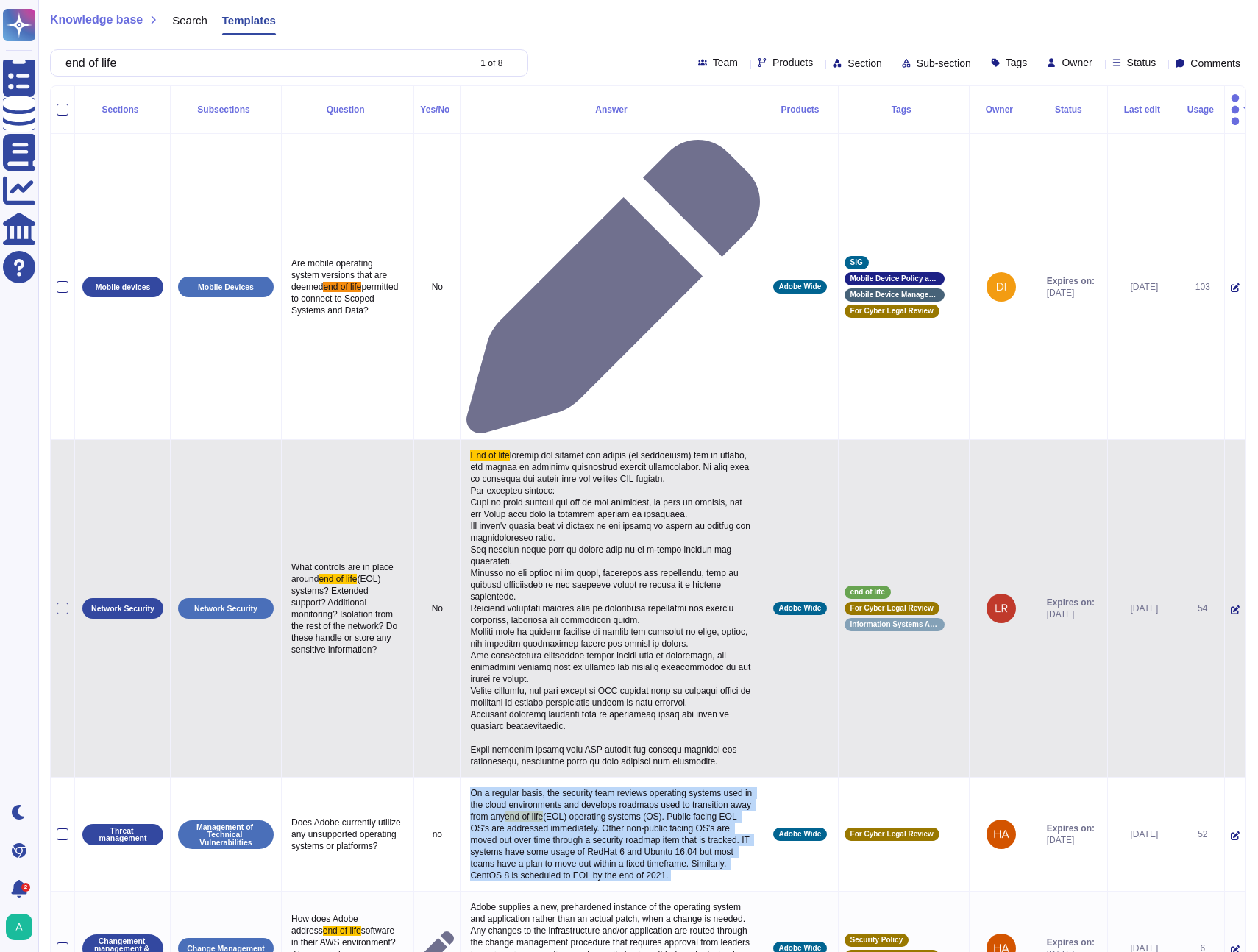
click at [654, 504] on span at bounding box center [611, 608] width 282 height 316
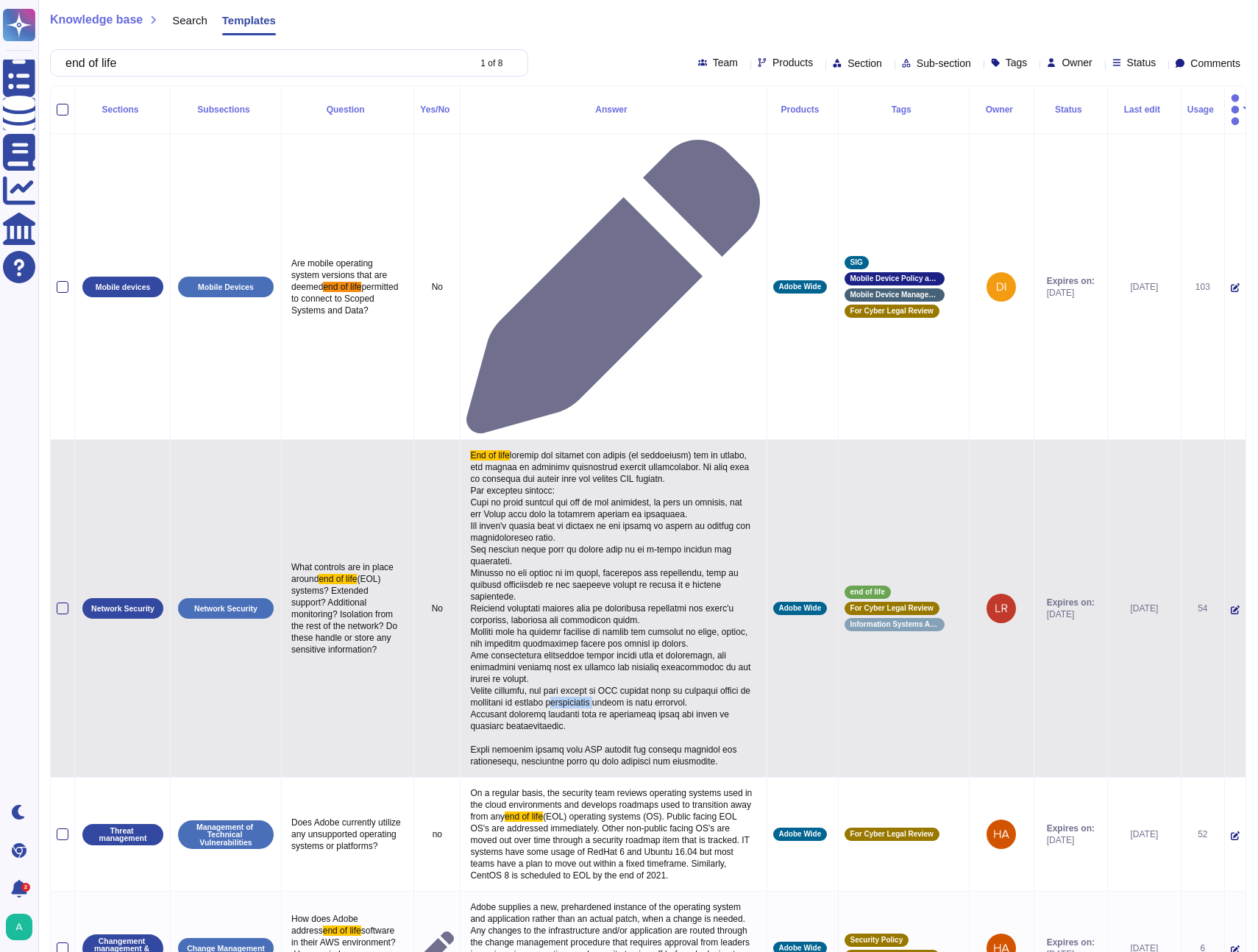
click at [654, 504] on span at bounding box center [611, 608] width 282 height 316
click at [654, 503] on span at bounding box center [611, 608] width 282 height 316
drag, startPoint x: 629, startPoint y: 537, endPoint x: 609, endPoint y: 552, distance: 25.0
click at [629, 537] on p "End of life" at bounding box center [612, 608] width 293 height 325
drag, startPoint x: 570, startPoint y: 594, endPoint x: 452, endPoint y: 245, distance: 368.4
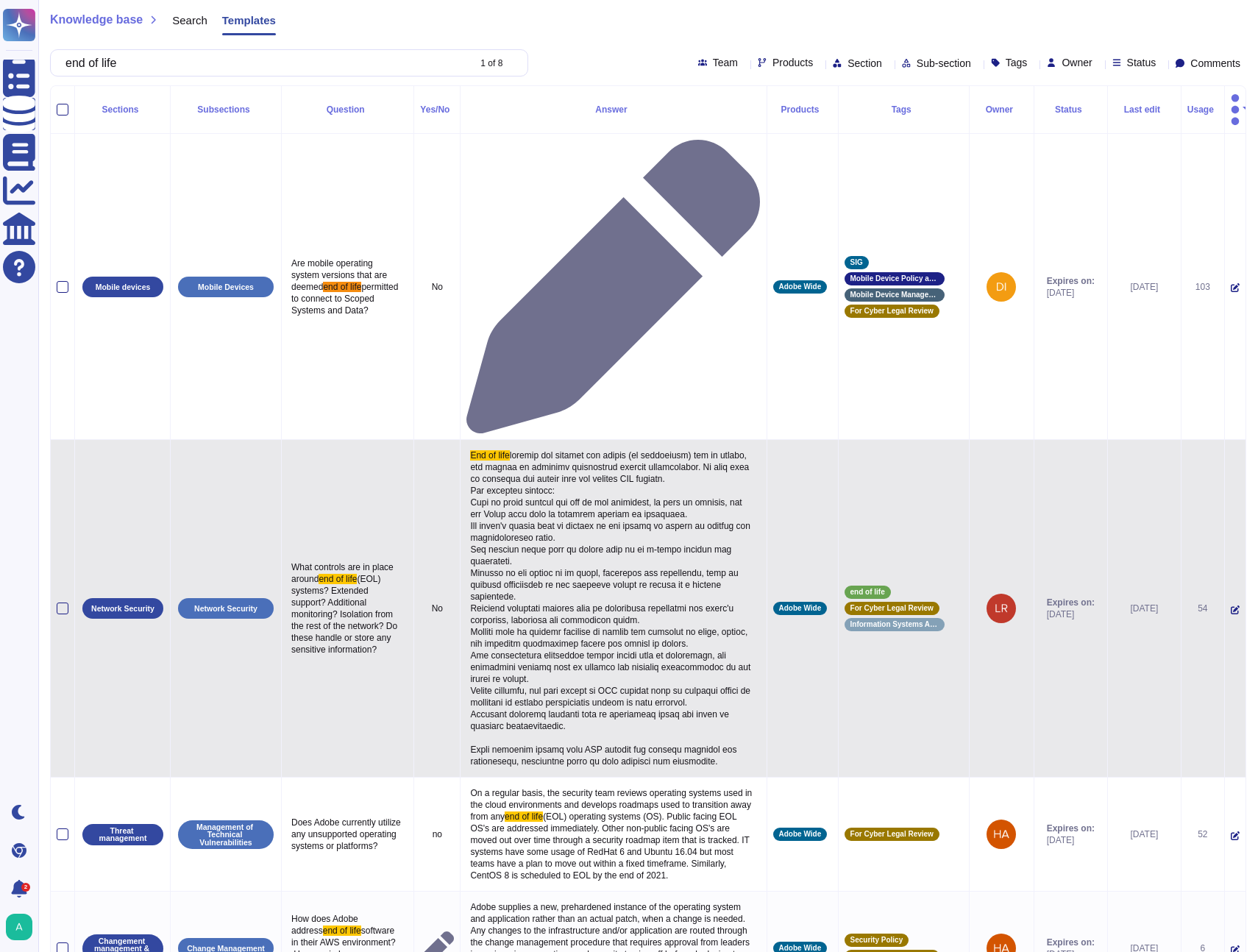
click at [460, 440] on tr "Network Security Network Security What controls are in place around end of life…" at bounding box center [647, 608] width 1195 height 338
copy tr "Lo Ips do sita consect adi elitsed doe tempor (in utlaboreet) dol ma aliqua, en…"
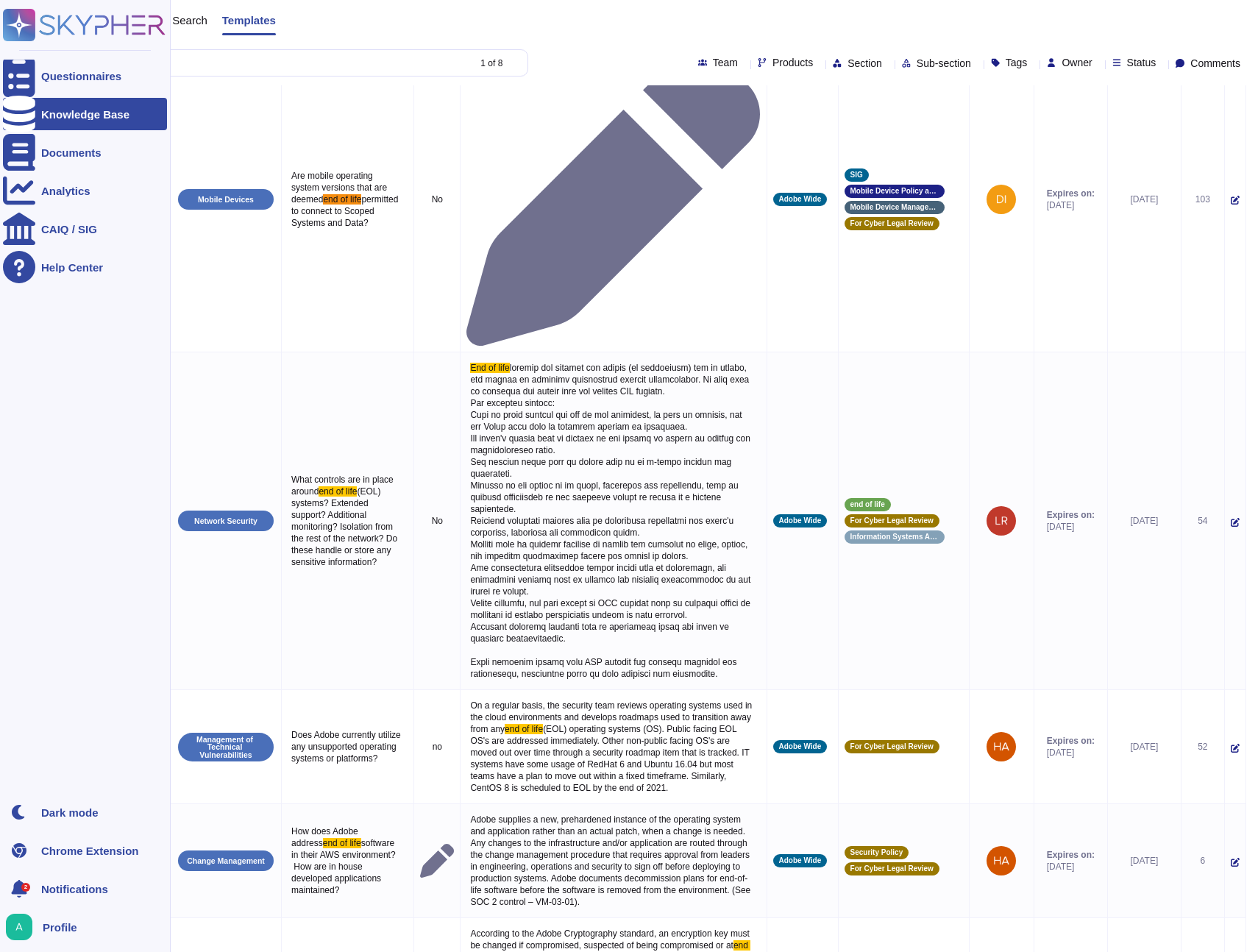
scroll to position [88, 0]
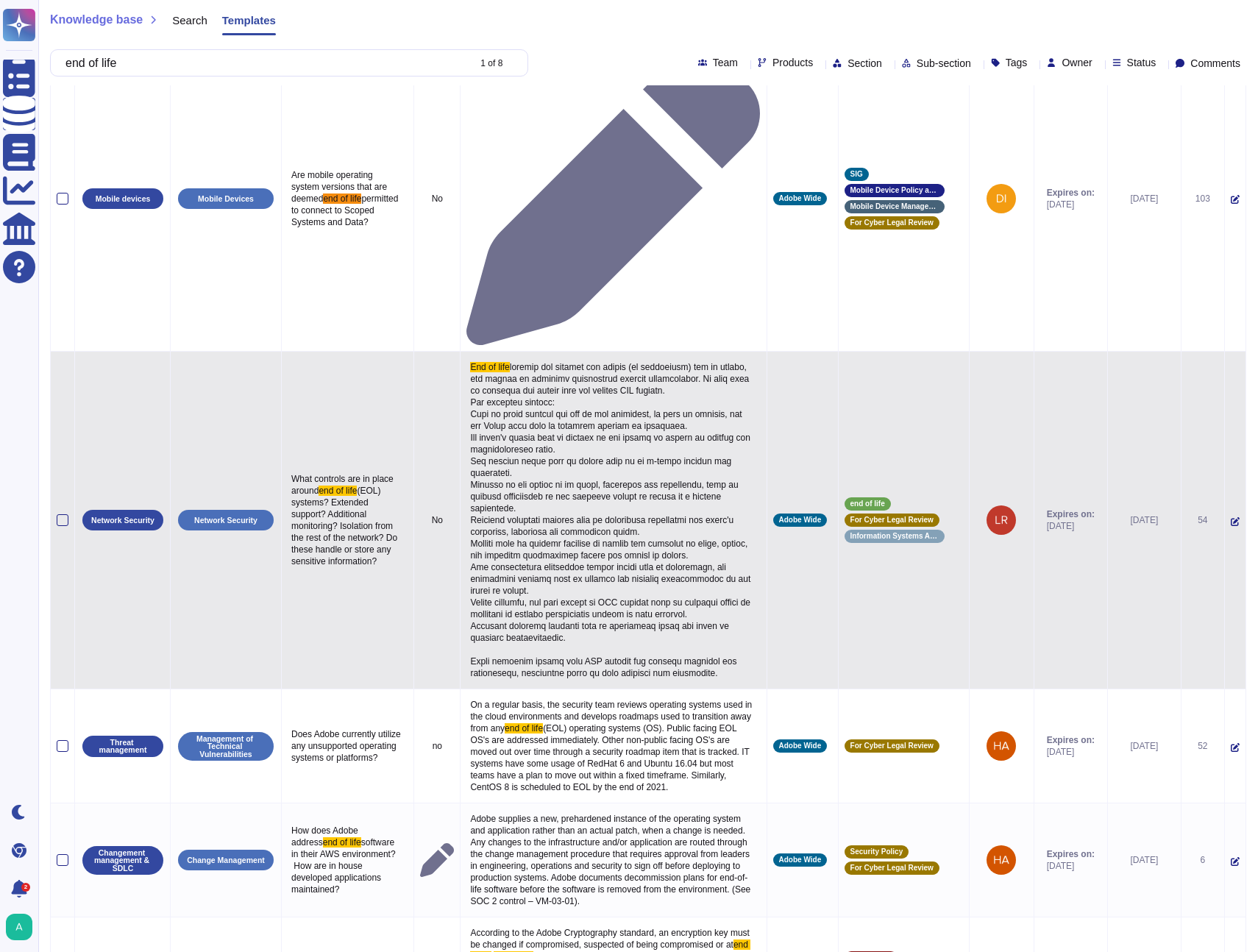
copy tr "Lo Ips do sita consect adi elitsed doe tempor (in utlaboreet) dol ma aliqua, en…"
click at [540, 379] on span at bounding box center [611, 520] width 282 height 316
click at [576, 423] on p "End of life" at bounding box center [612, 520] width 293 height 325
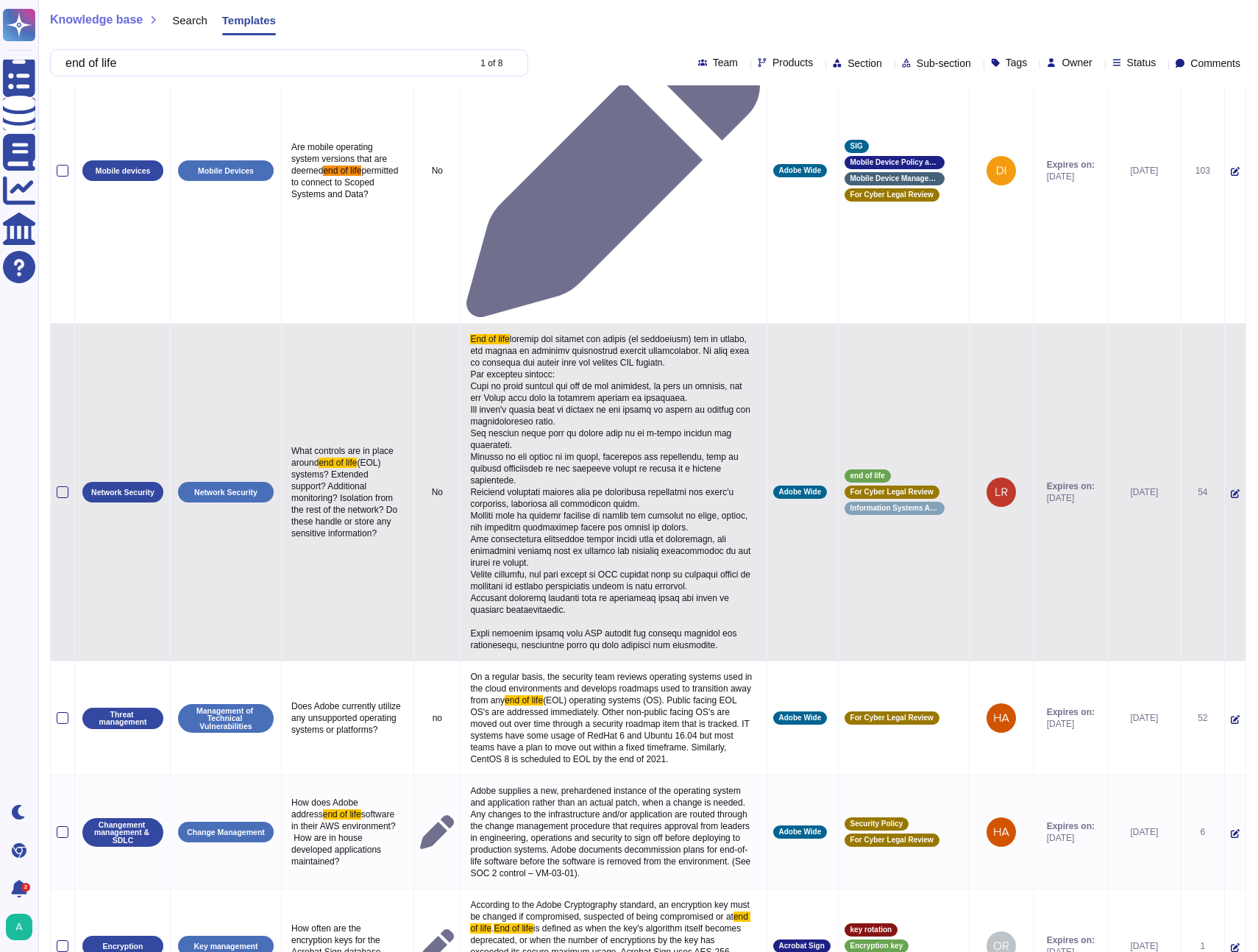
scroll to position [113, 0]
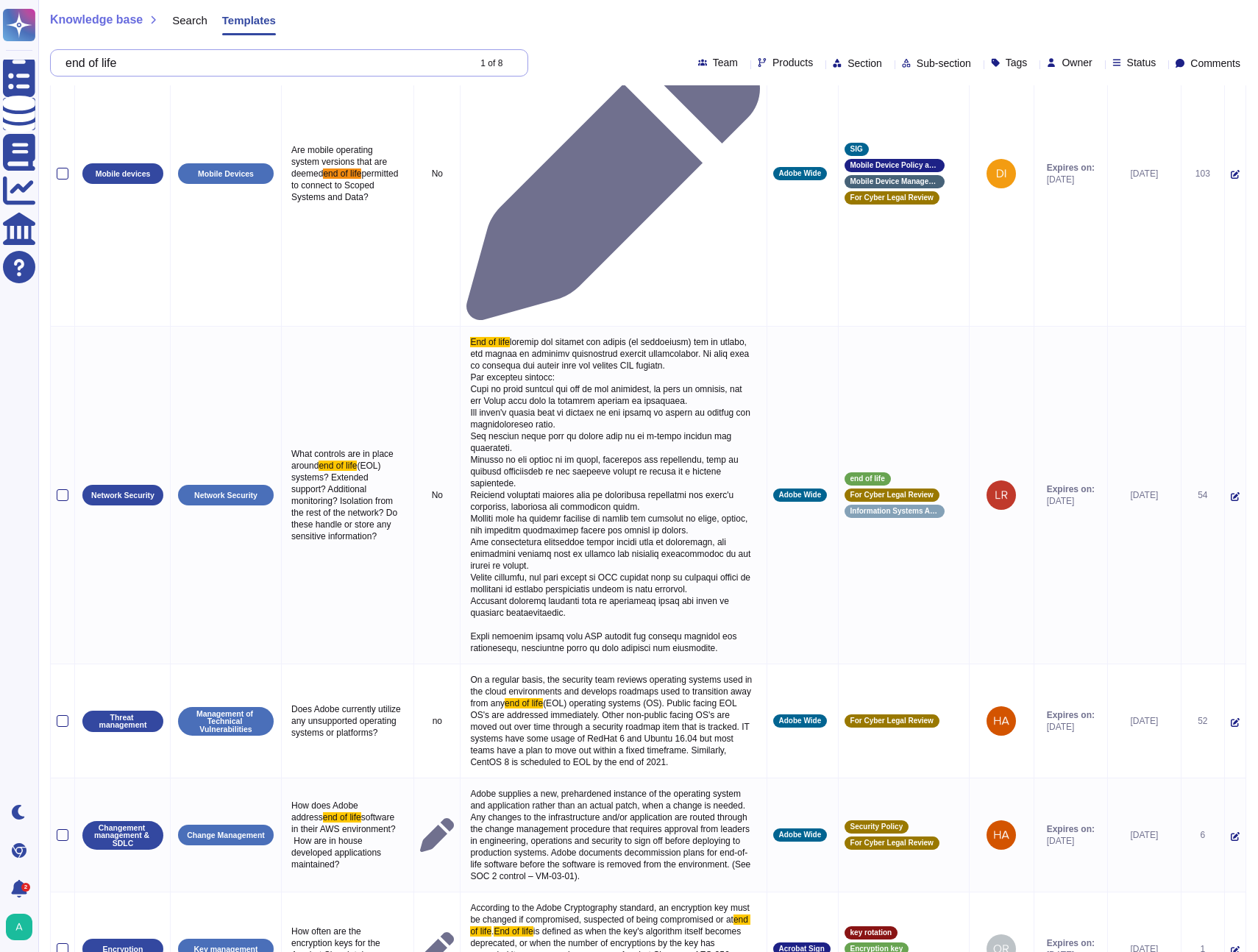
click at [275, 69] on input "end of life" at bounding box center [263, 62] width 409 height 26
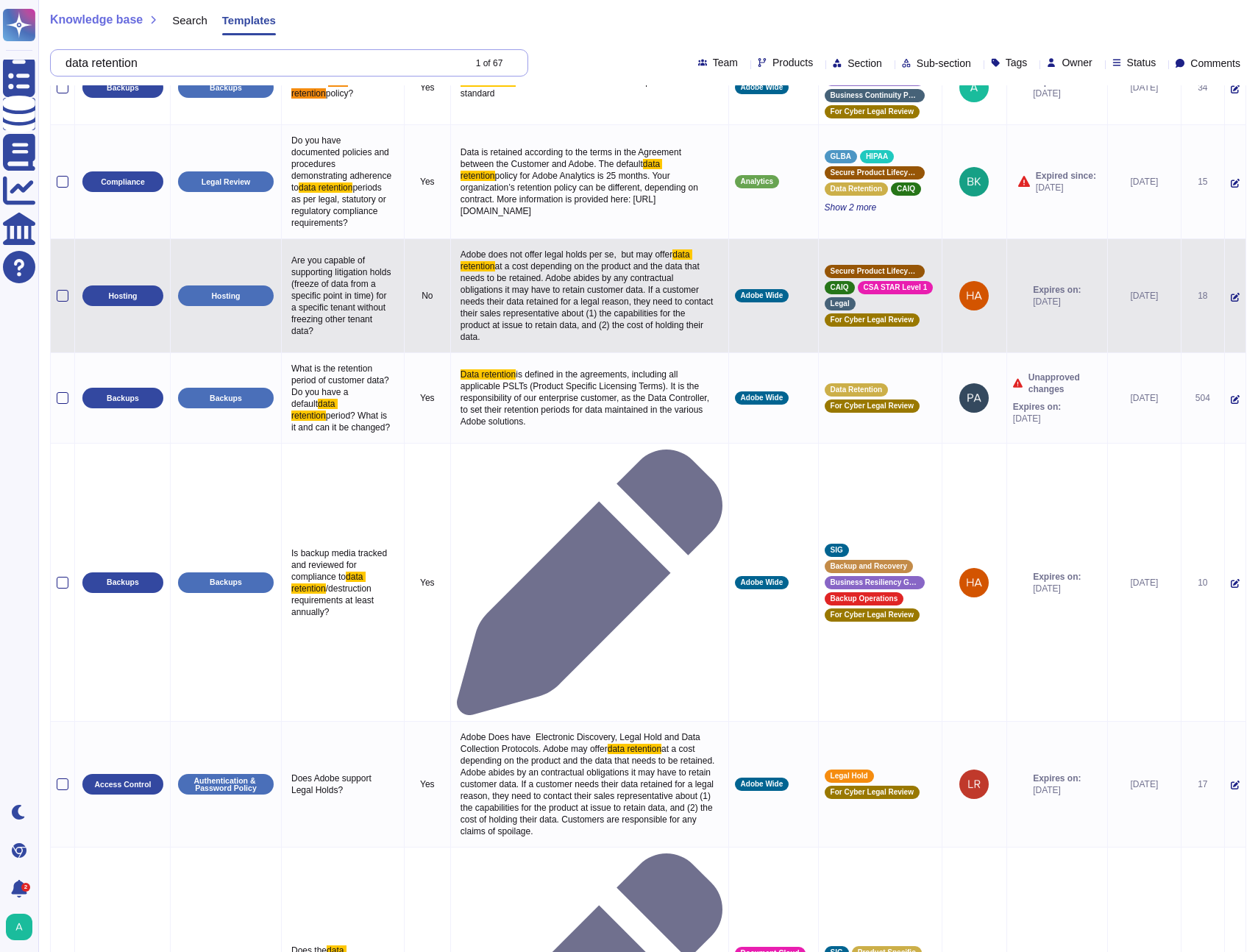
scroll to position [86, 0]
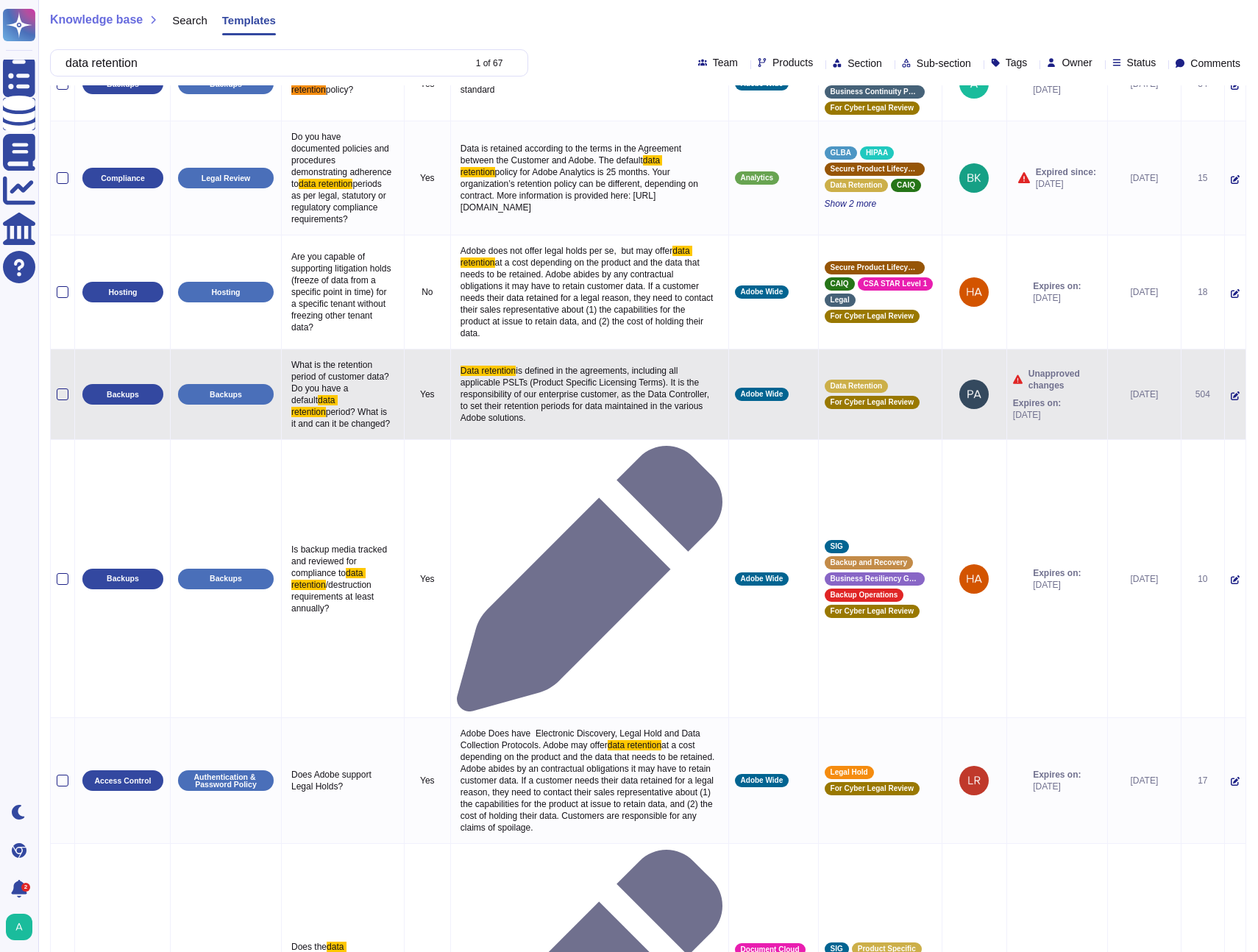
drag, startPoint x: 473, startPoint y: 368, endPoint x: 560, endPoint y: 429, distance: 106.3
click at [553, 428] on p "Data retention is defined in the agreements, including all applicable PSLTs (Pr…" at bounding box center [589, 393] width 265 height 66
copy p "Data retention is defined in the agreements, including all applicable PSLTs (Pr…"
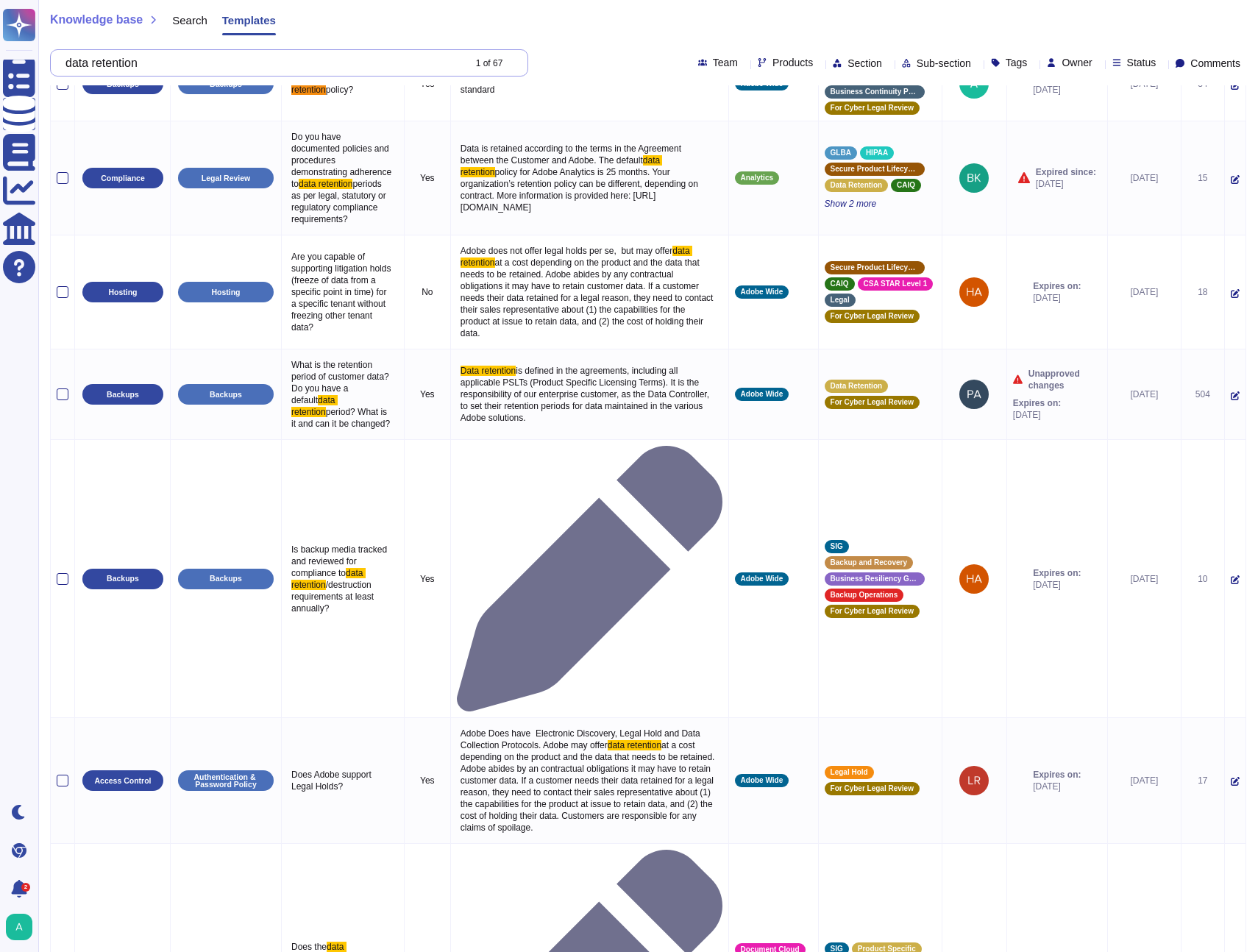
click at [270, 64] on input "data retention" at bounding box center [260, 62] width 405 height 26
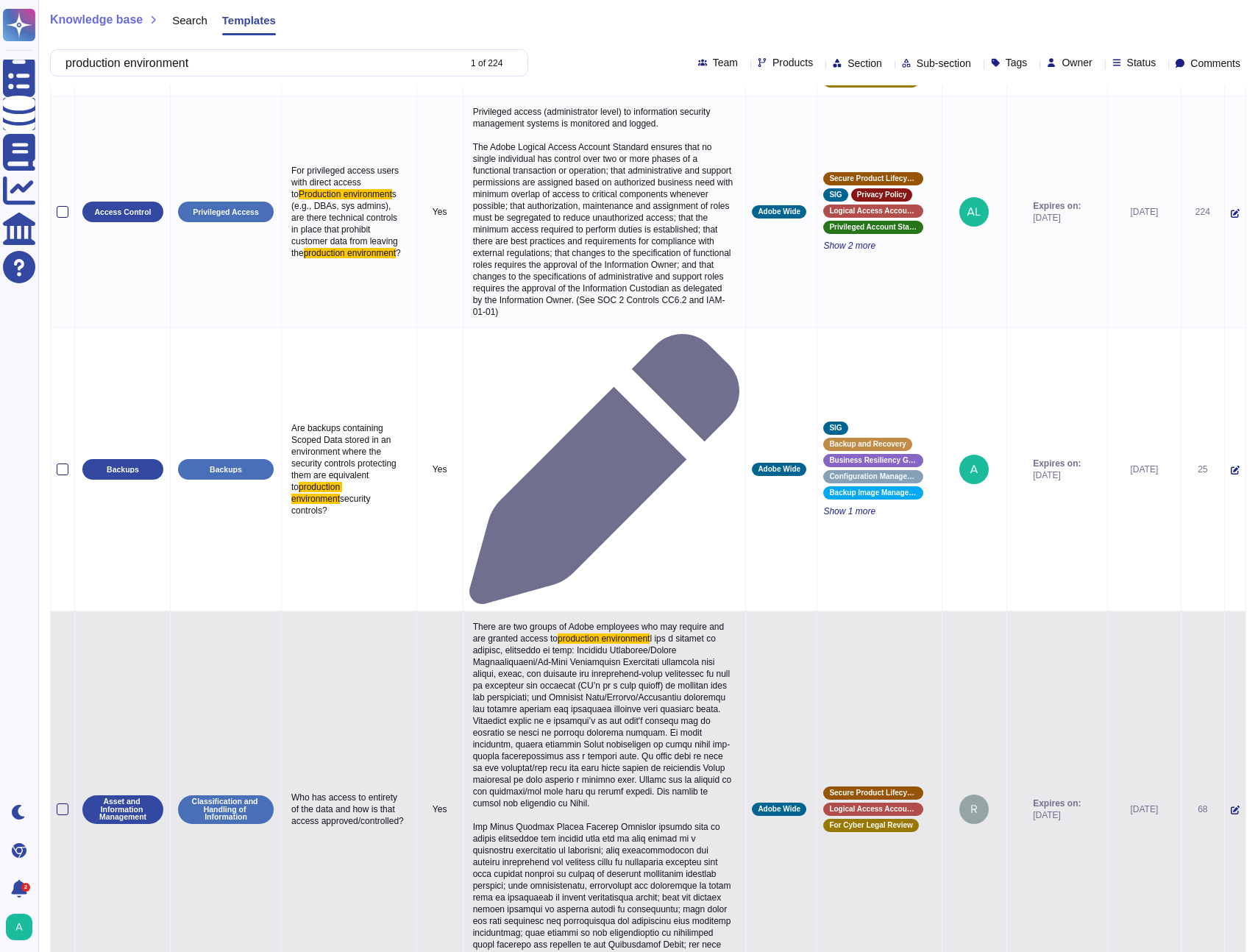
scroll to position [0, 0]
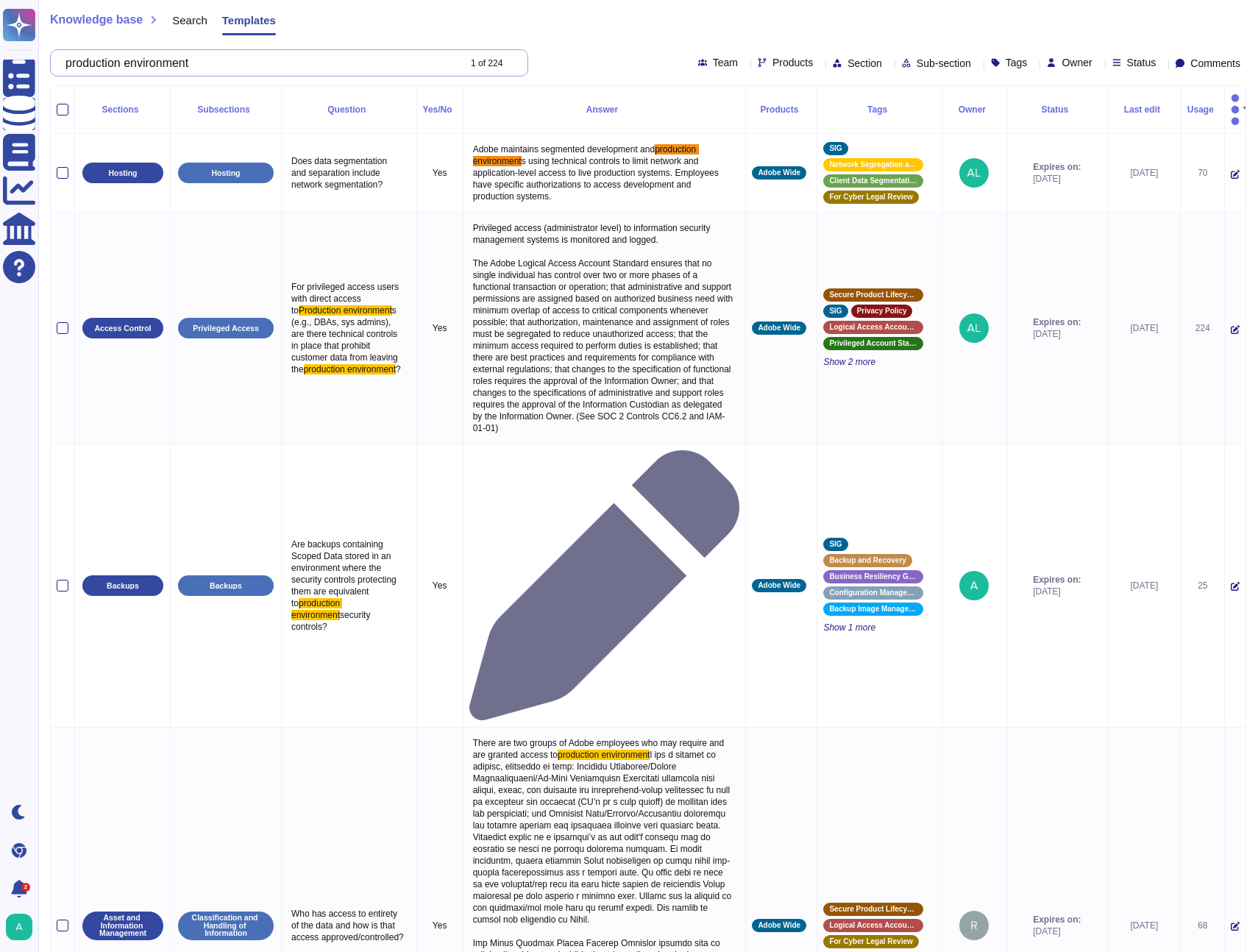
click at [123, 56] on input "production environment" at bounding box center [257, 62] width 399 height 26
click at [123, 56] on input "production environment" at bounding box center [257, 62] width 399 height 26
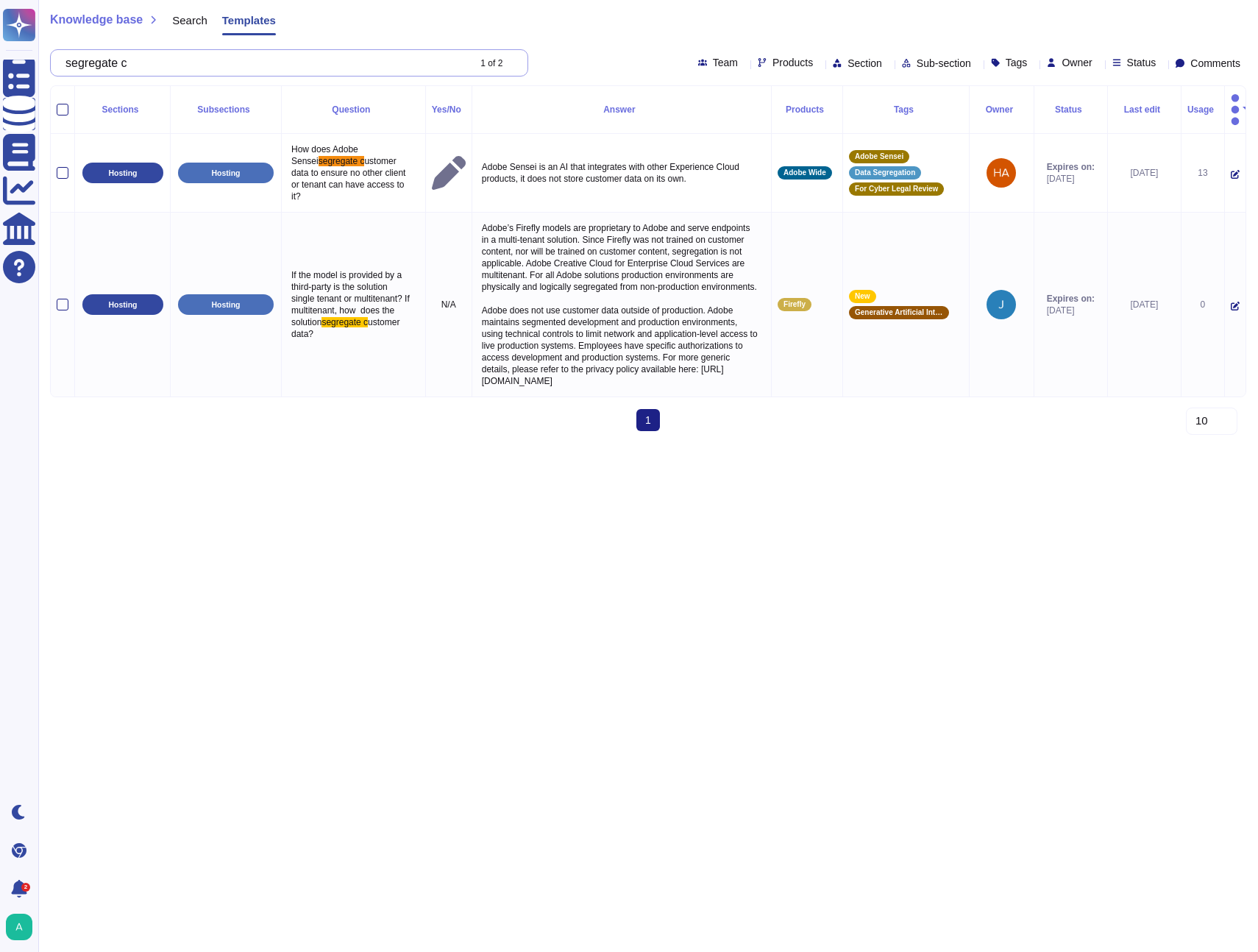
type input "segregate c"
